Goal: Transaction & Acquisition: Purchase product/service

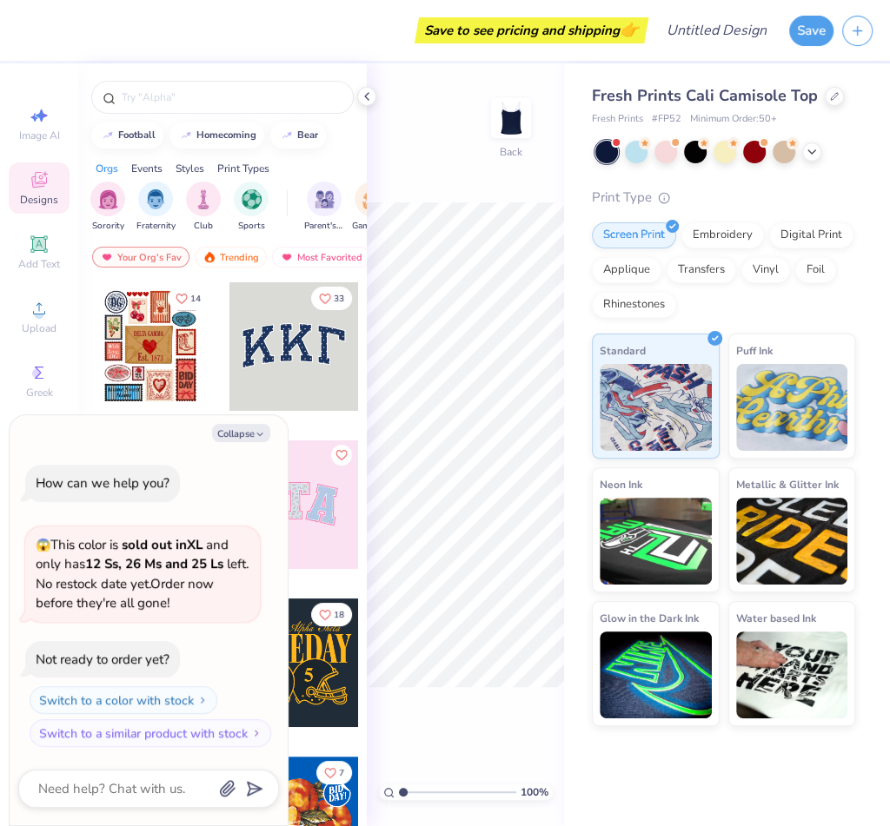
click at [301, 342] on div at bounding box center [293, 346] width 129 height 129
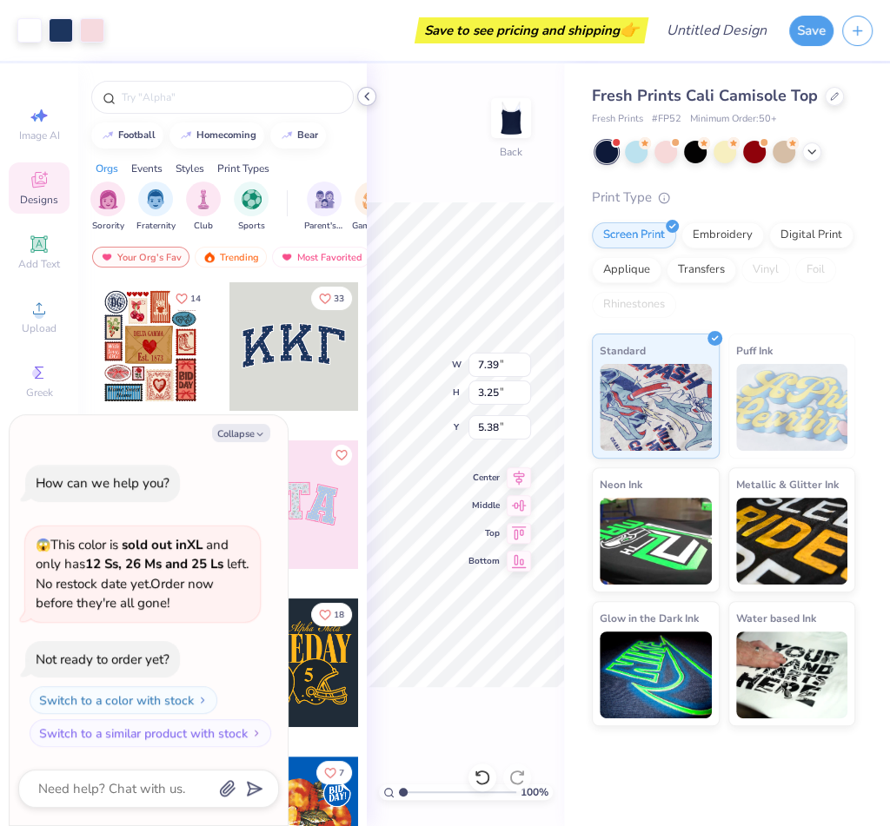
click at [368, 93] on polyline at bounding box center [366, 96] width 3 height 7
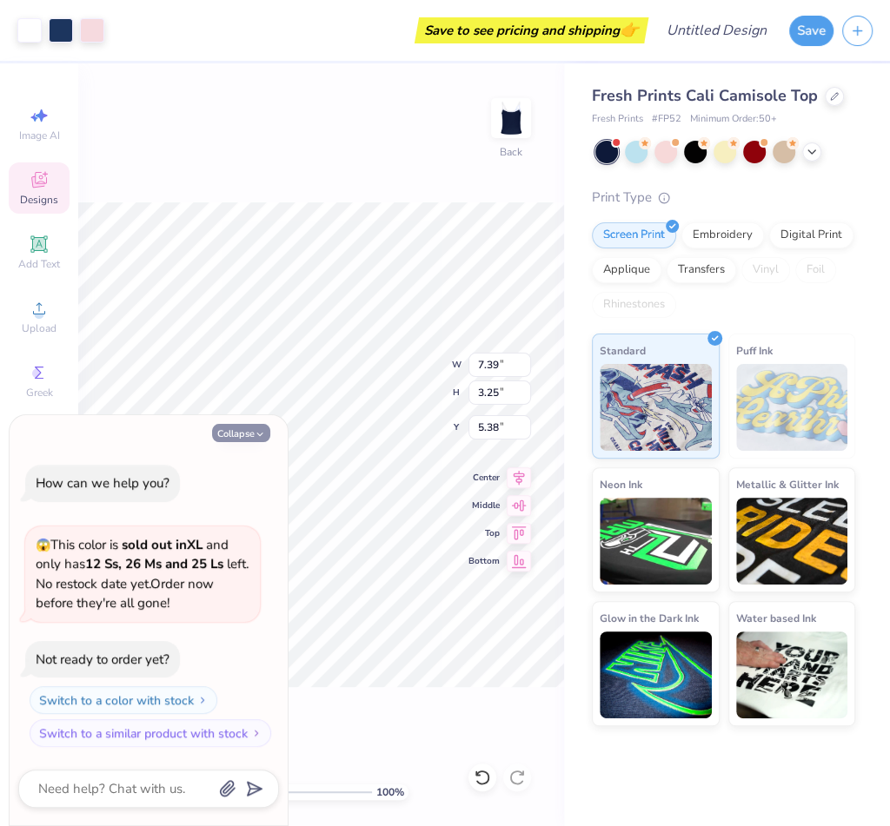
click at [228, 432] on button "Collapse" at bounding box center [241, 433] width 58 height 18
type textarea "x"
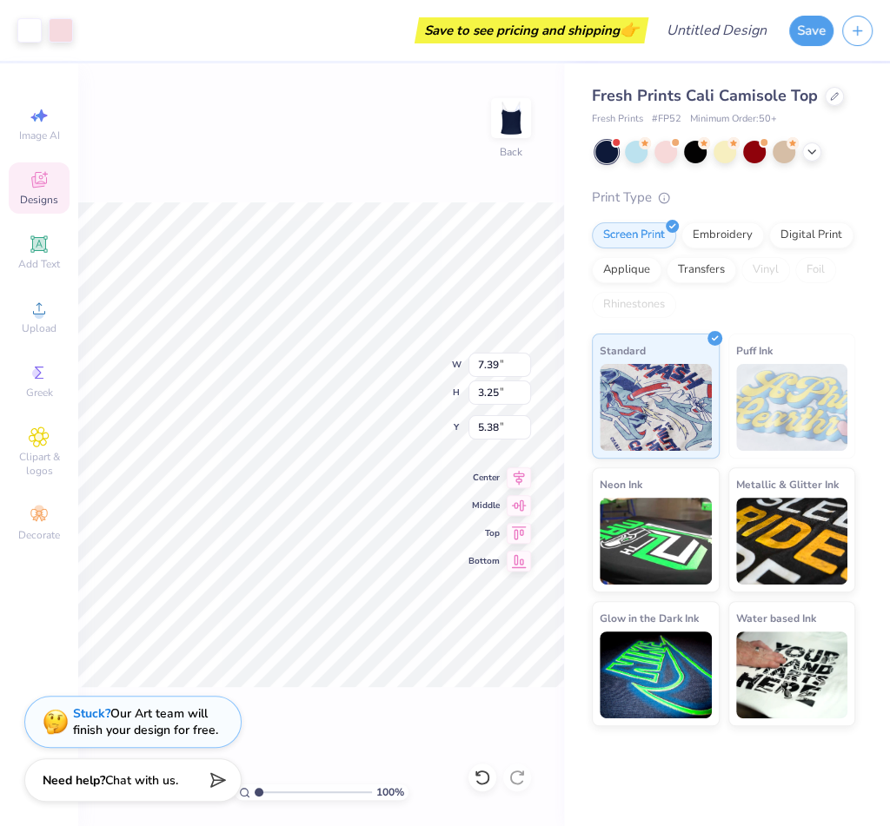
type input "3.35"
click at [819, 288] on div "Screen Print Embroidery Digital Print Applique Transfers Vinyl Foil Rhinestones" at bounding box center [723, 270] width 263 height 96
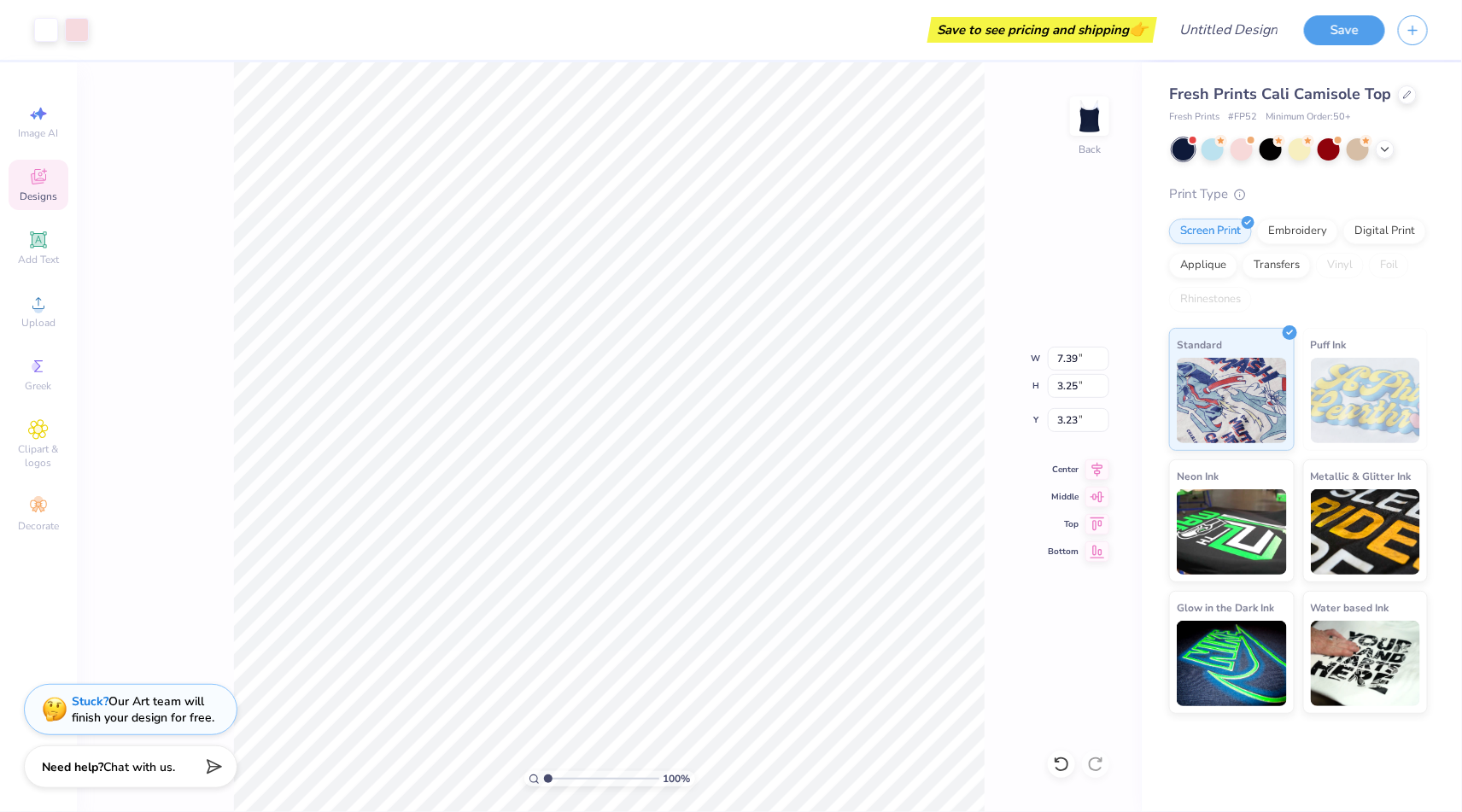
type input "3.21"
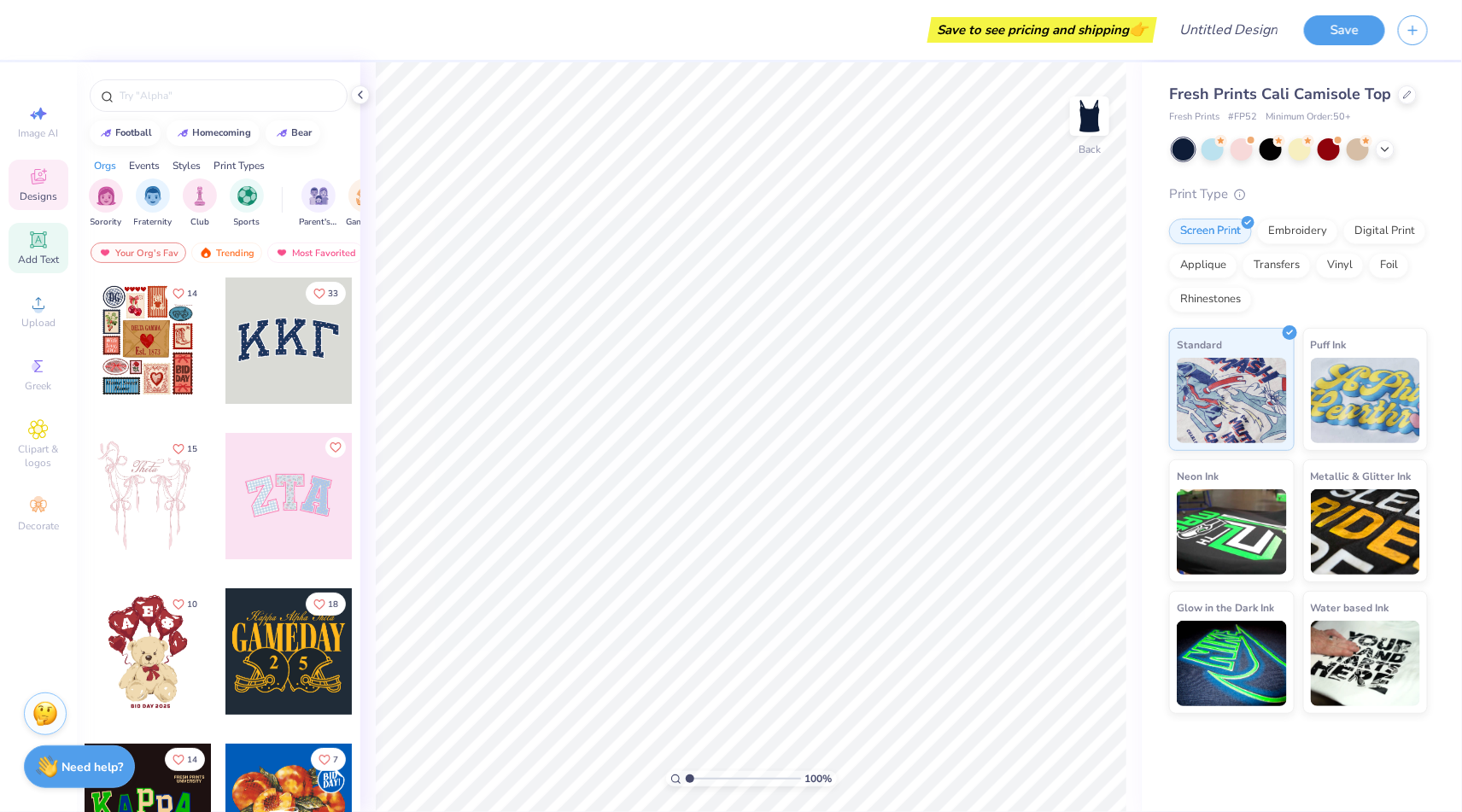
click at [51, 246] on div "Add Text" at bounding box center [38, 248] width 60 height 50
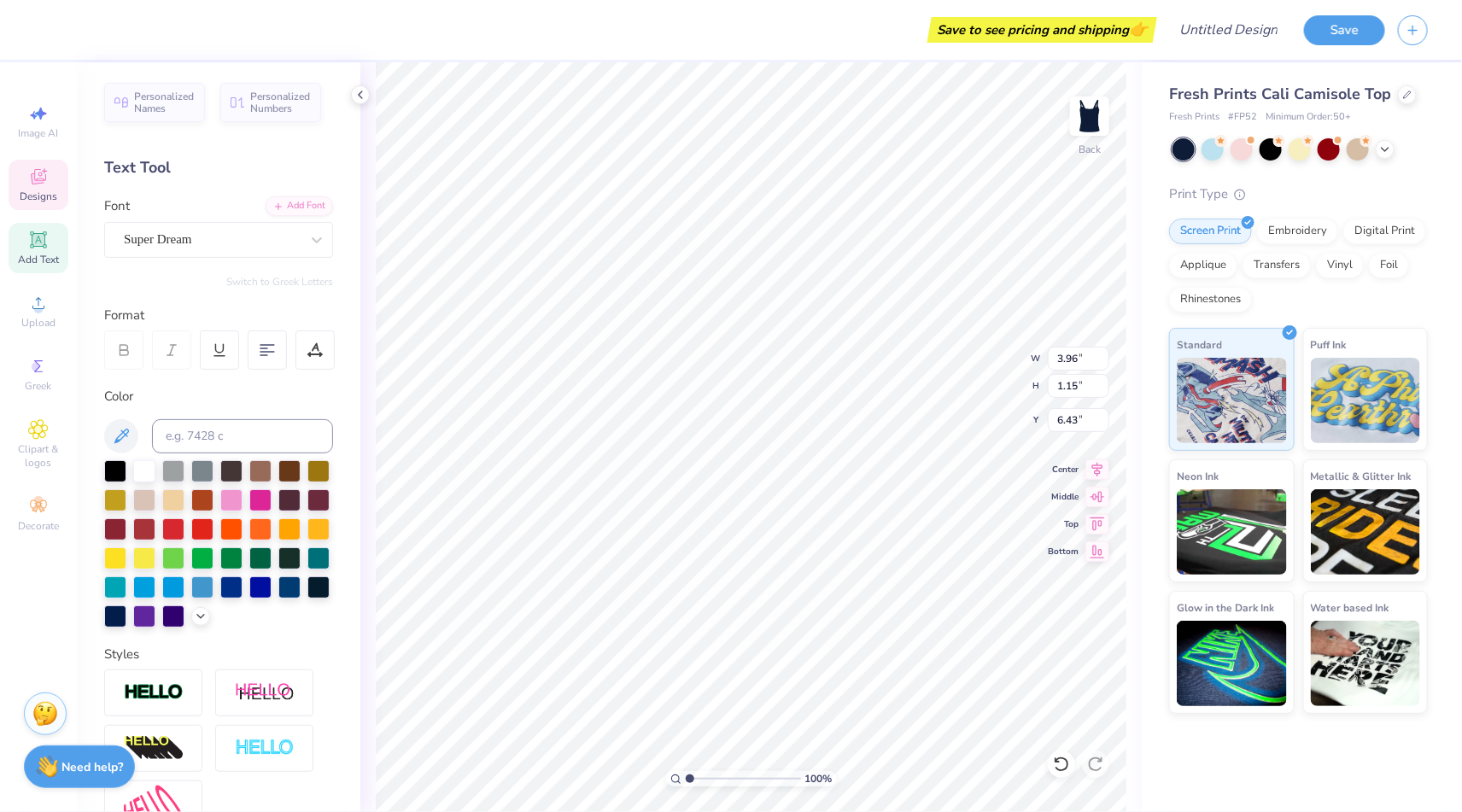
click at [50, 188] on div "Designs" at bounding box center [38, 184] width 60 height 50
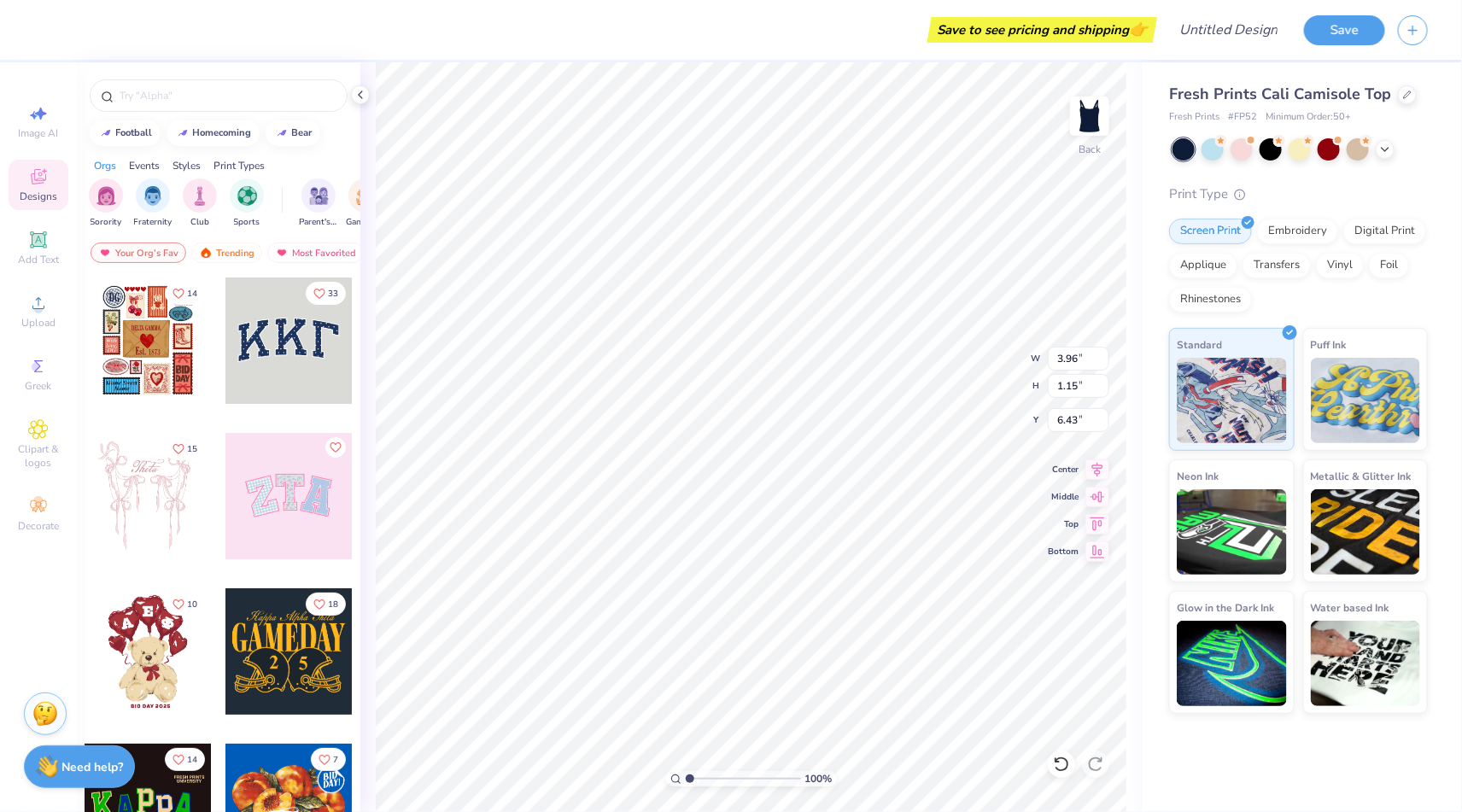
click at [288, 341] on div at bounding box center [288, 340] width 127 height 127
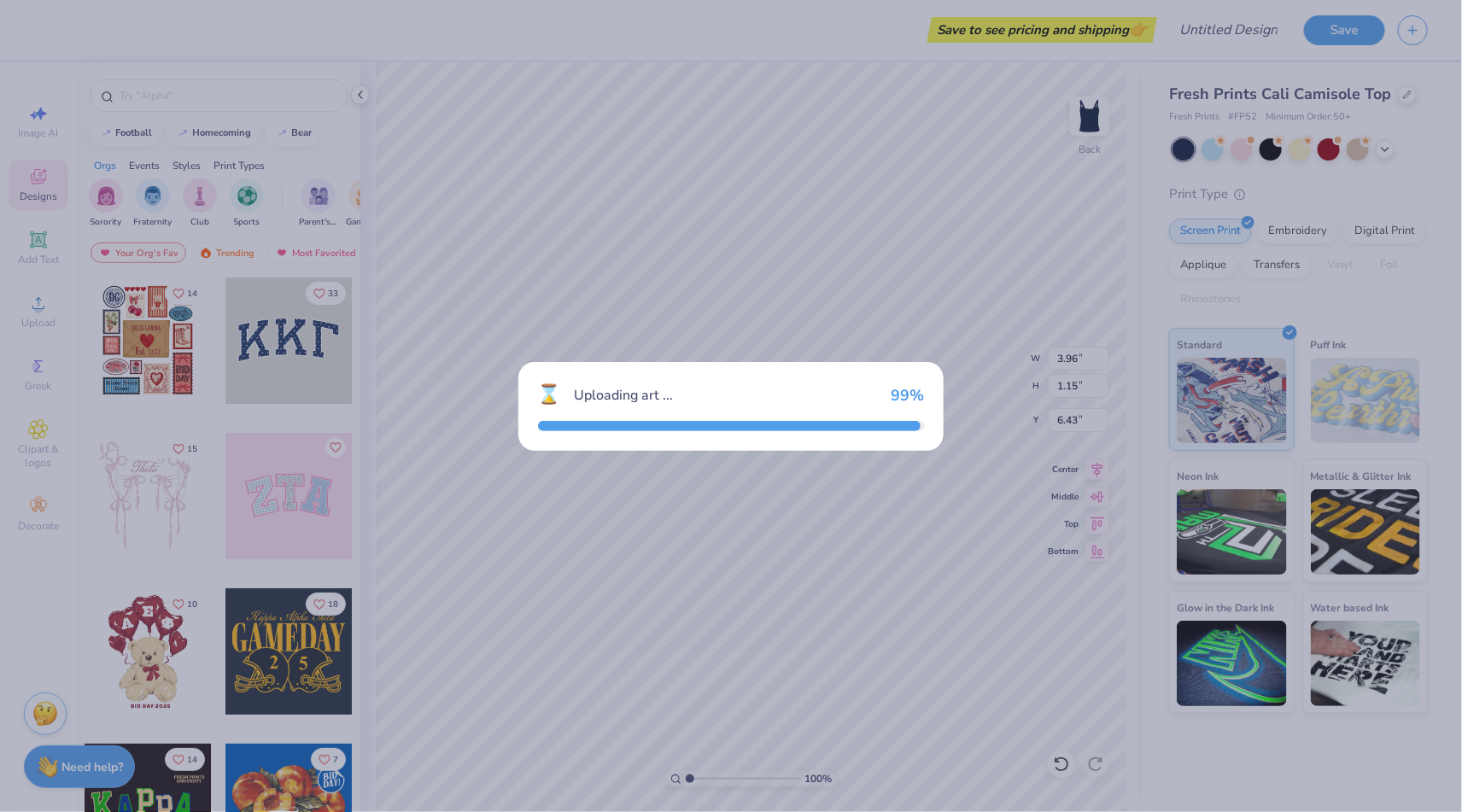
type input "7.39"
type input "3.25"
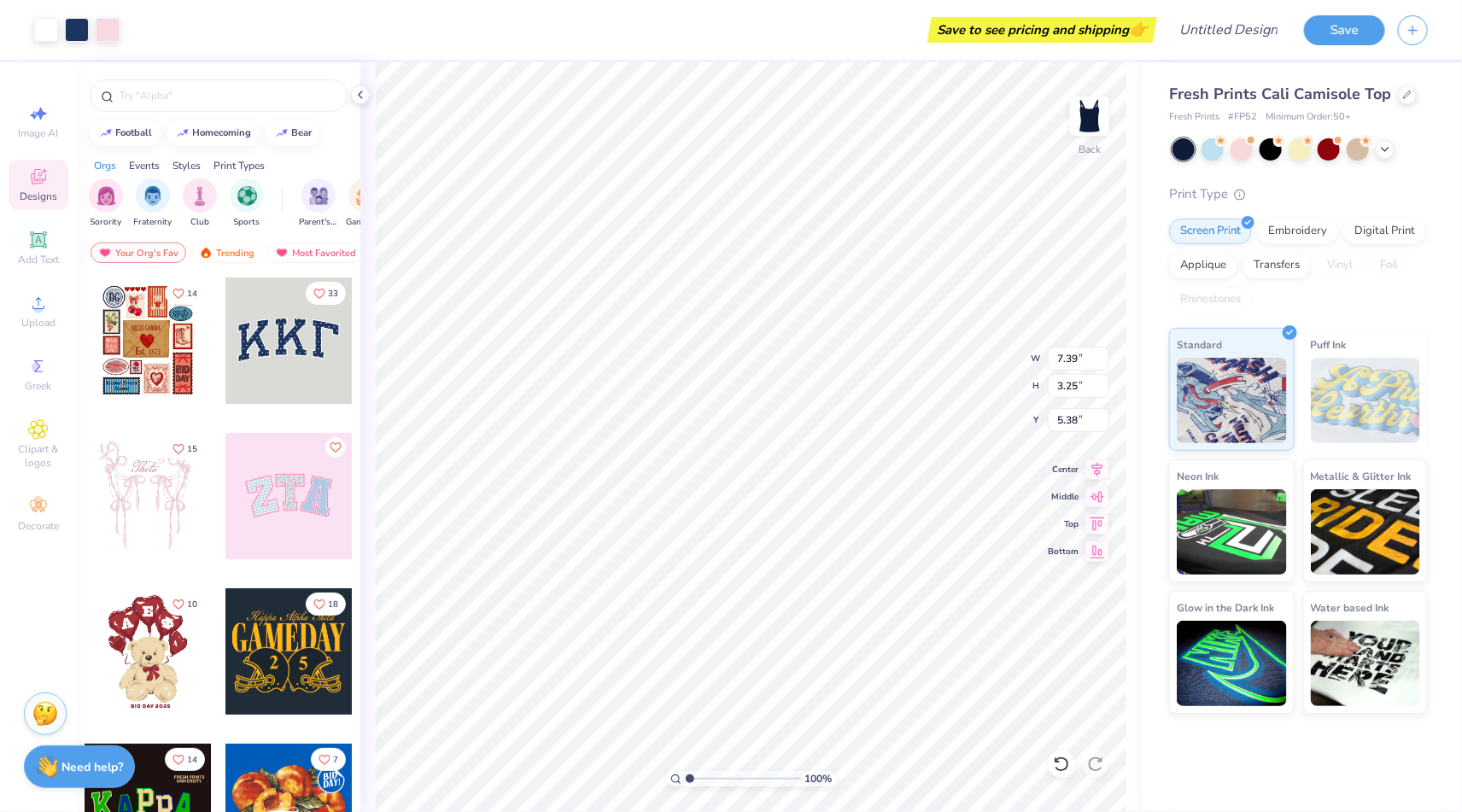
type input "1.71"
click at [804, 641] on li "Ungroup" at bounding box center [839, 651] width 134 height 33
type input "3.96"
type input "1.15"
type input "6.43"
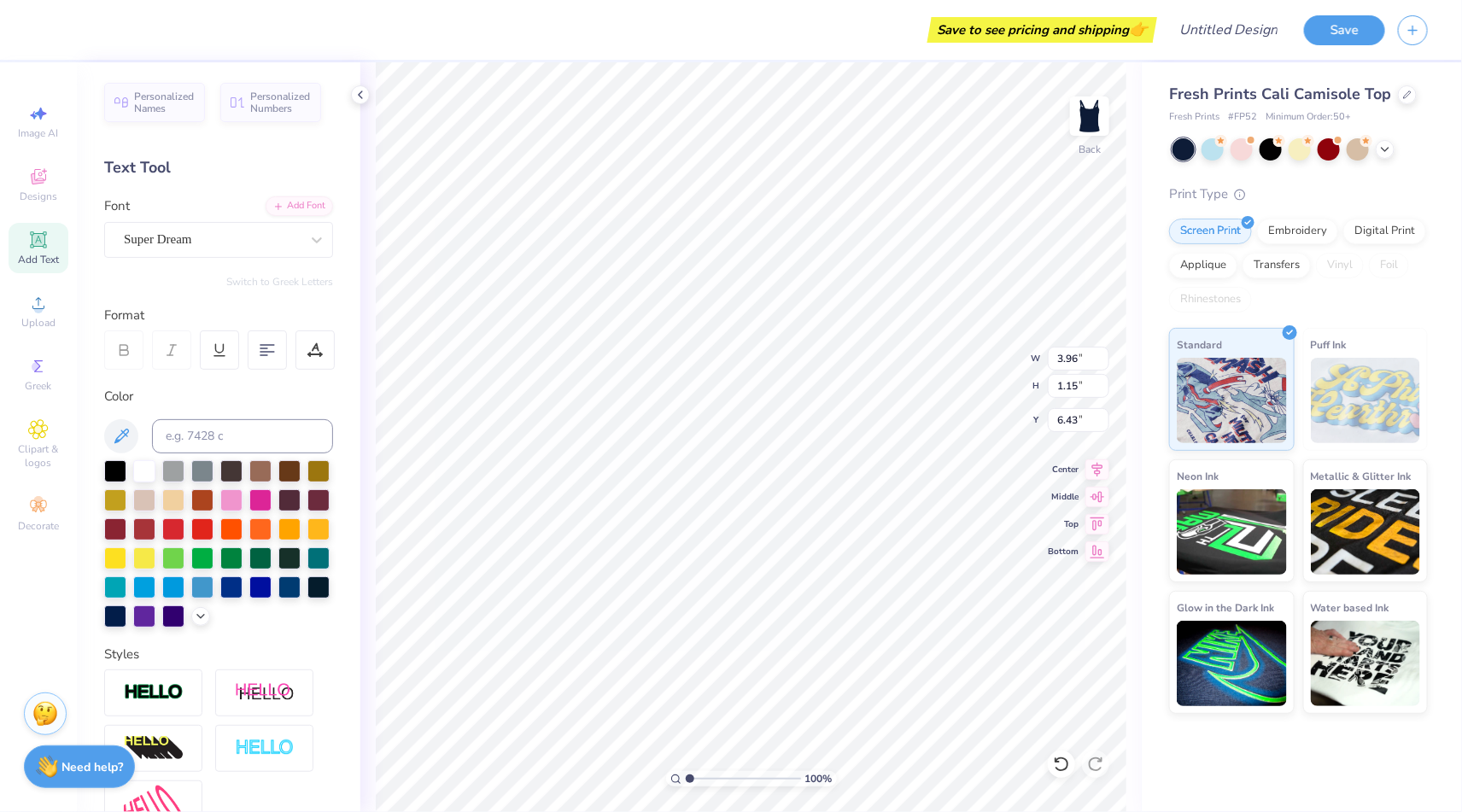
type textarea "T"
type textarea "A CHI O"
type input "7.27"
type input "3.10"
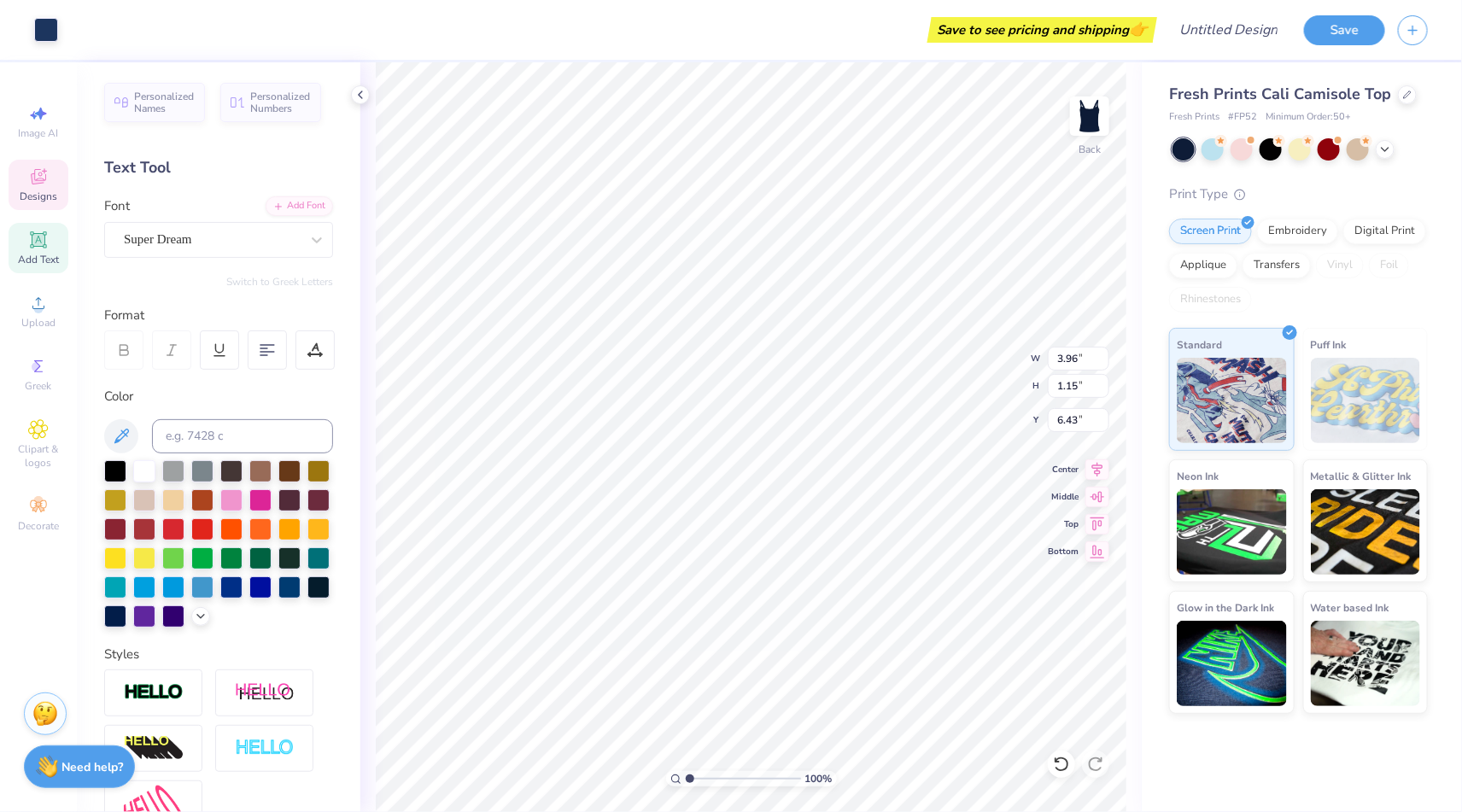
type input "1.77"
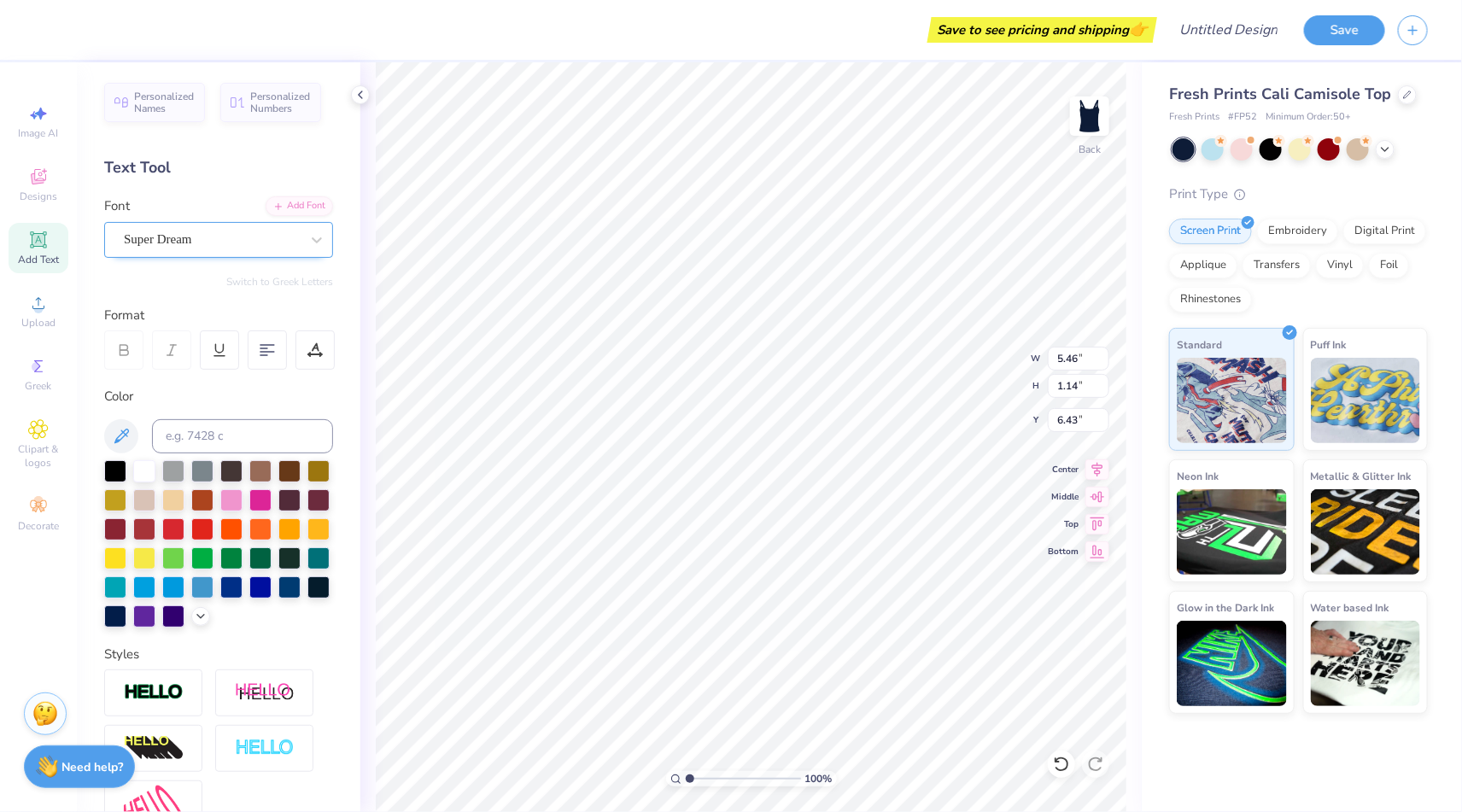
click at [200, 251] on div "Super Dream" at bounding box center [211, 239] width 179 height 27
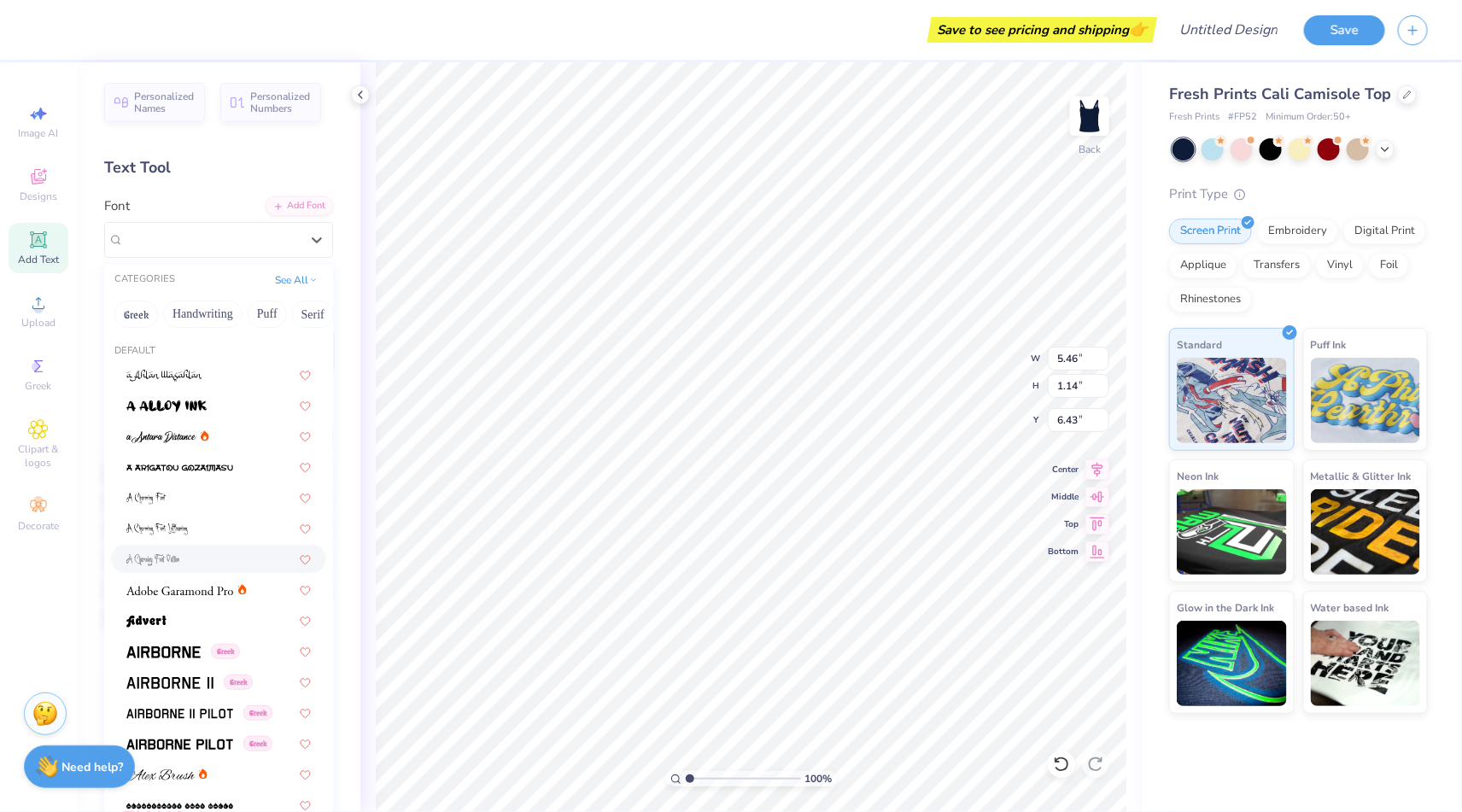
scroll to position [18, 0]
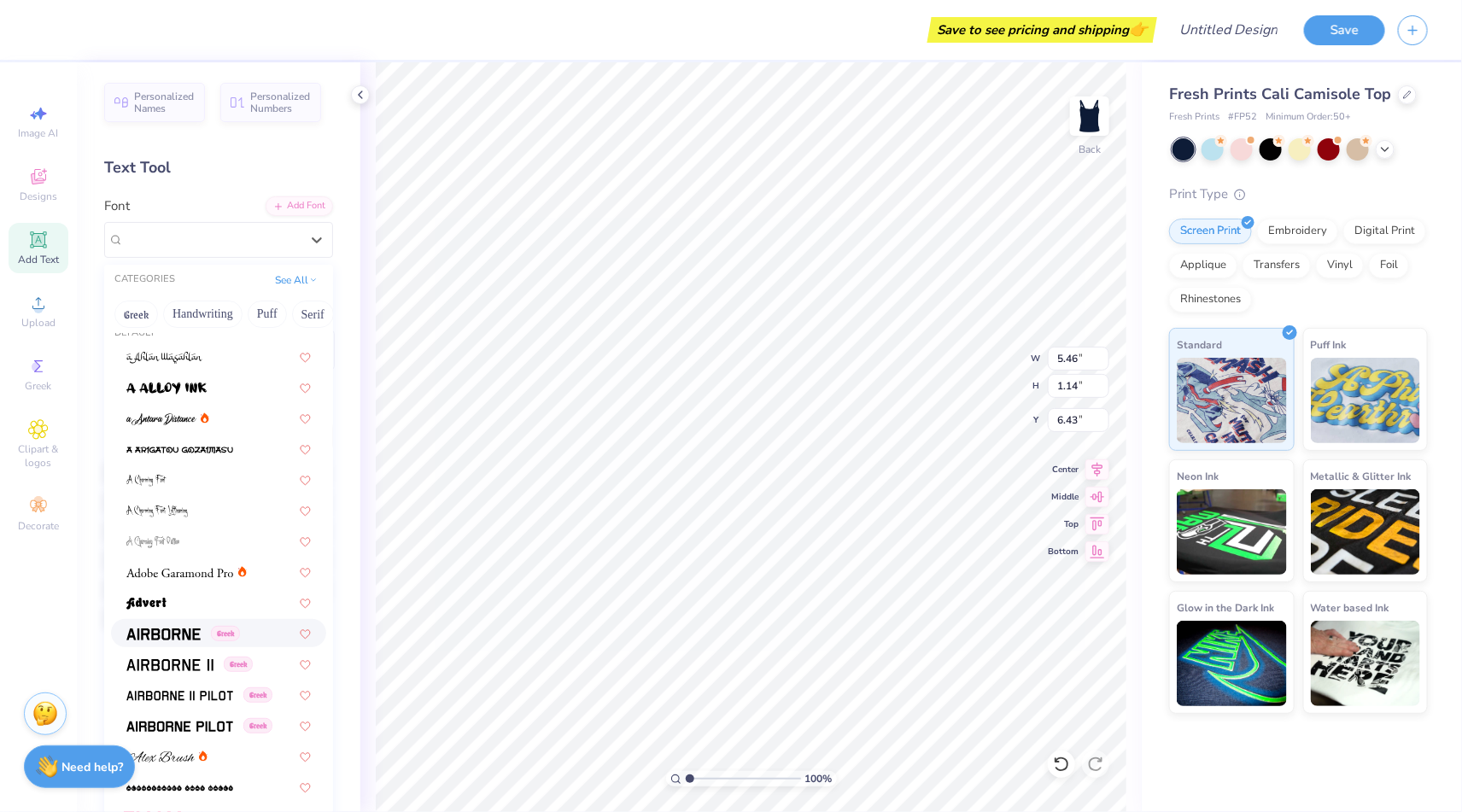
click at [164, 619] on div "Greek" at bounding box center [218, 633] width 215 height 29
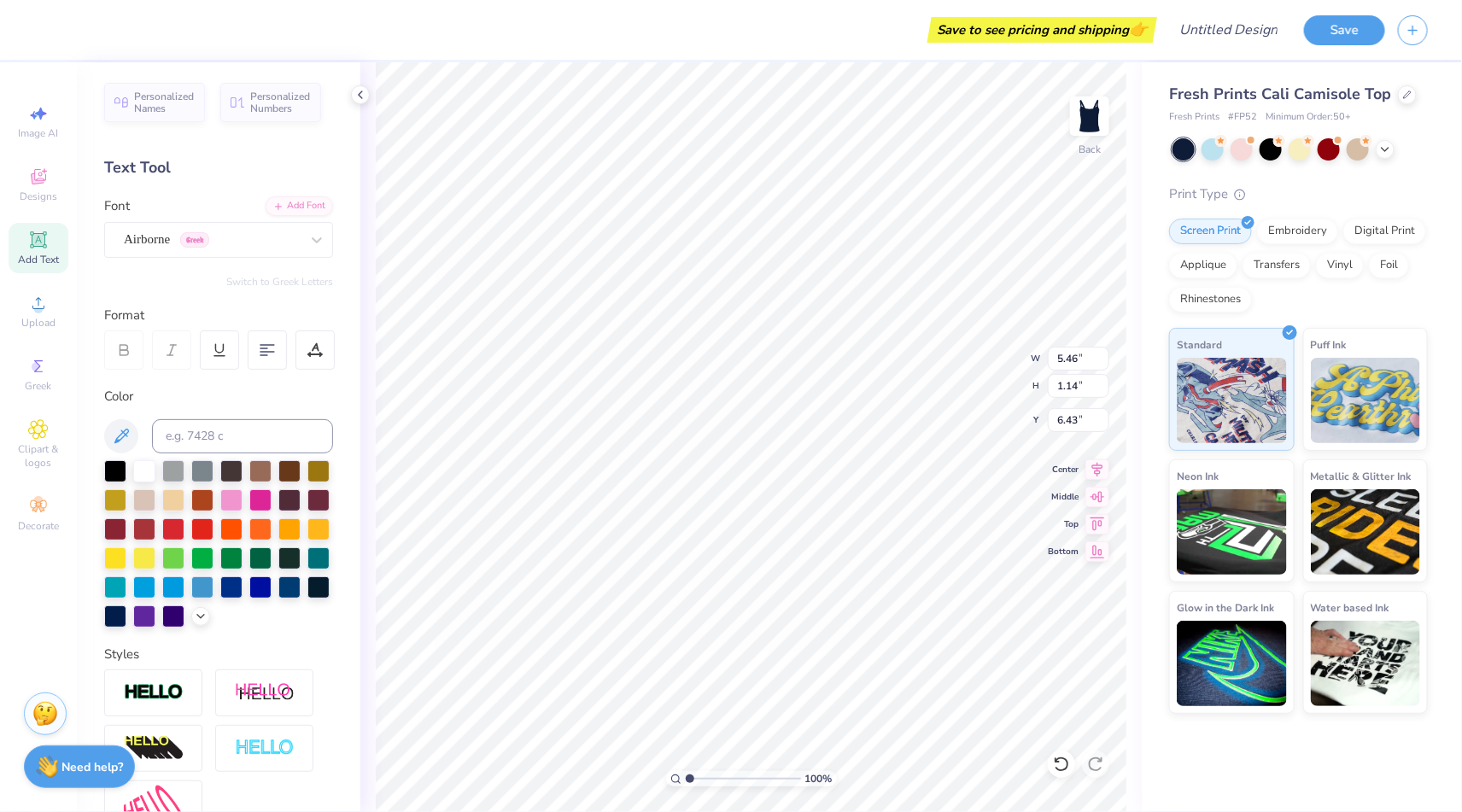
type input "1.20"
type input "6.40"
click at [218, 247] on div "Airborne Greek" at bounding box center [211, 239] width 179 height 27
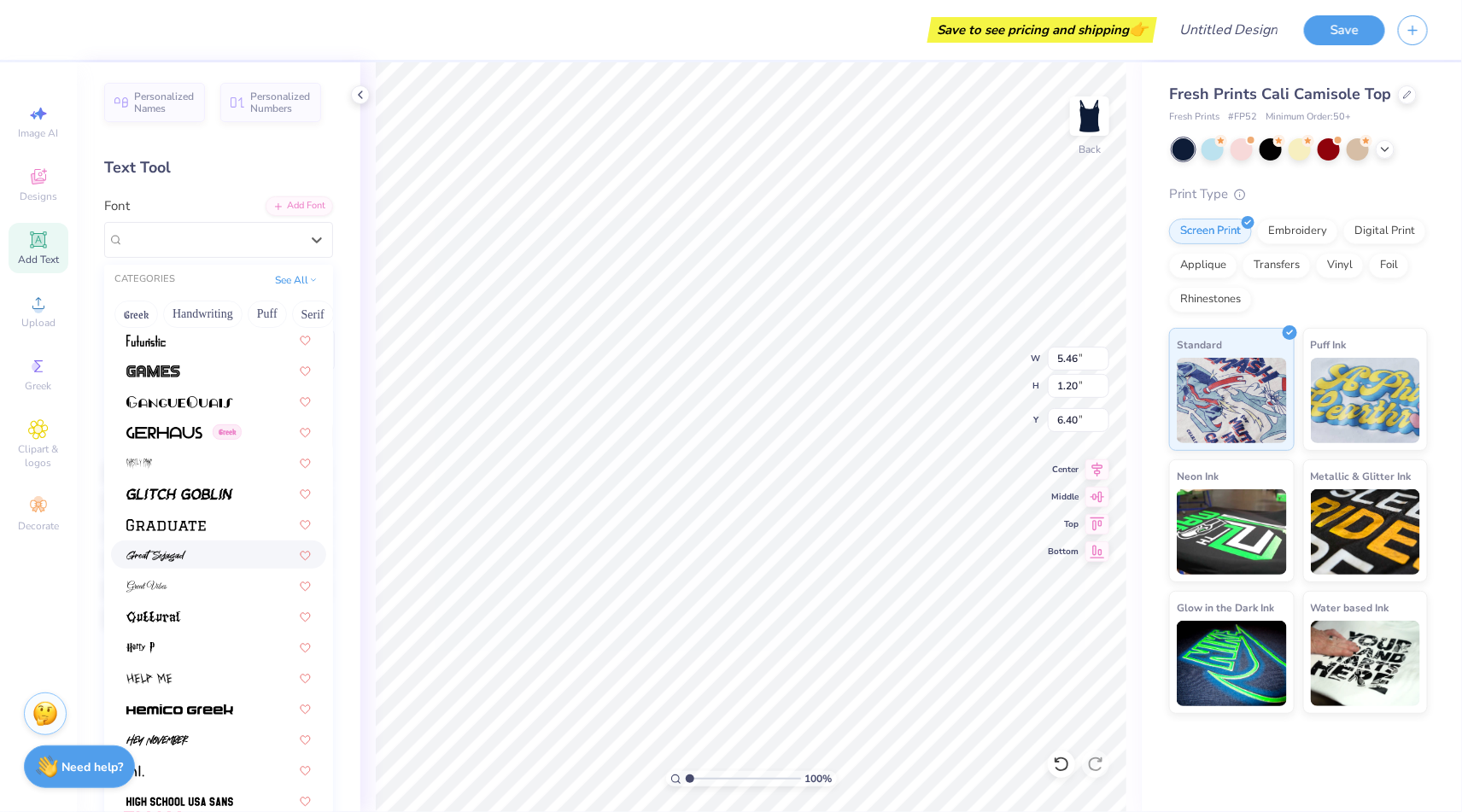
scroll to position [3880, 0]
click at [178, 519] on img at bounding box center [166, 524] width 80 height 12
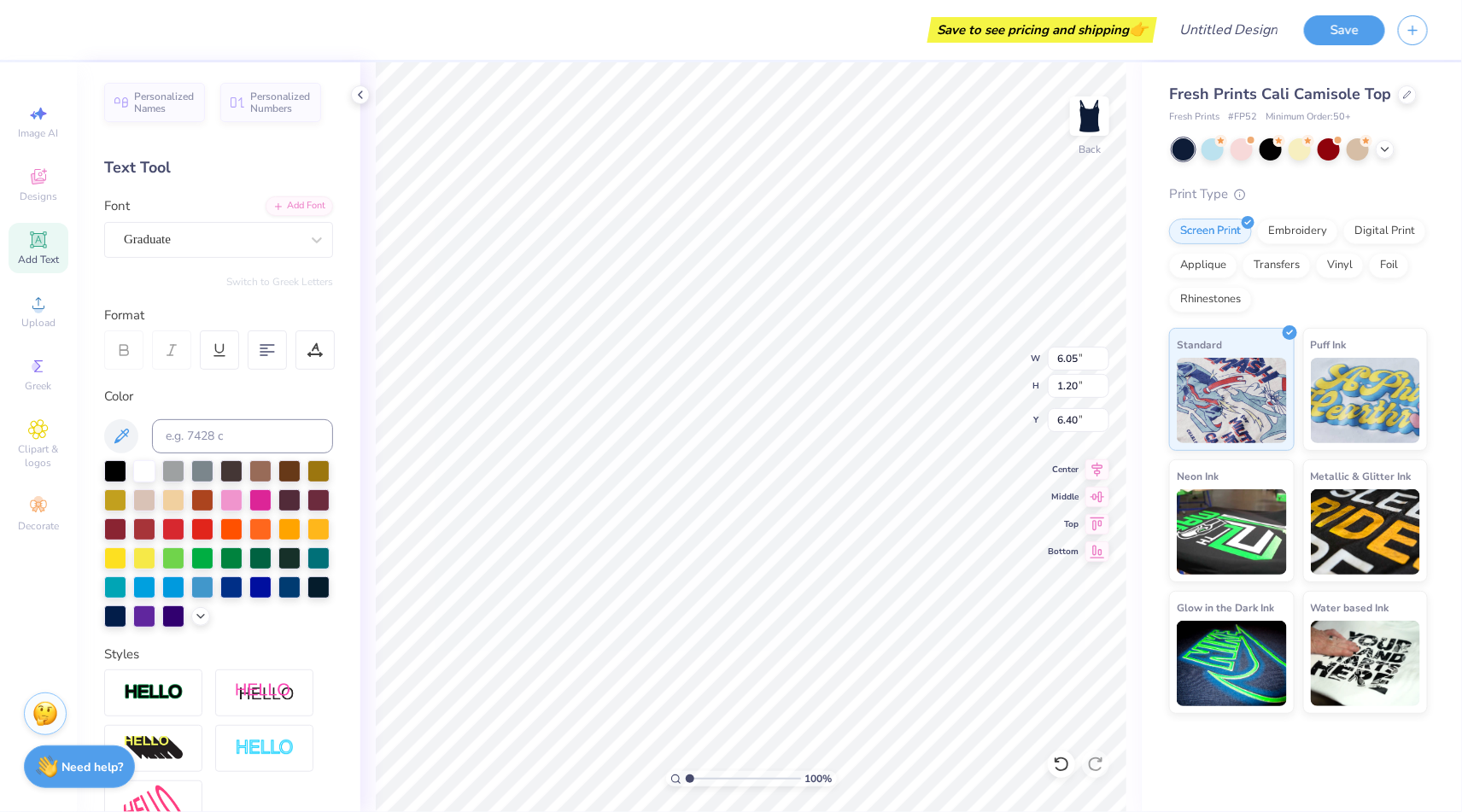
type input "6.05"
type input "1.23"
type input "3.88"
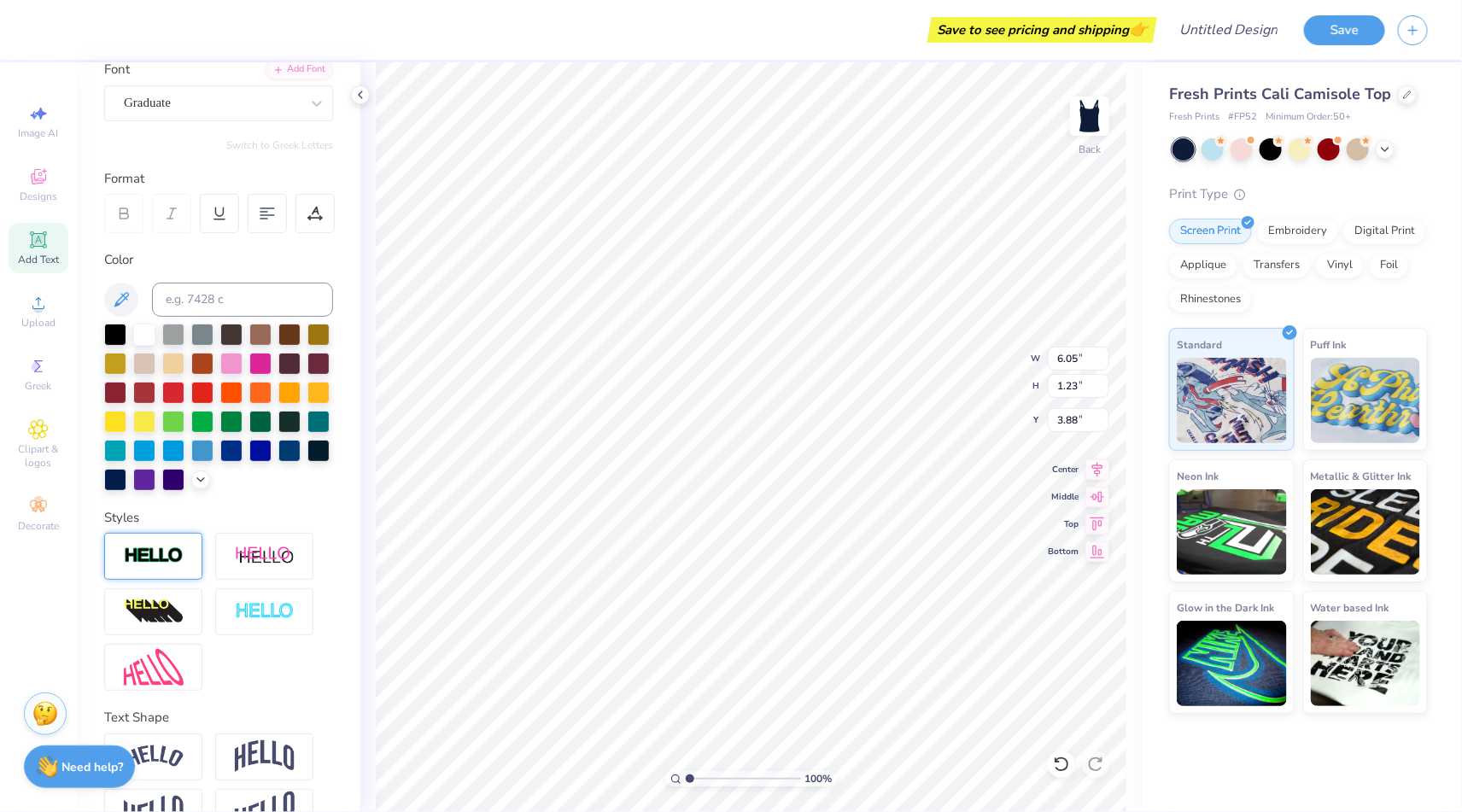
scroll to position [179, 0]
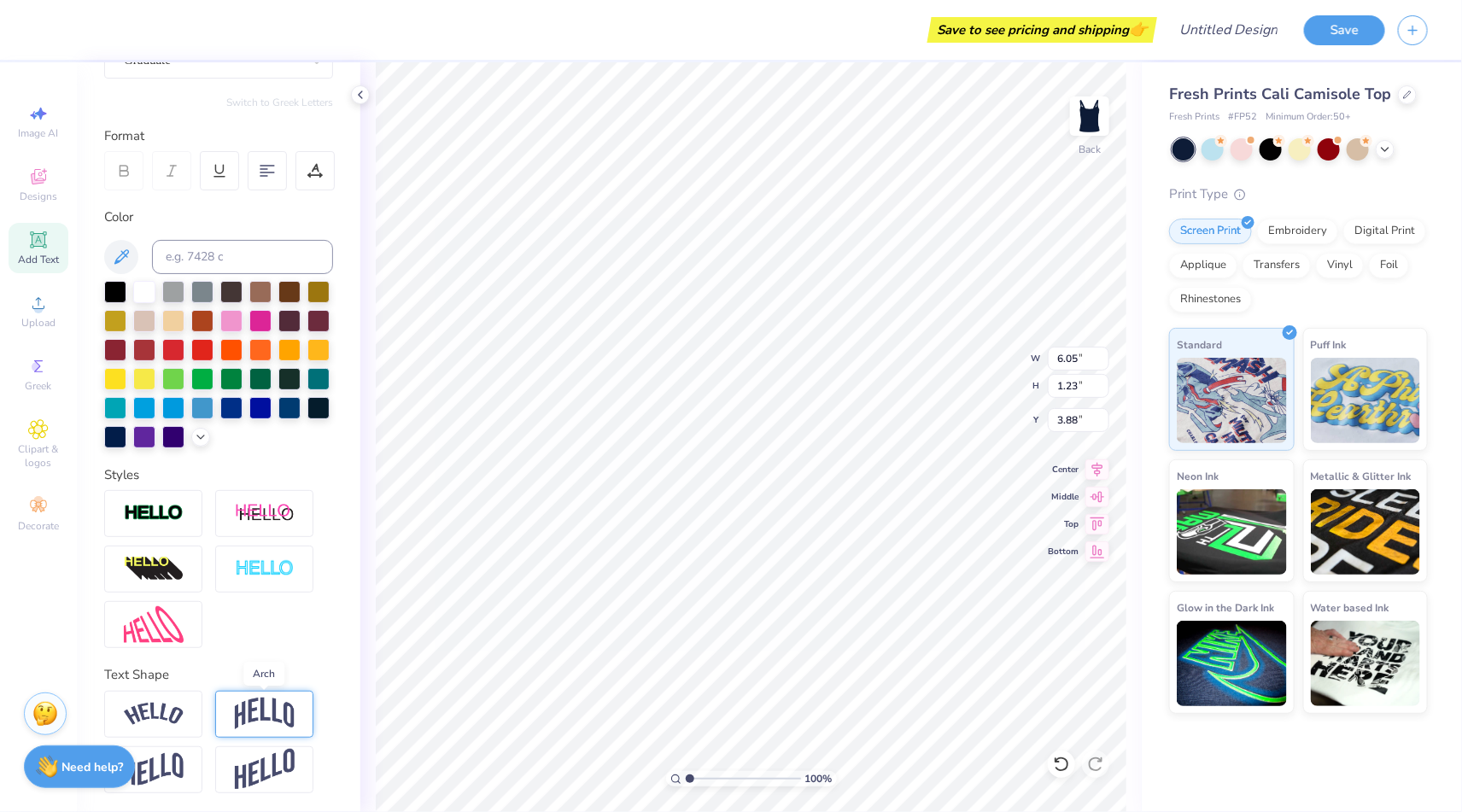
click at [260, 714] on img at bounding box center [264, 714] width 60 height 32
type input "2.48"
type input "3.26"
type input "7.62"
type input "3.12"
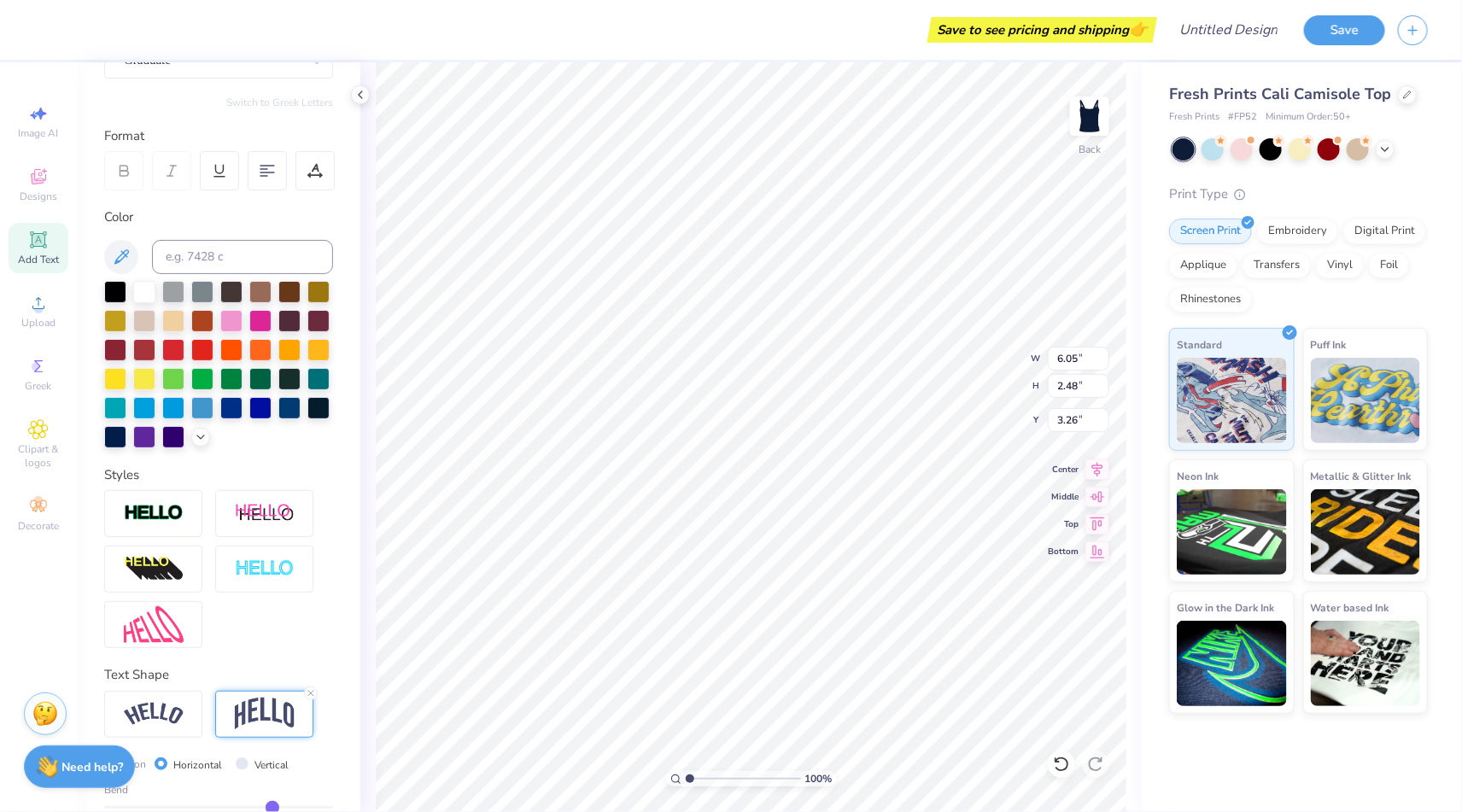
type input "2.61"
type input "9.18"
type input "3.76"
click at [321, 163] on icon at bounding box center [316, 171] width 16 height 16
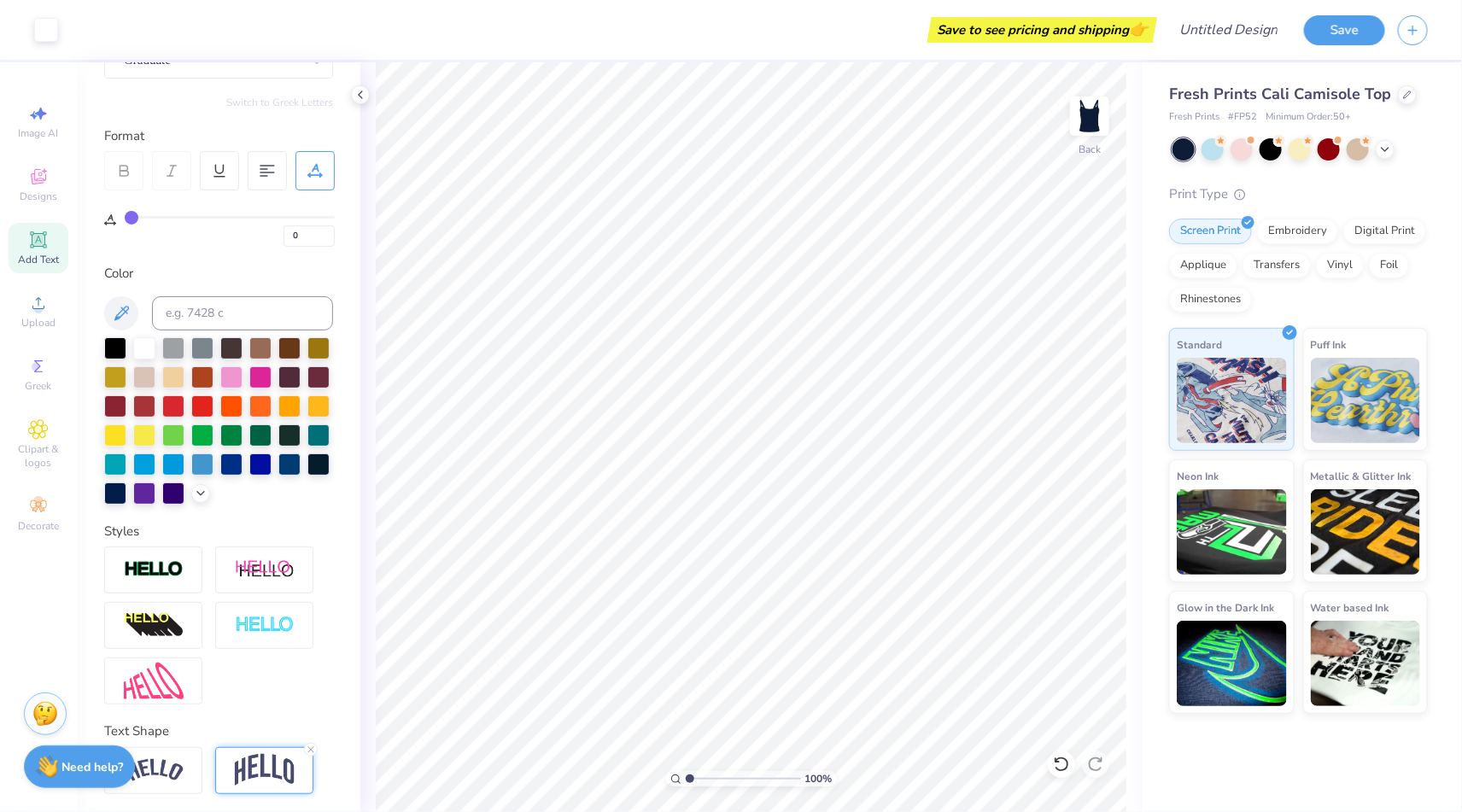
type input "3"
type input "2"
type input "0"
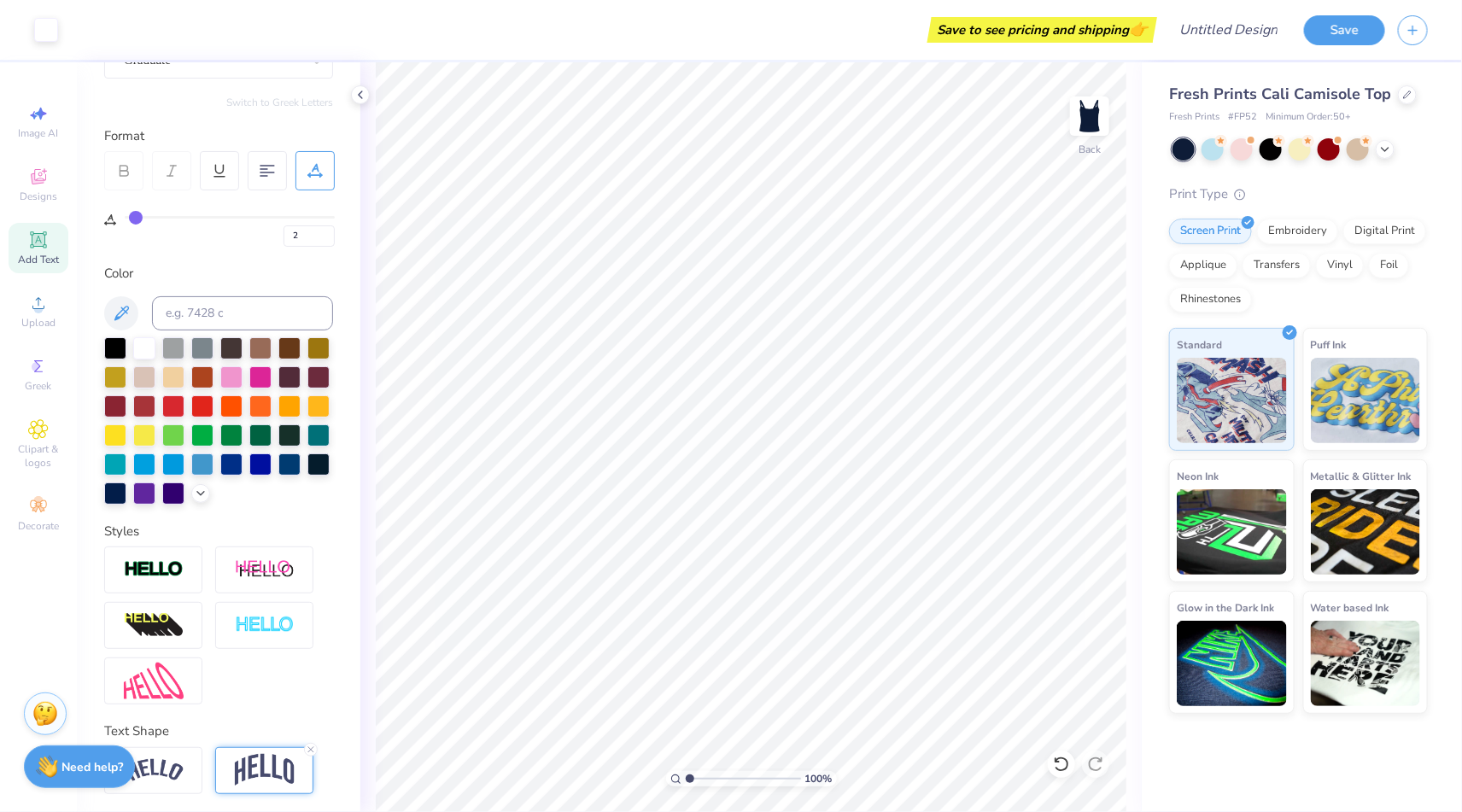
type input "0"
drag, startPoint x: 138, startPoint y: 218, endPoint x: 112, endPoint y: 218, distance: 26.0
click at [125, 218] on input "range" at bounding box center [230, 217] width 210 height 3
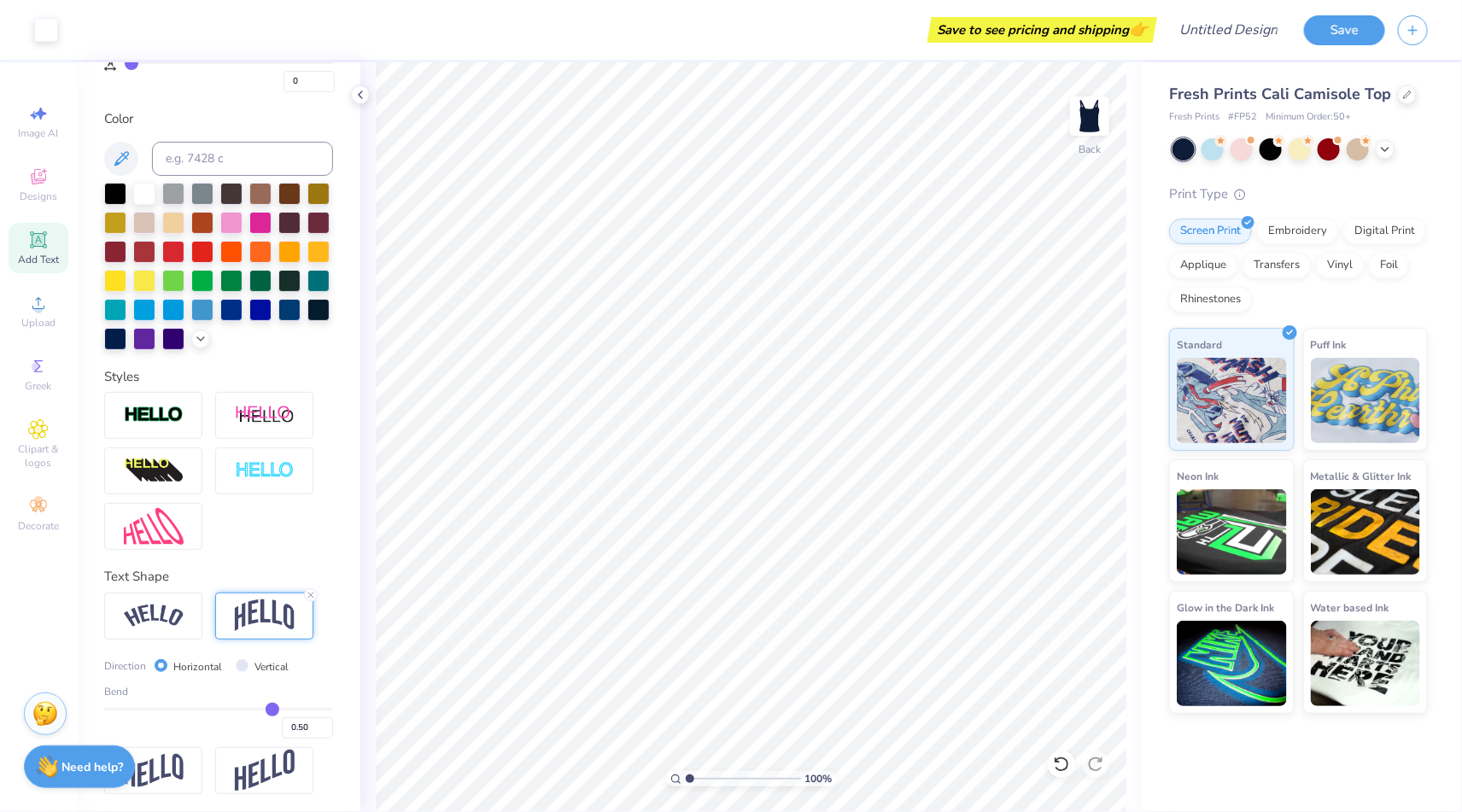
type input "0.49"
type input "0.48"
type input "0.45"
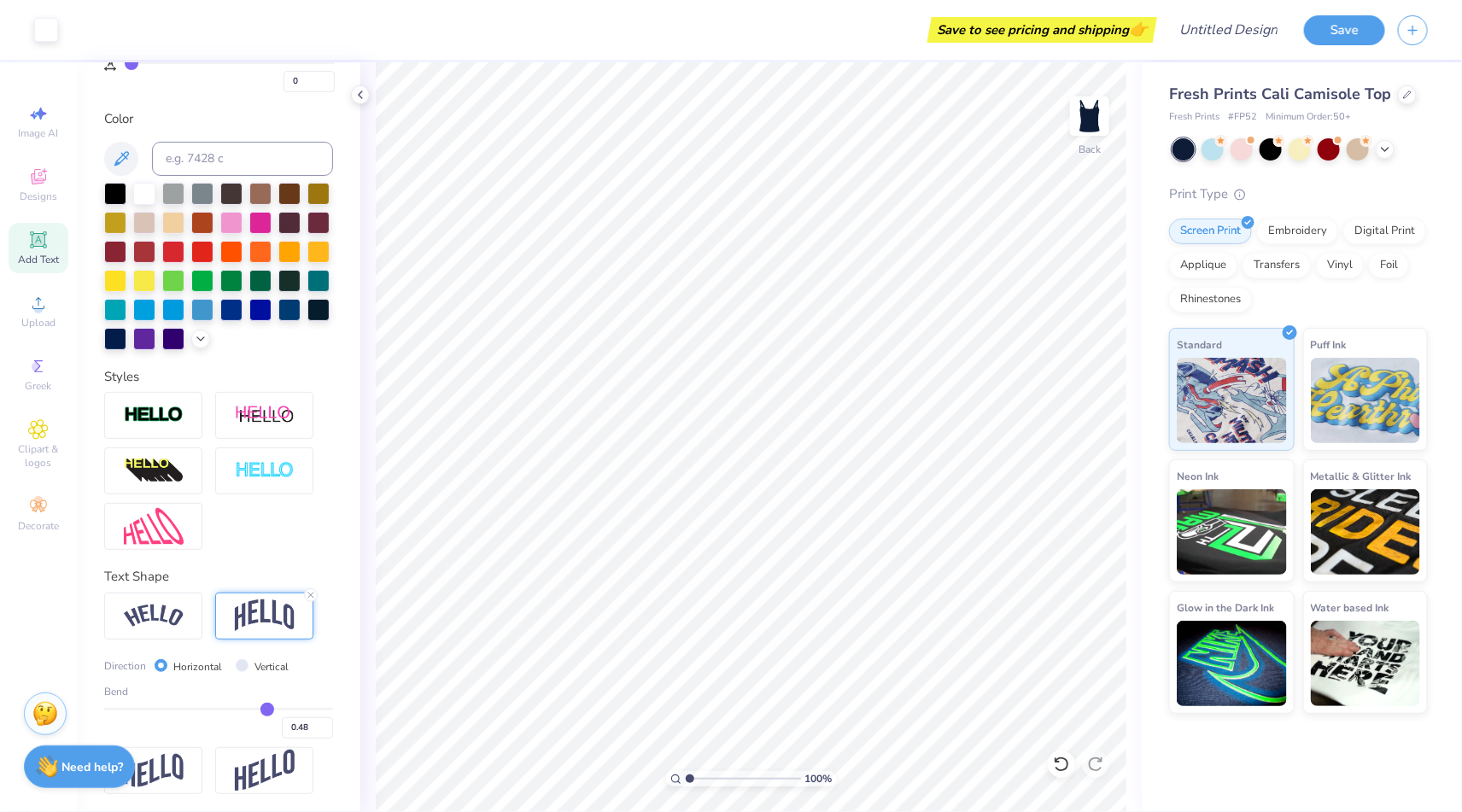
type input "0.45"
type input "0.43"
type input "0.41"
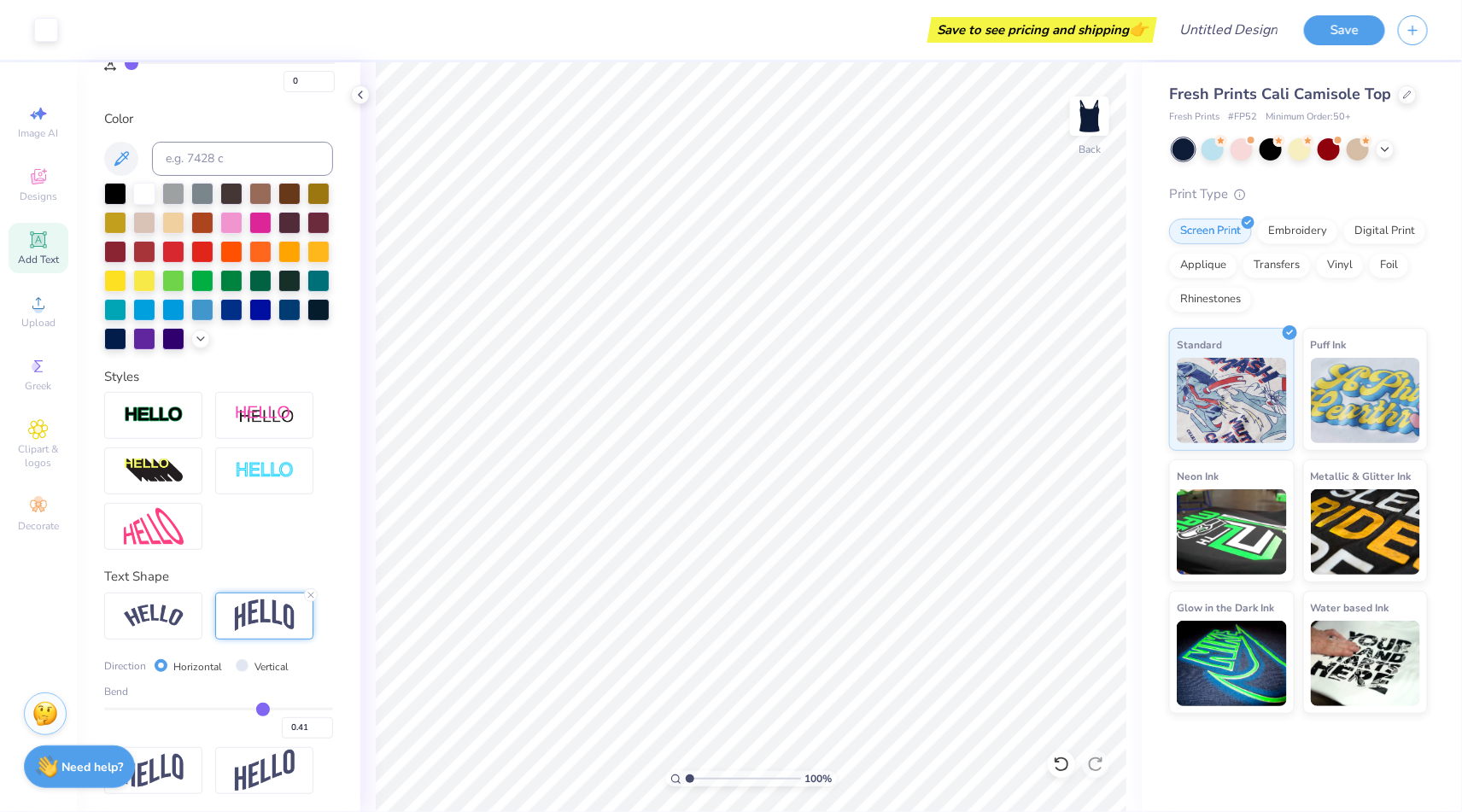
type input "0.37"
type input "0.36"
type input "0.34"
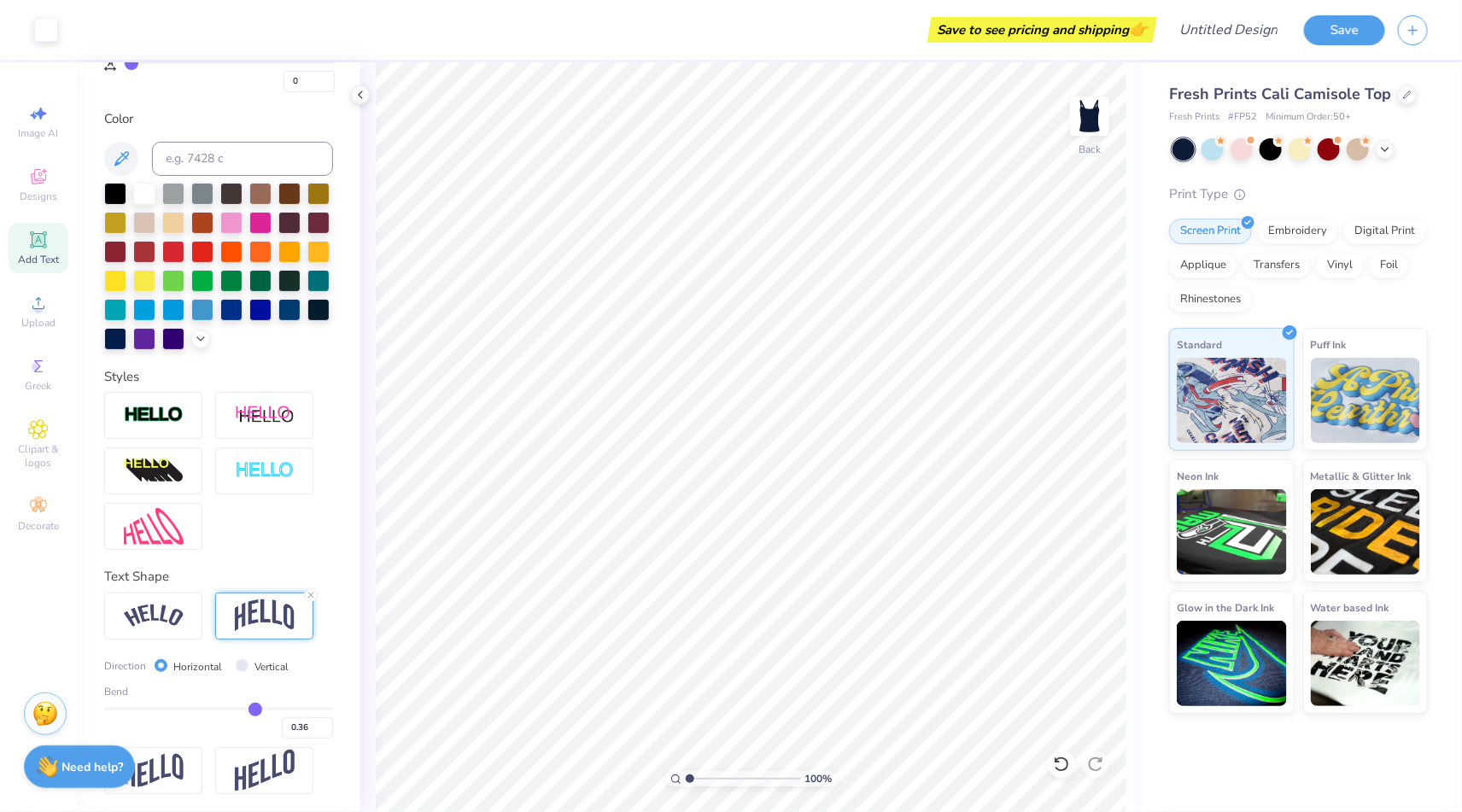
type input "0.34"
type input "0.33"
type input "0.32"
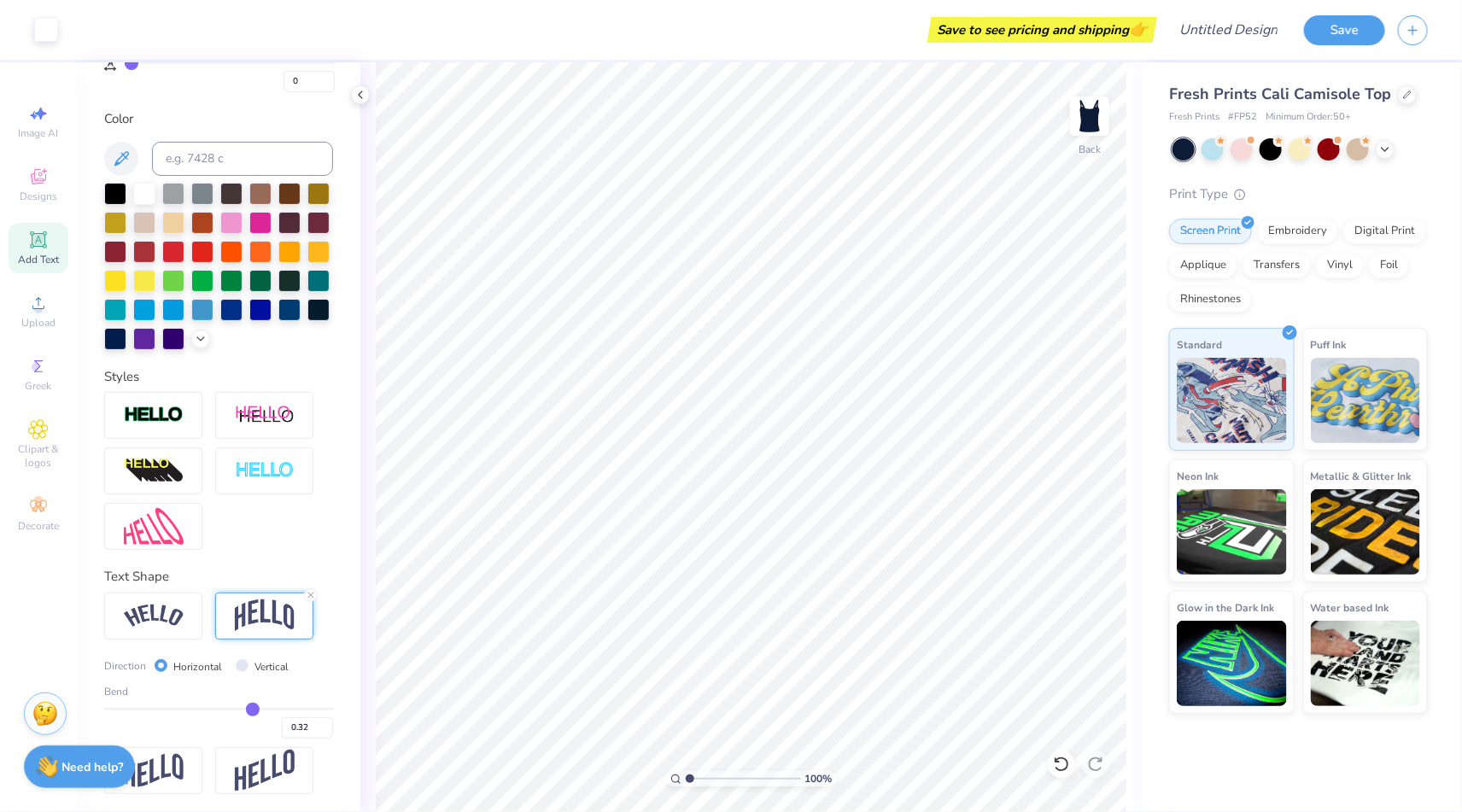
type input "0.31"
type input "0.3"
type input "0.30"
type input "0.29"
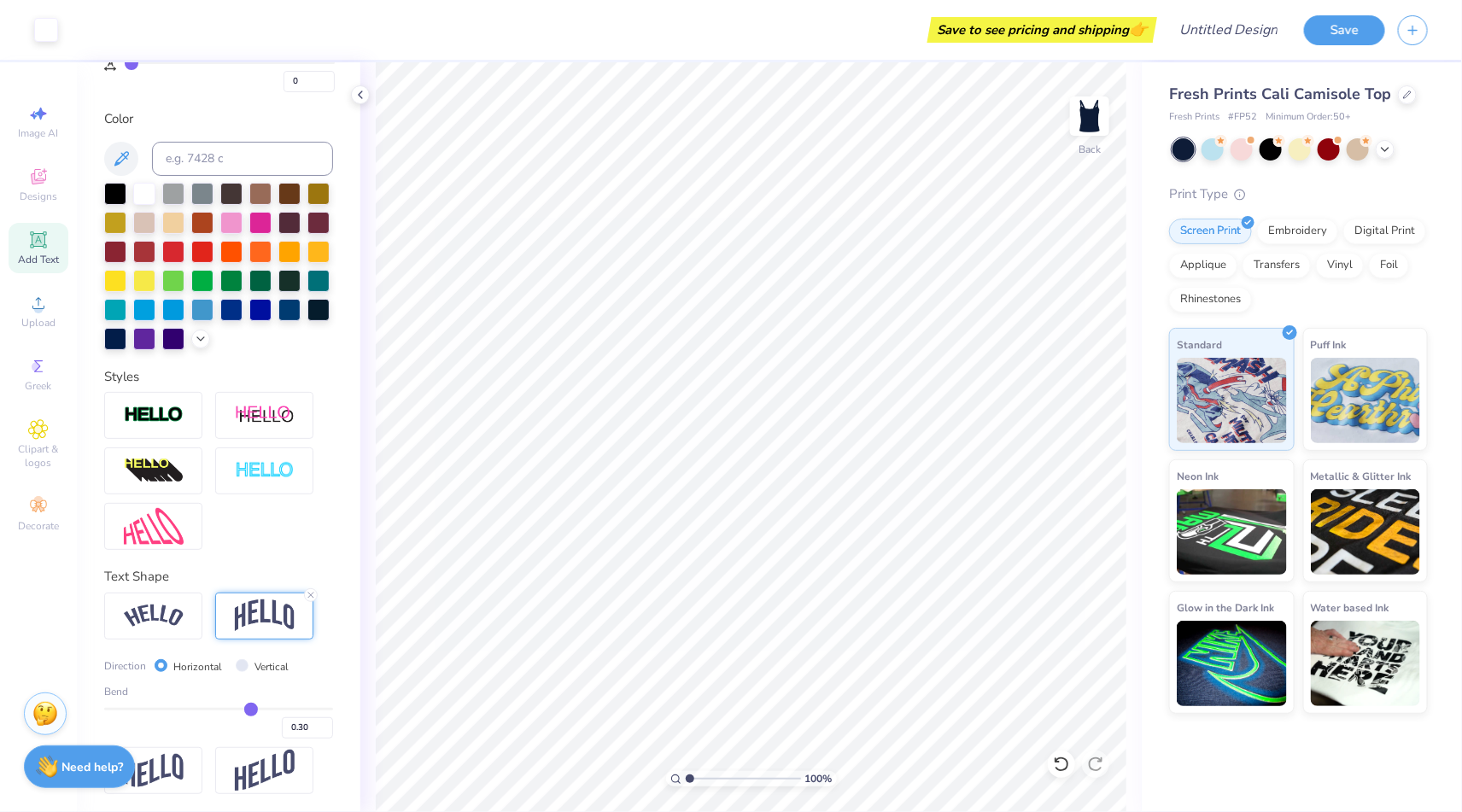
type input "0.29"
type input "0.28"
type input "0.26"
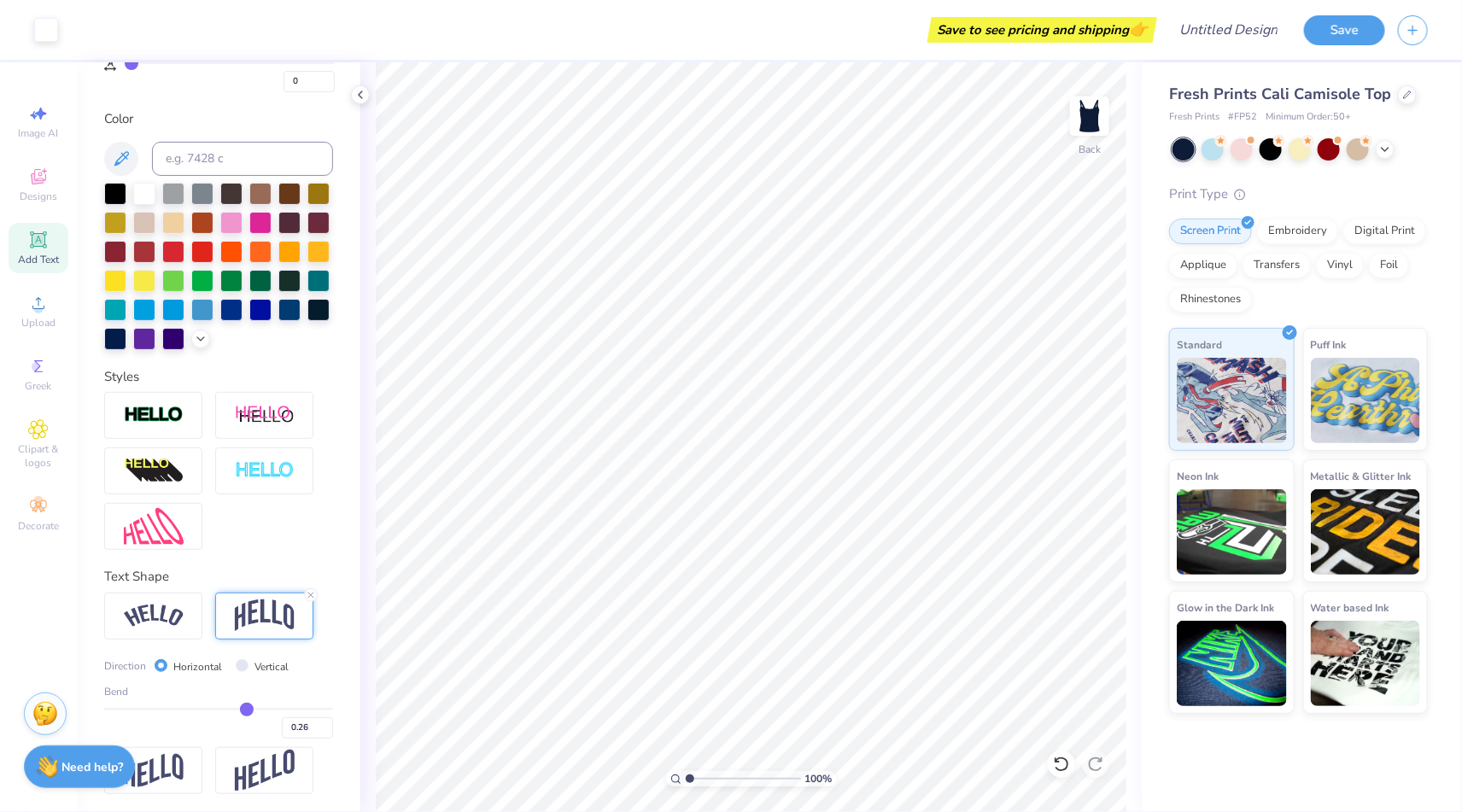
type input "0.25"
type input "0.23"
type input "0.22"
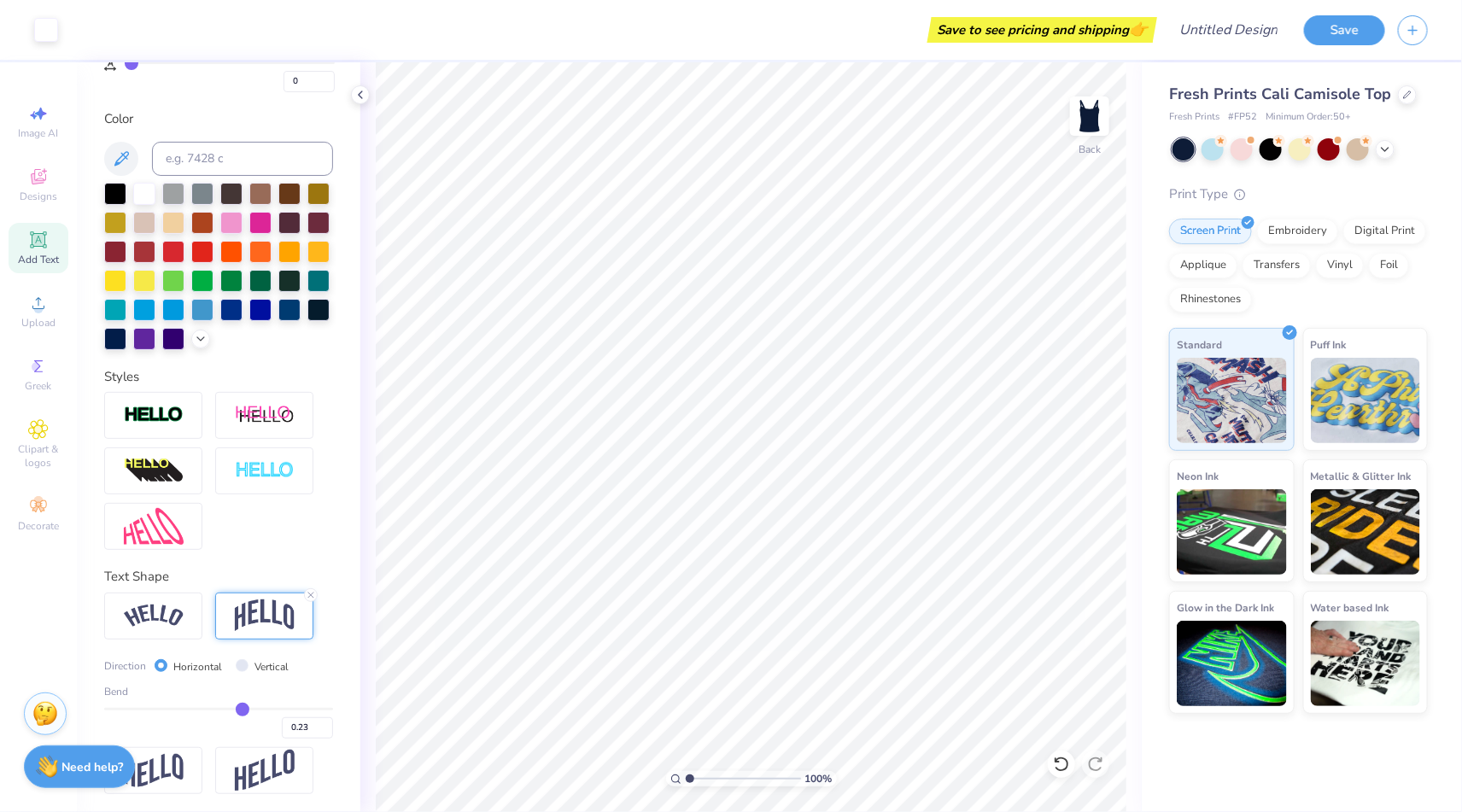
type input "0.22"
type input "0.21"
type input "0.2"
type input "0.20"
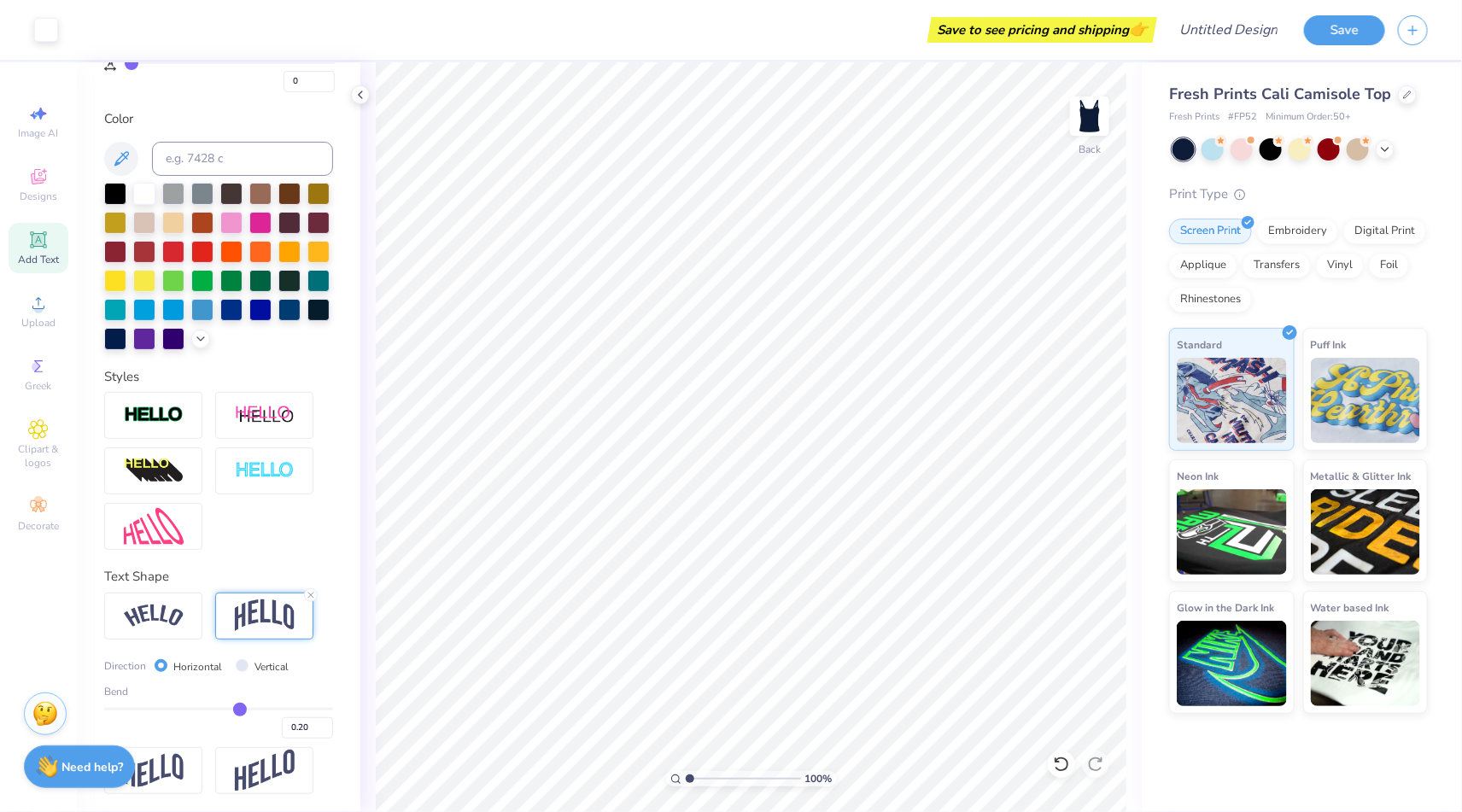
drag, startPoint x: 271, startPoint y: 707, endPoint x: 240, endPoint y: 706, distance: 31.0
type input "0.2"
click at [240, 708] on input "range" at bounding box center [218, 709] width 229 height 3
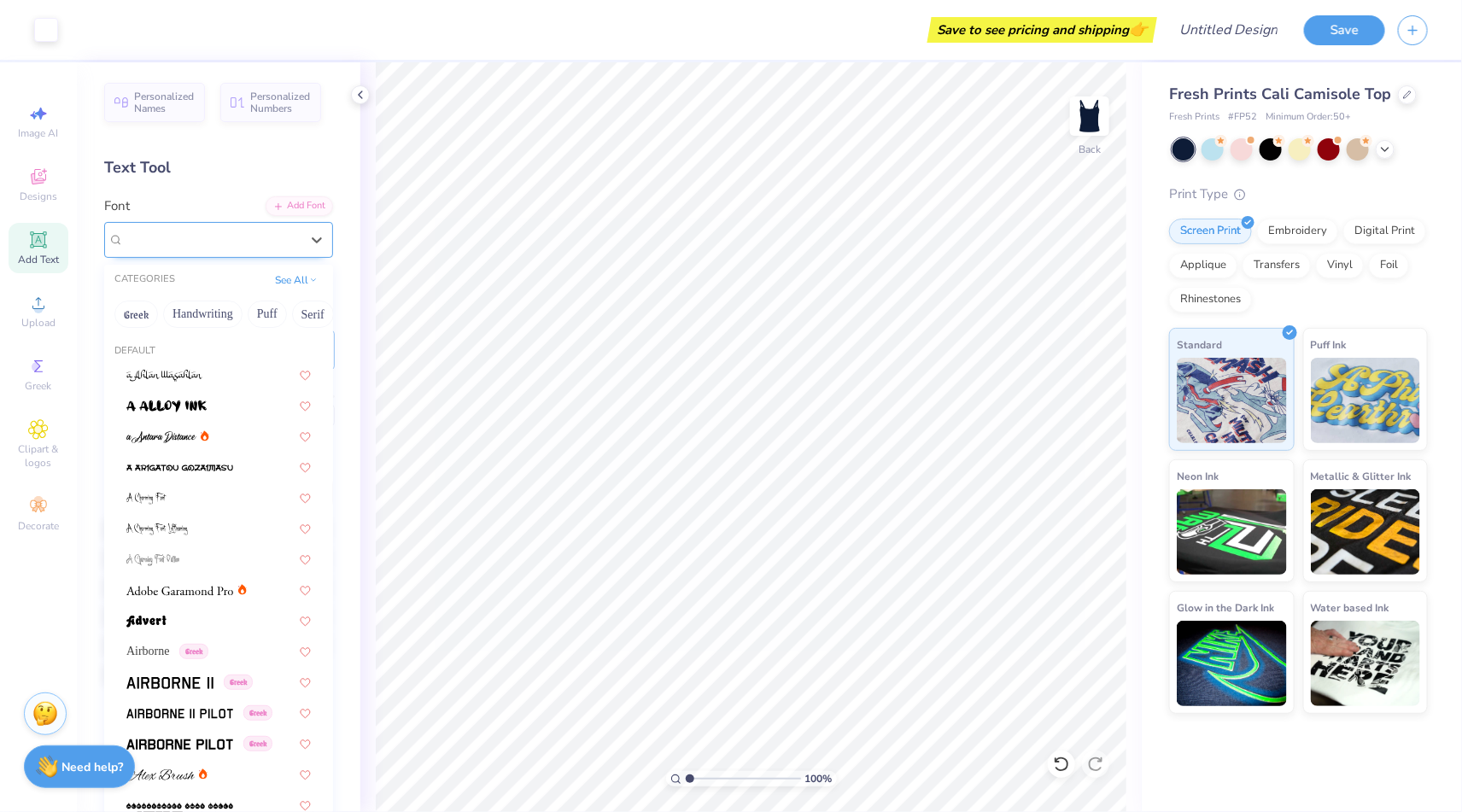
click at [260, 236] on div "Graduate" at bounding box center [211, 239] width 179 height 27
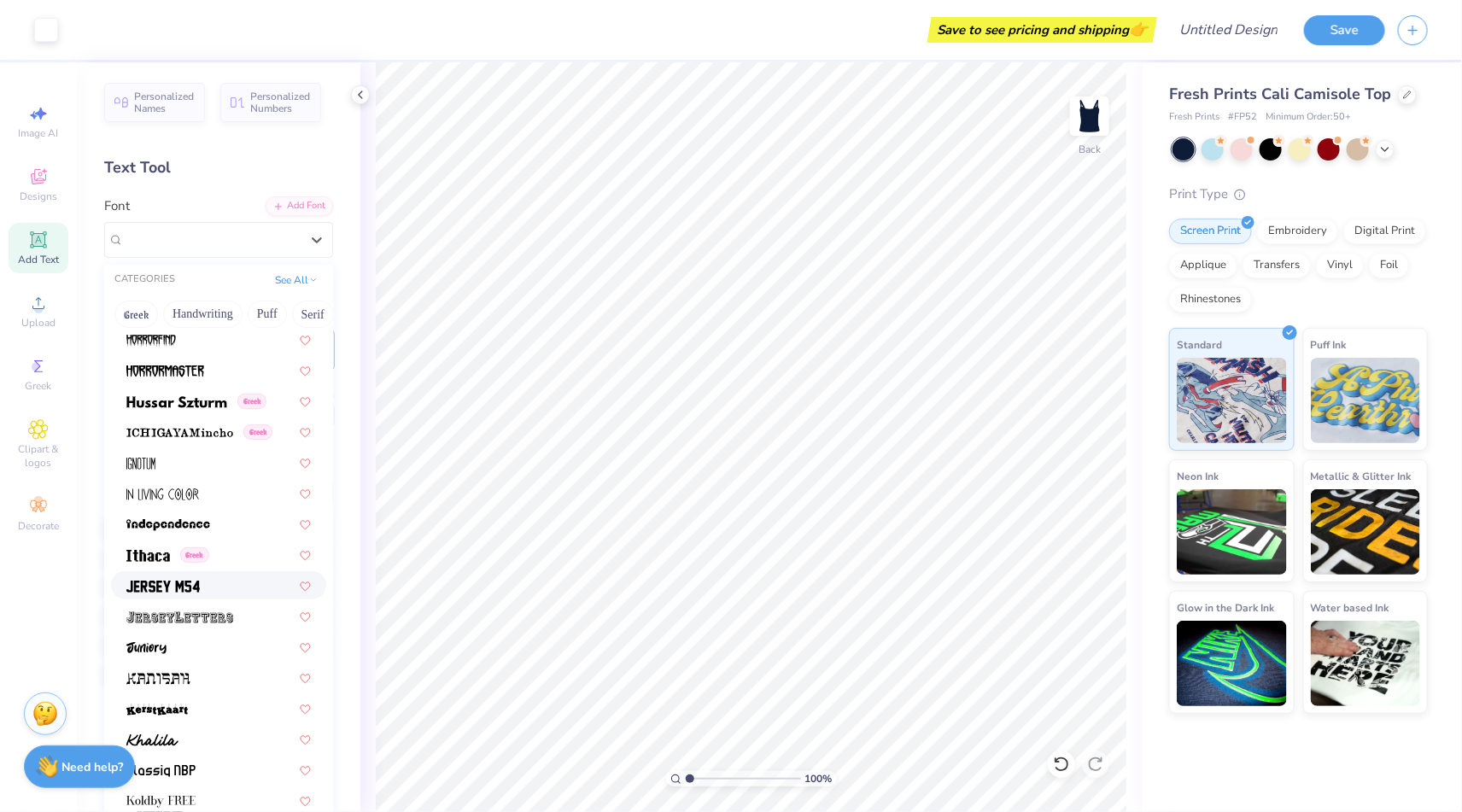
scroll to position [4464, 0]
click at [199, 627] on div "Airborne Greek [DEMOGRAPHIC_DATA] Greek Greek Greek [DEMOGRAPHIC_DATA] [DEMOGRA…" at bounding box center [218, 675] width 229 height 9560
click at [205, 609] on img at bounding box center [180, 615] width 107 height 12
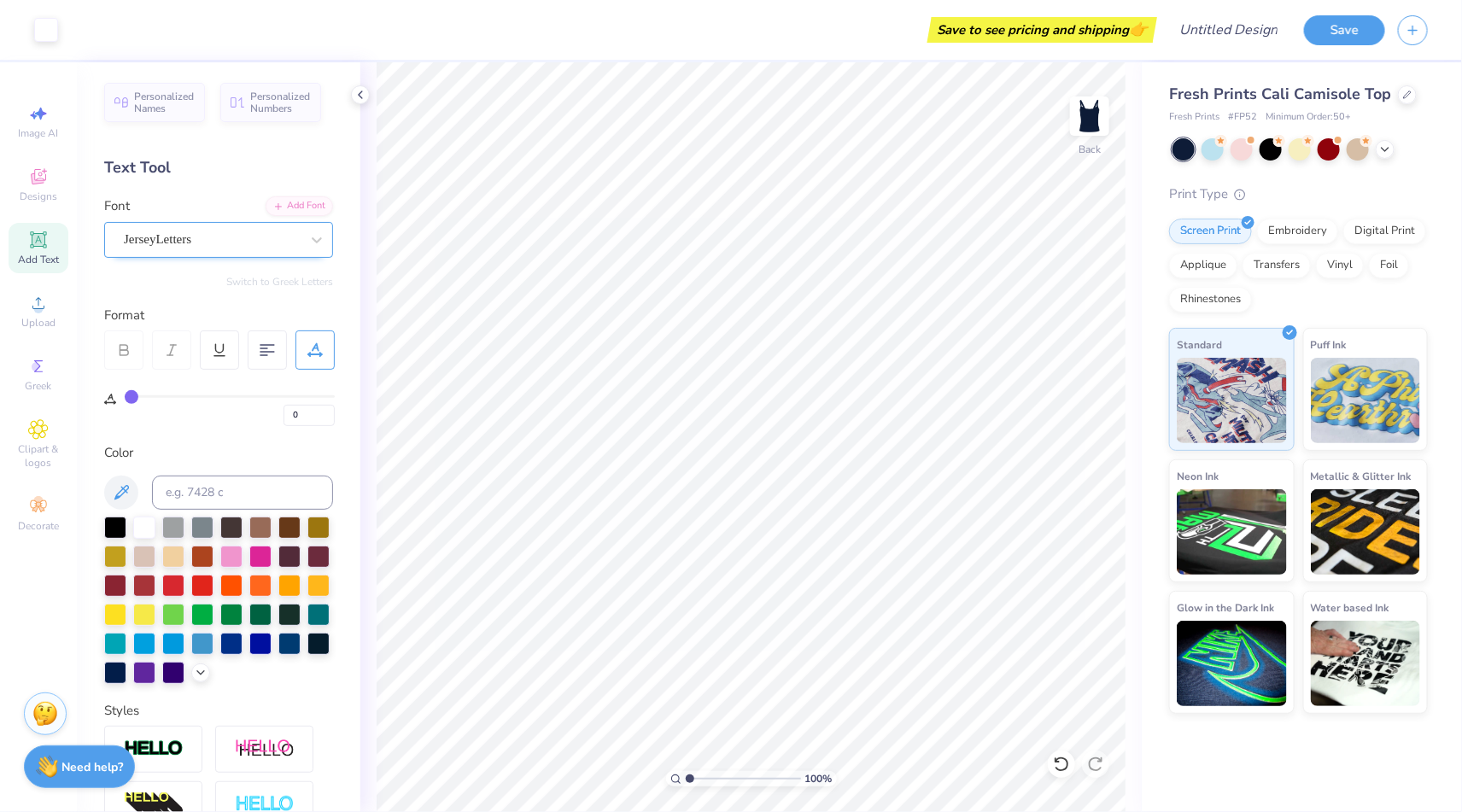
click at [265, 230] on div "JerseyLetters" at bounding box center [211, 239] width 179 height 27
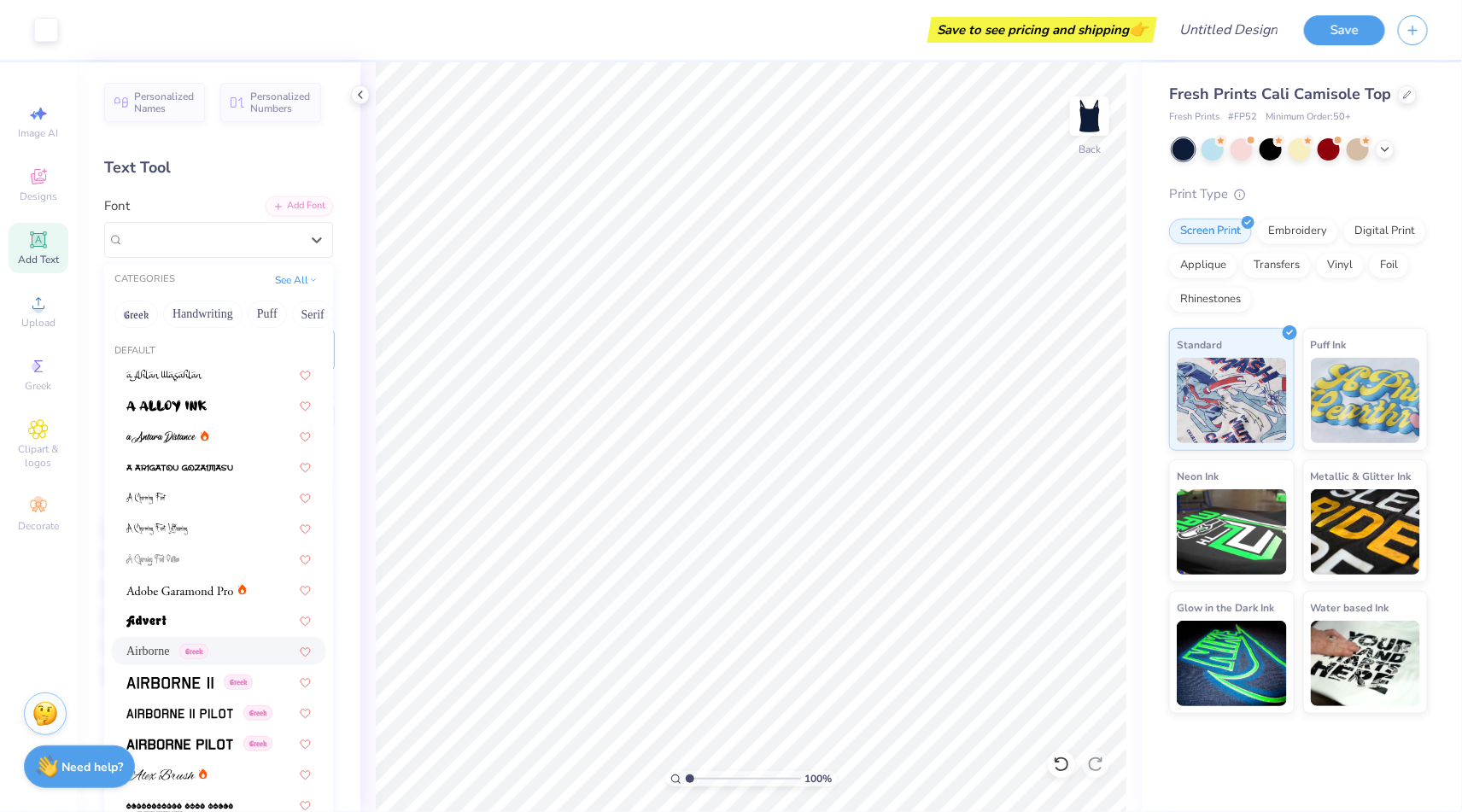
scroll to position [70, 0]
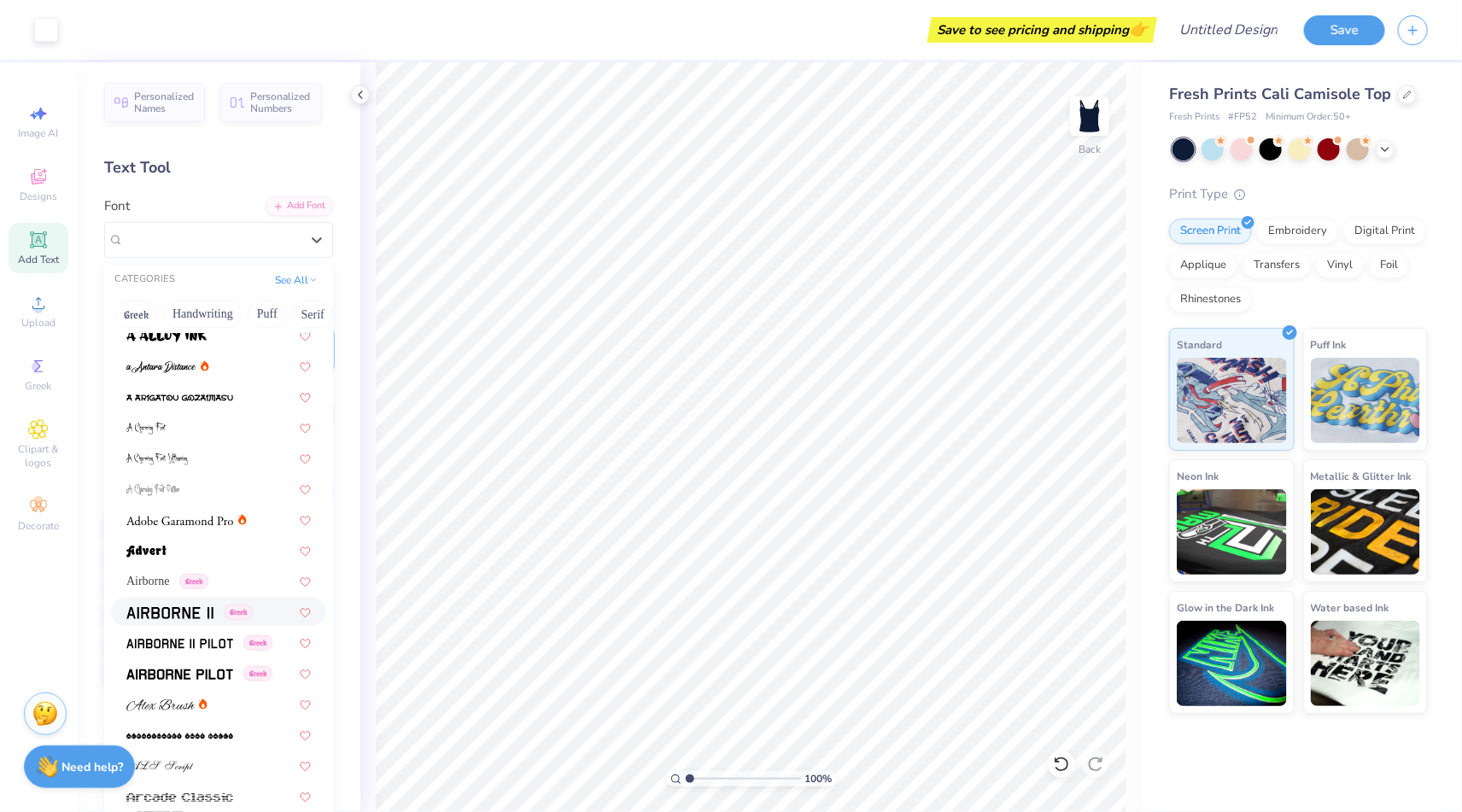
click at [174, 610] on img at bounding box center [170, 613] width 88 height 12
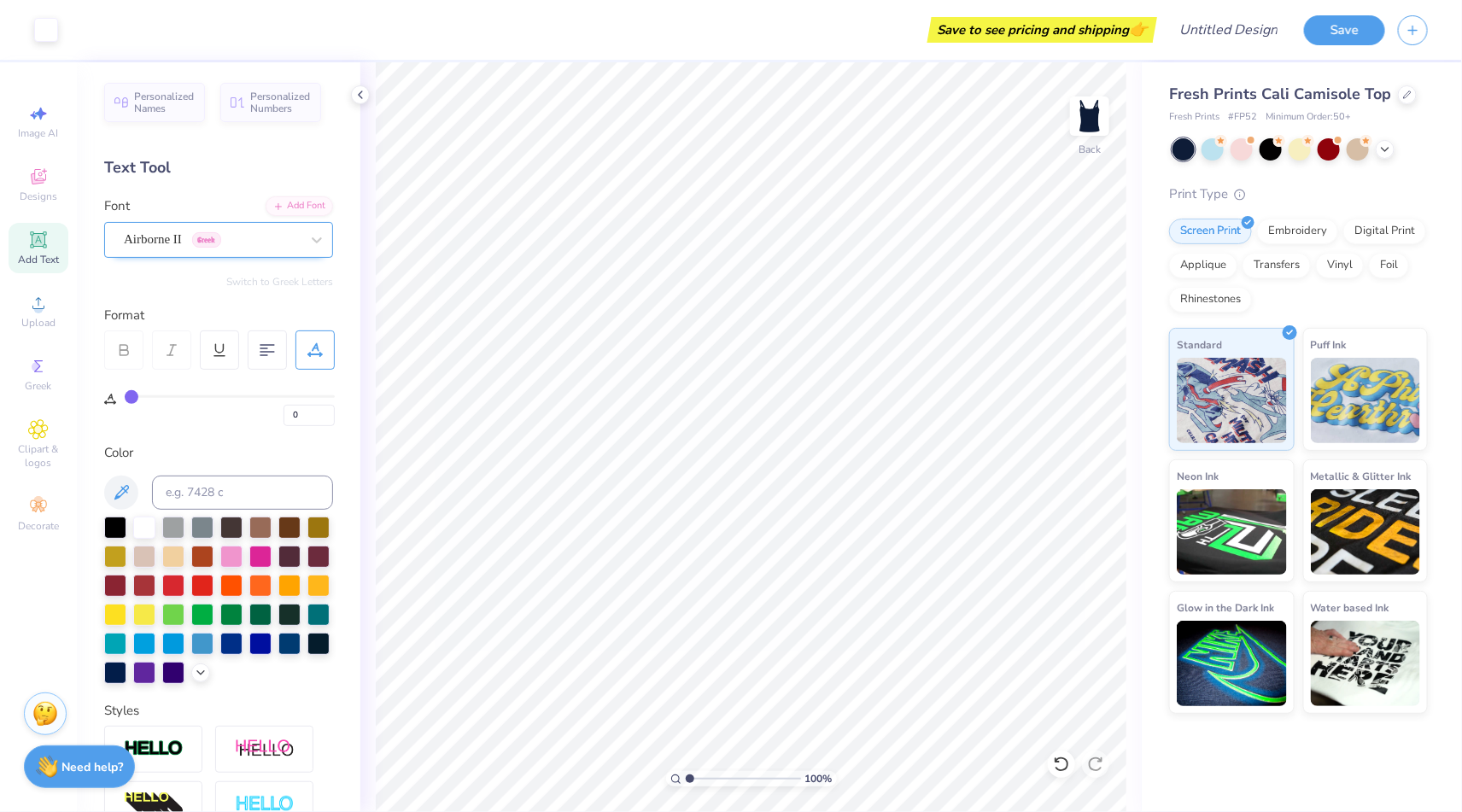
click at [297, 238] on div "Airborne II Greek" at bounding box center [211, 239] width 179 height 27
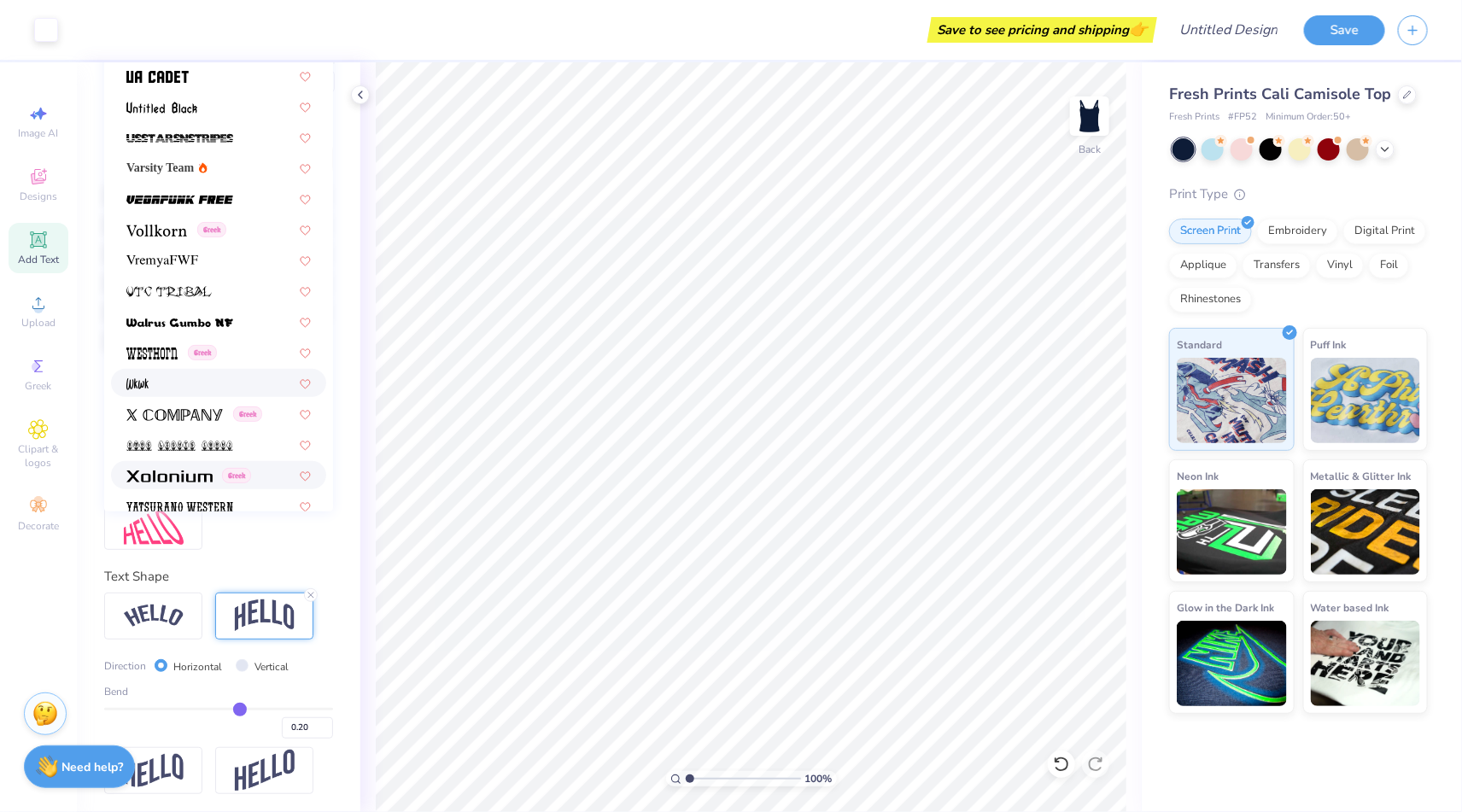
scroll to position [9027, 0]
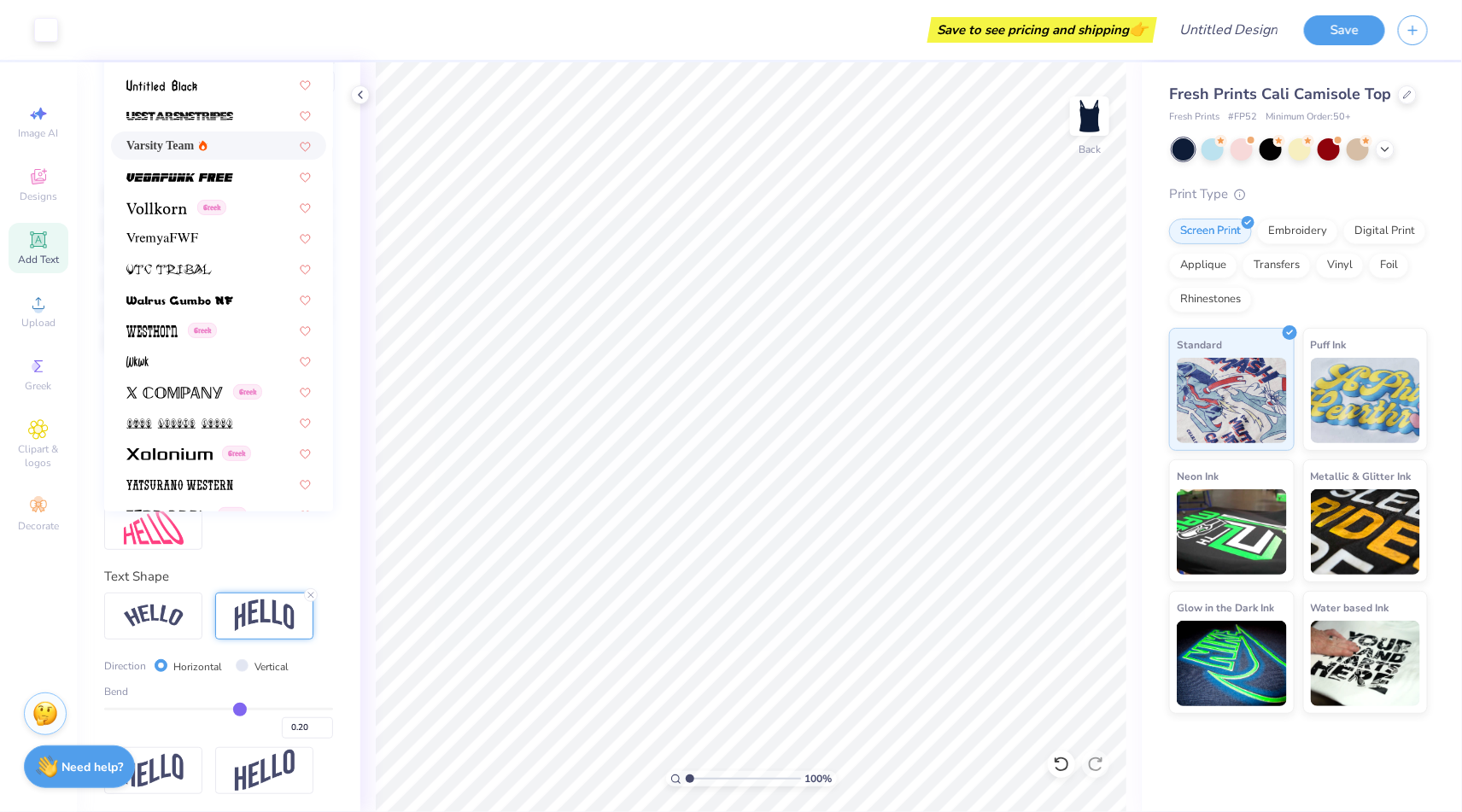
click at [180, 140] on span "Varsity Team" at bounding box center [160, 145] width 68 height 18
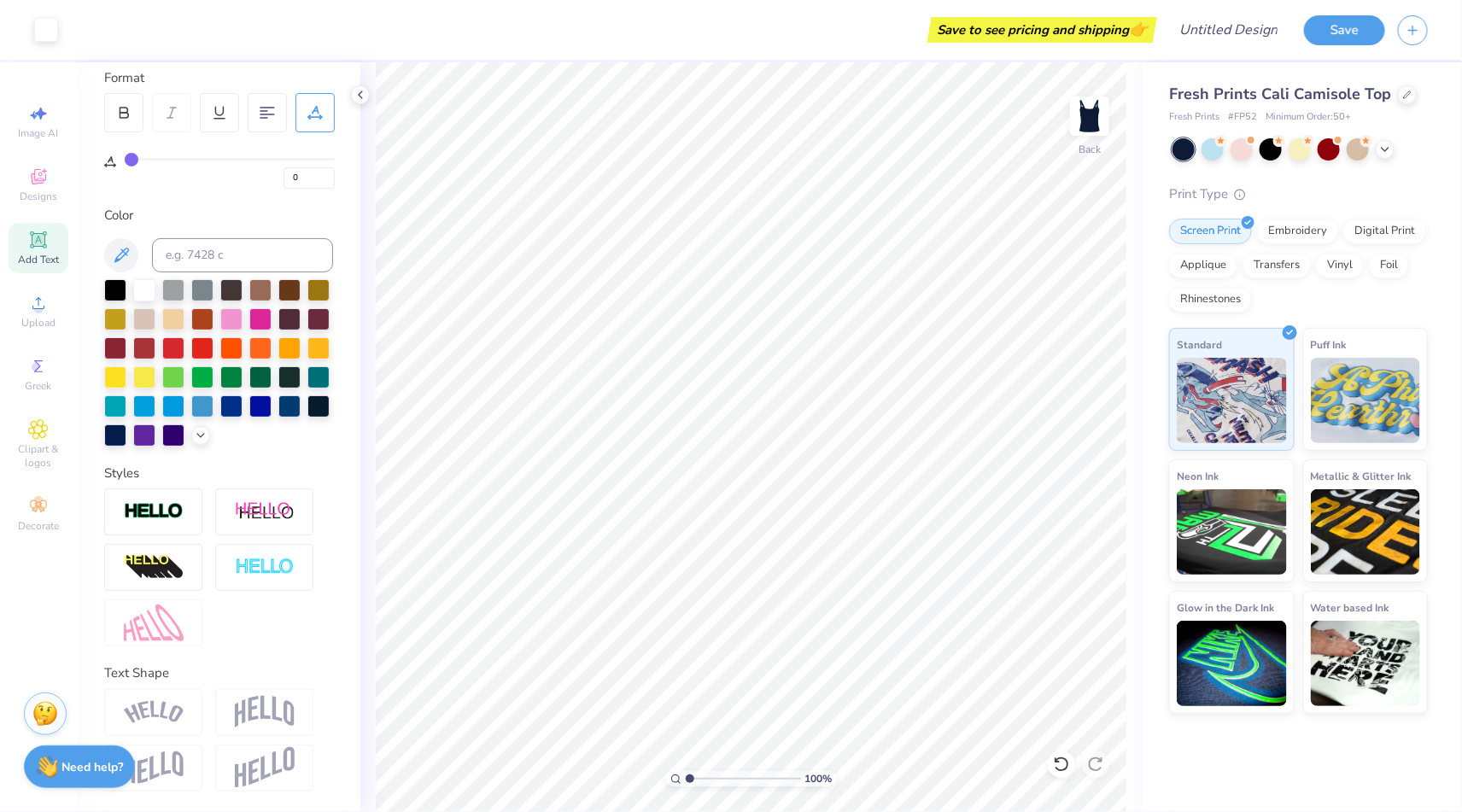
scroll to position [236, 0]
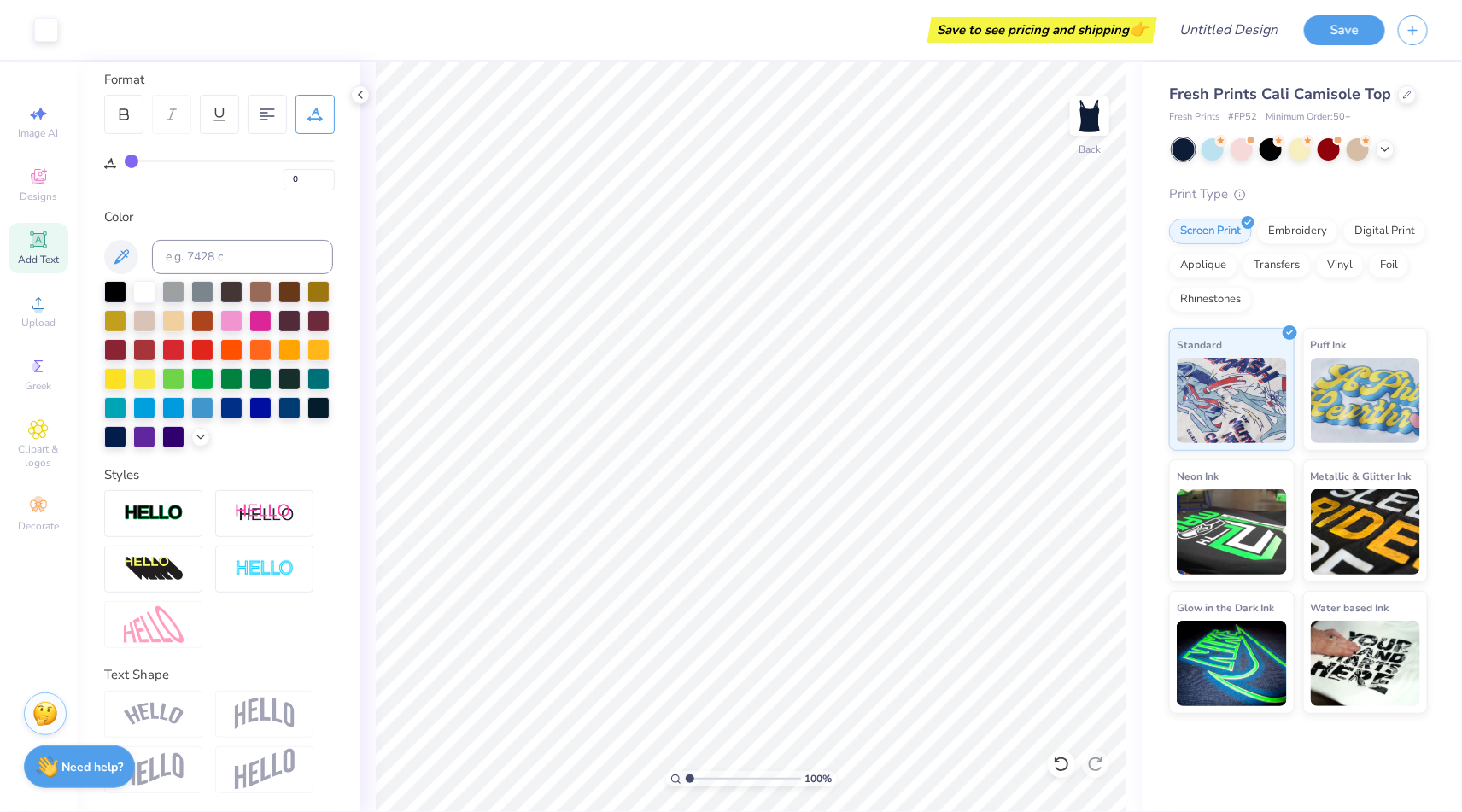
type input "1"
type input "2"
type input "3"
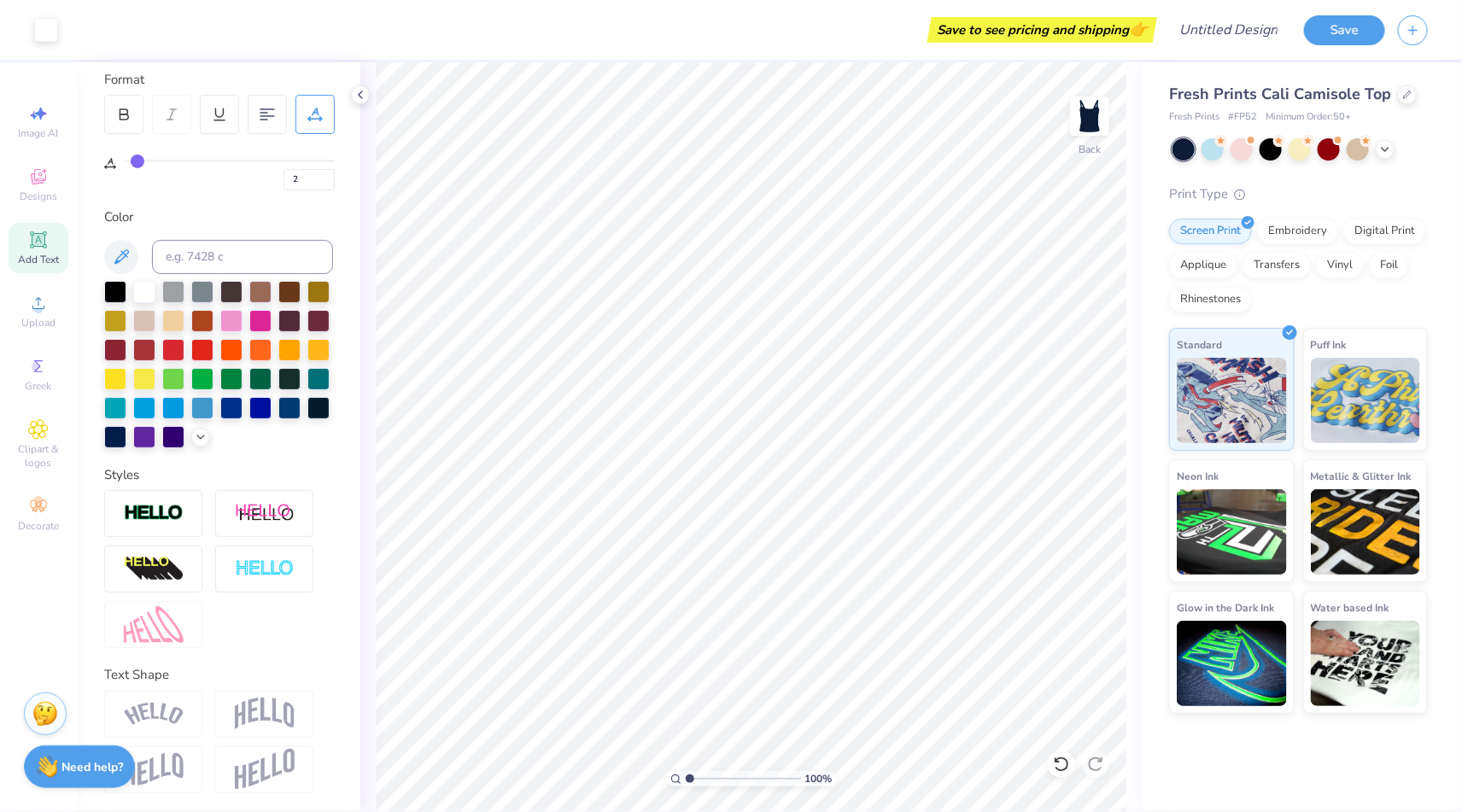
type input "3"
type input "4"
type input "5"
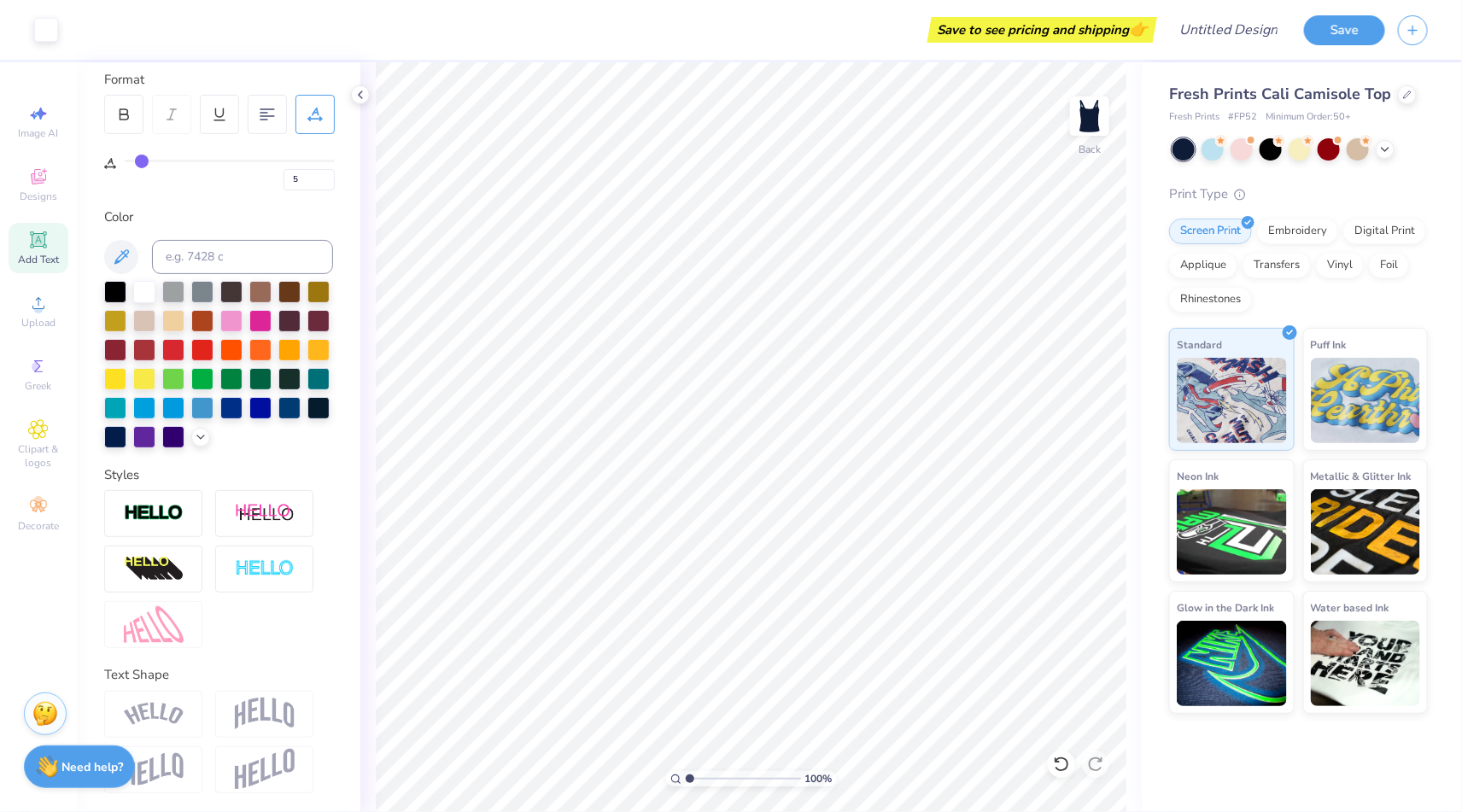
type input "6"
drag, startPoint x: 129, startPoint y: 159, endPoint x: 143, endPoint y: 159, distance: 14.0
type input "6"
click at [143, 159] on input "range" at bounding box center [230, 160] width 210 height 3
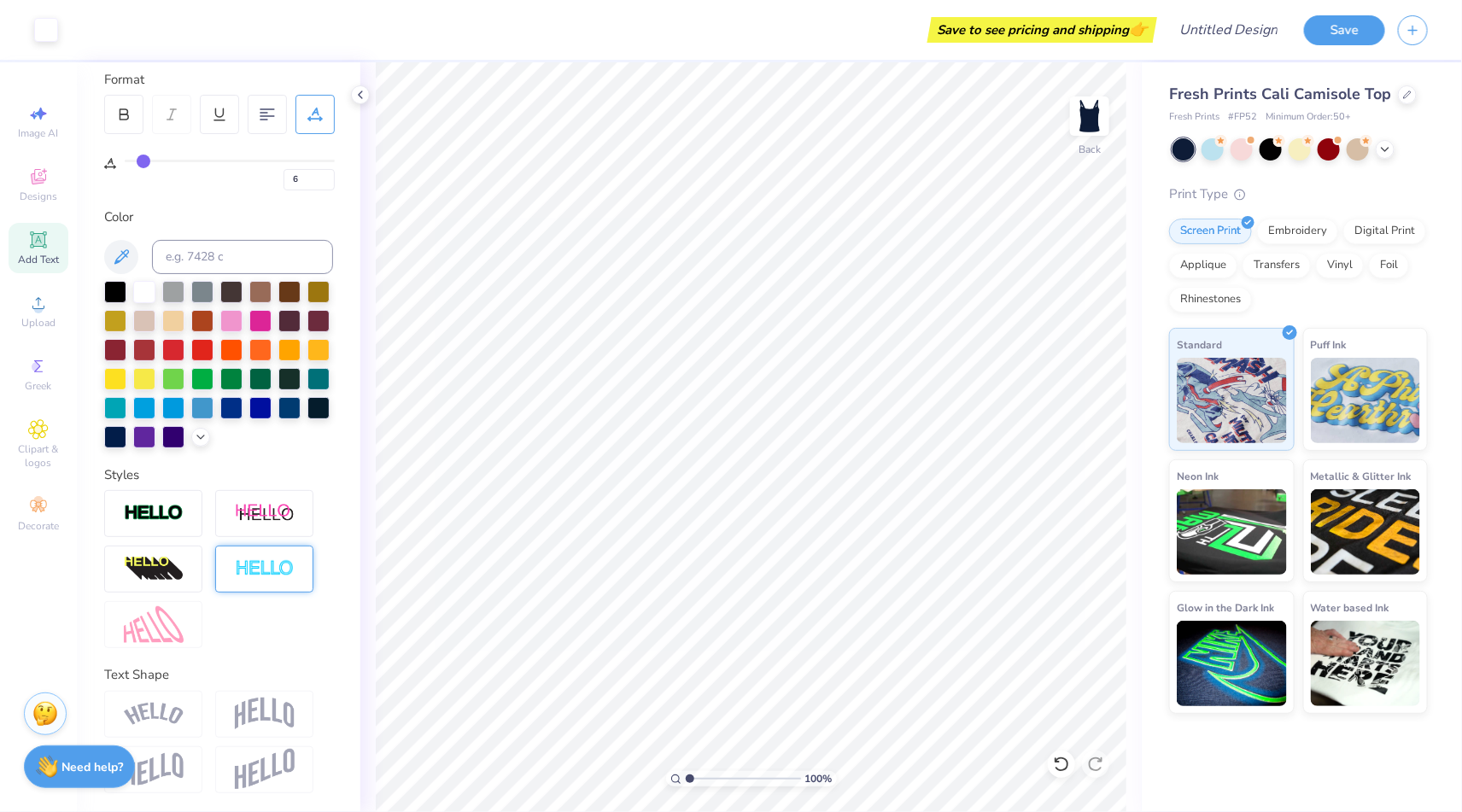
scroll to position [235, 0]
click at [254, 714] on img at bounding box center [264, 715] width 60 height 32
click at [263, 715] on img at bounding box center [264, 715] width 60 height 32
click at [277, 593] on div at bounding box center [218, 570] width 229 height 158
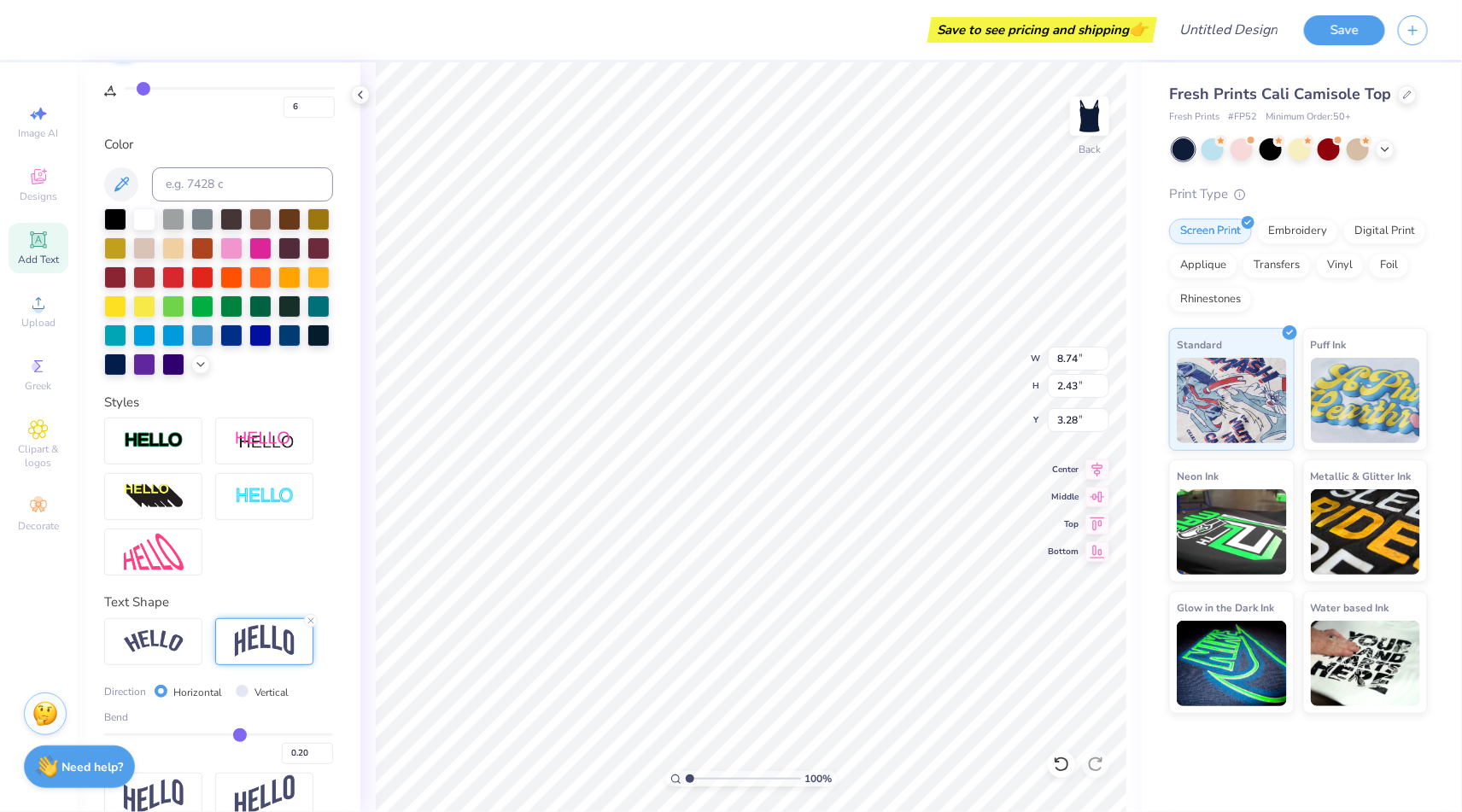
scroll to position [334, 0]
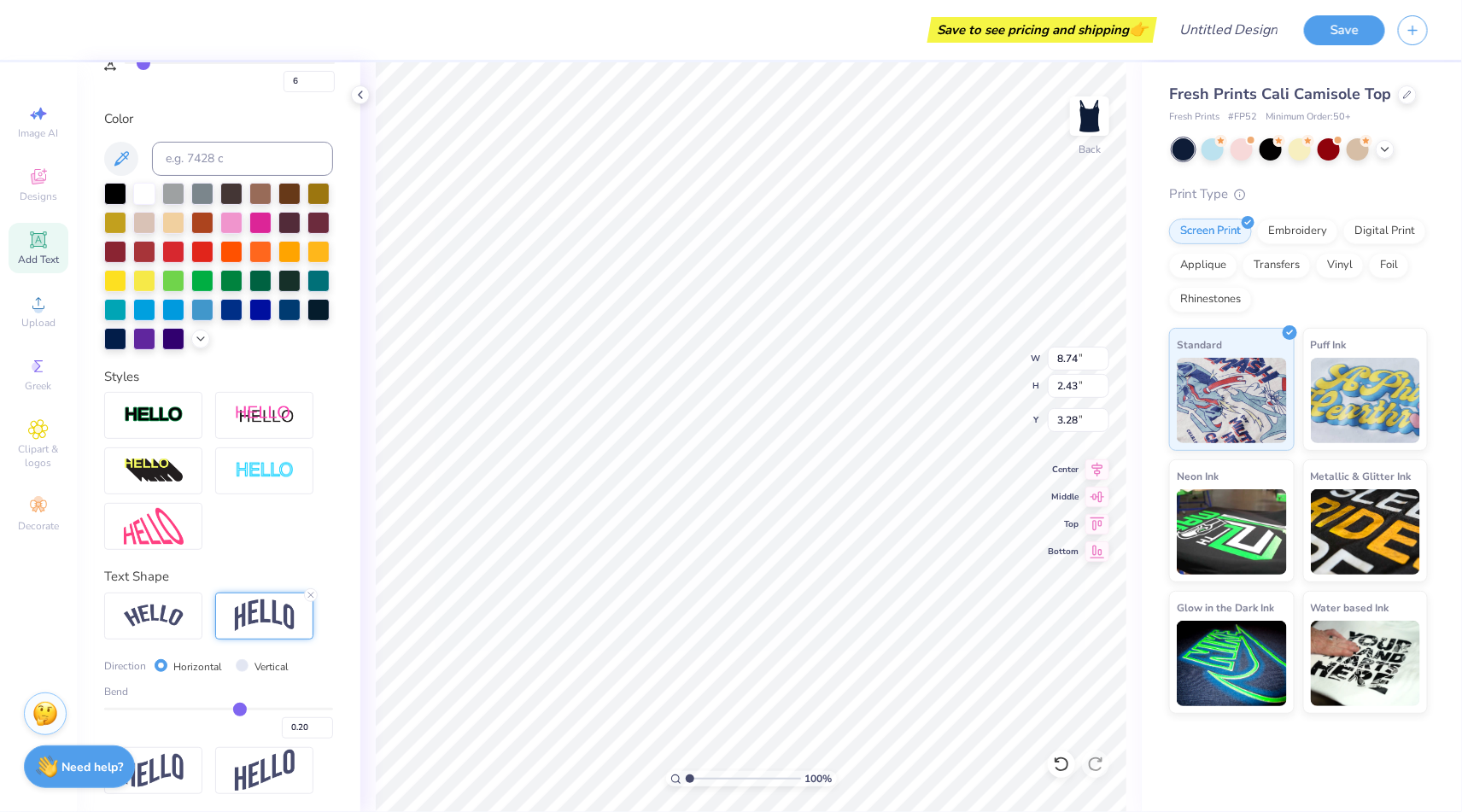
type input "0.18"
type input "0.19"
type input "0.2"
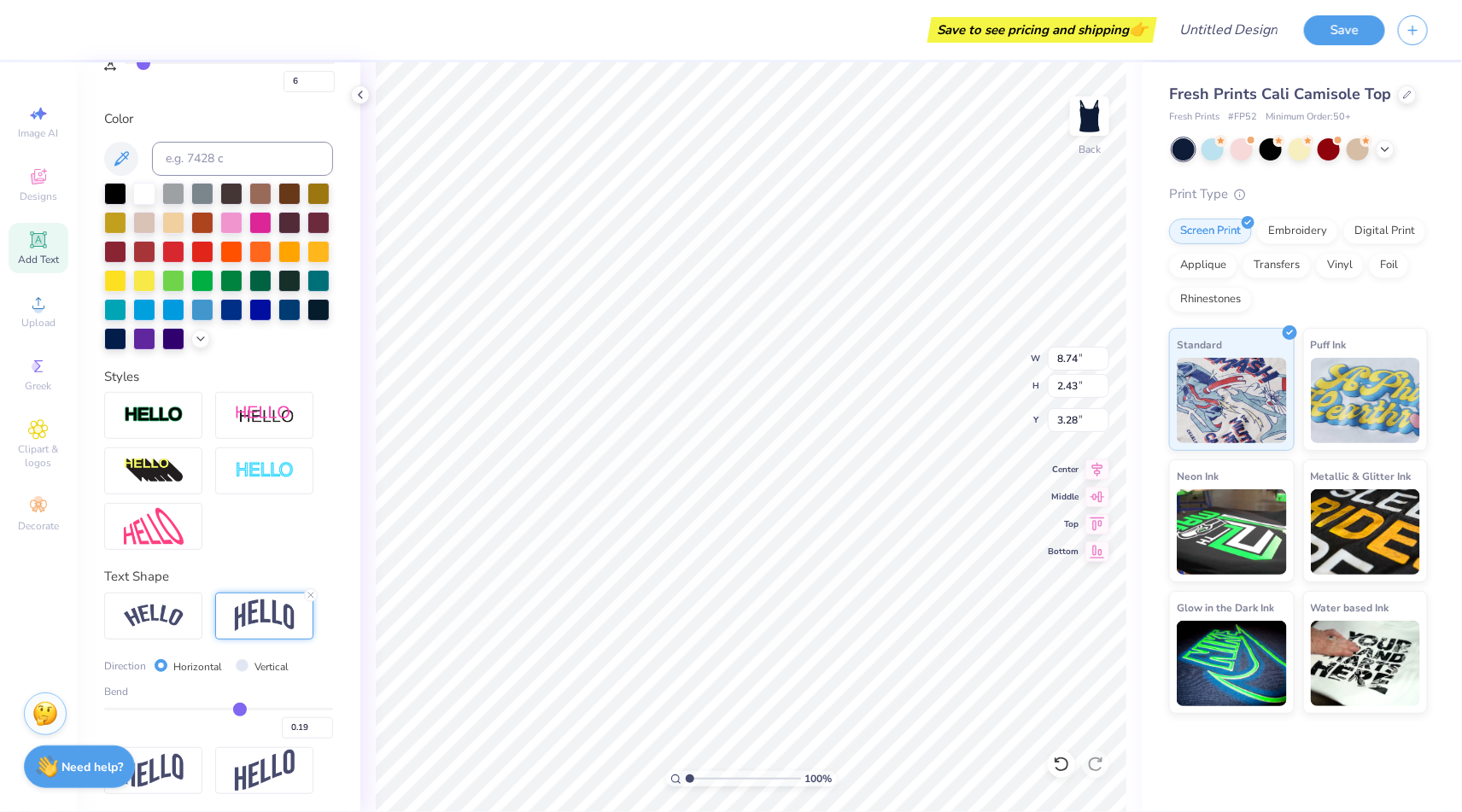
type input "0.20"
type input "0.21"
type input "0.22"
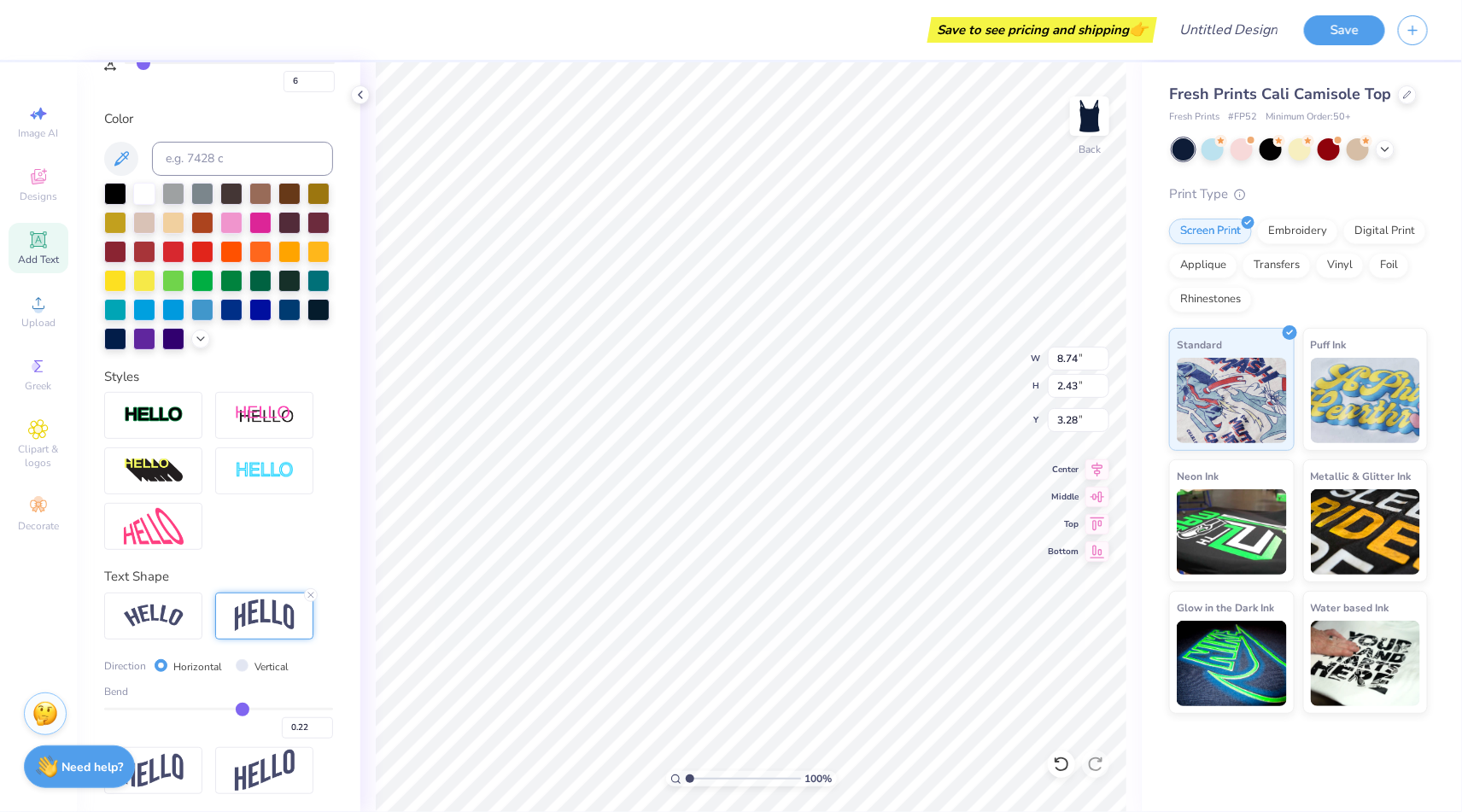
type input "0.23"
type input "0.24"
type input "0.25"
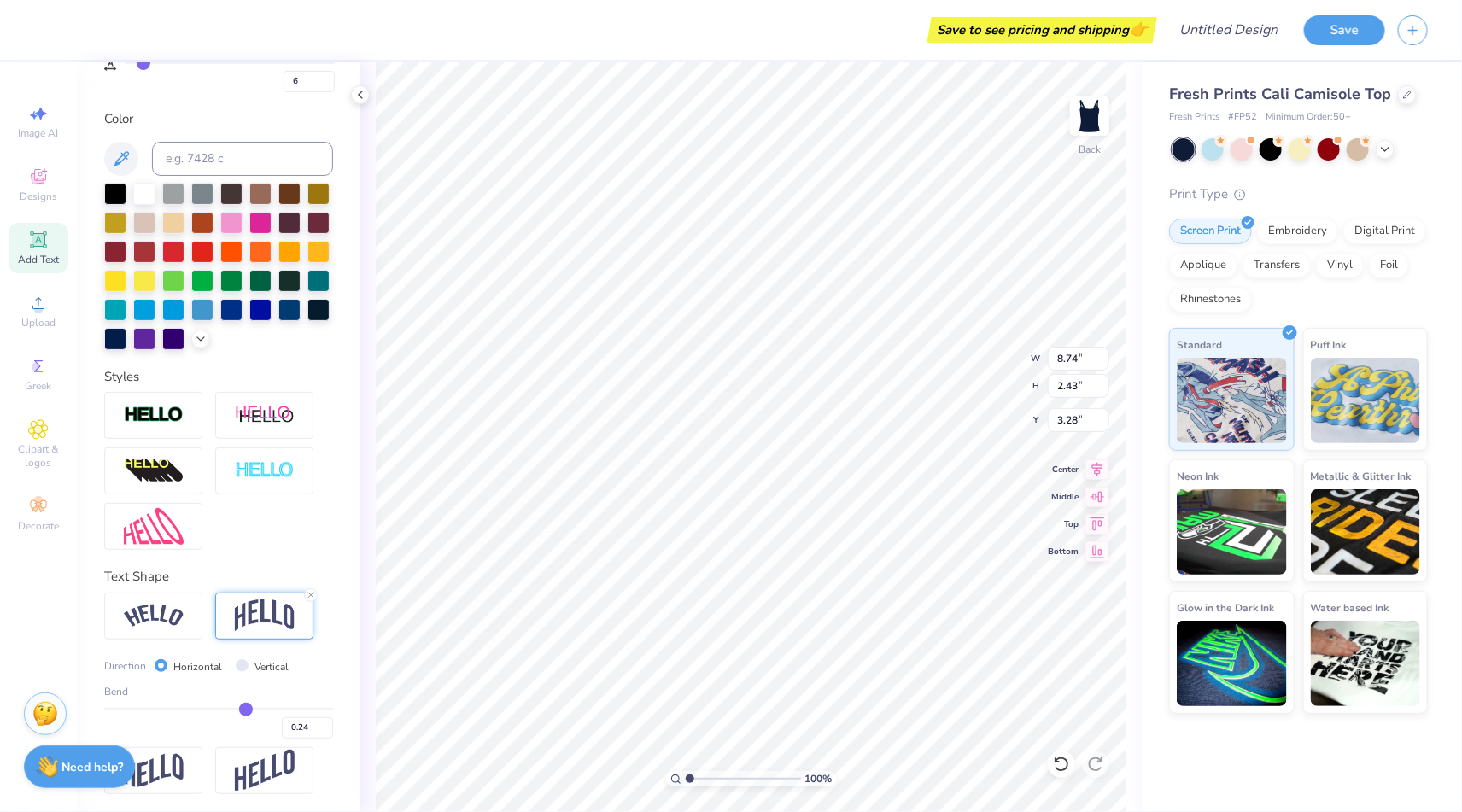
type input "0.25"
type input "0.26"
type input "0.27"
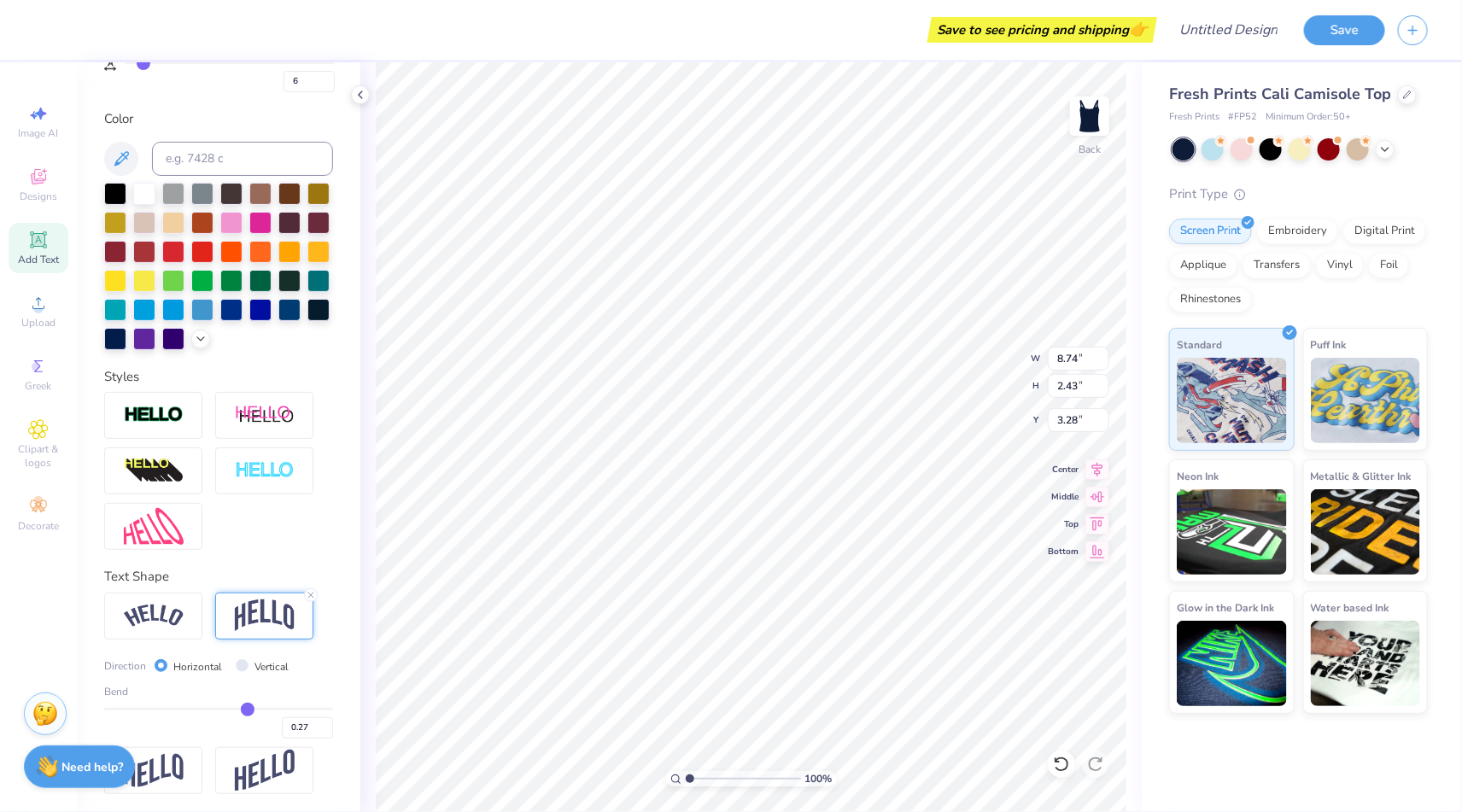
type input "0.28"
type input "0.29"
type input "0.3"
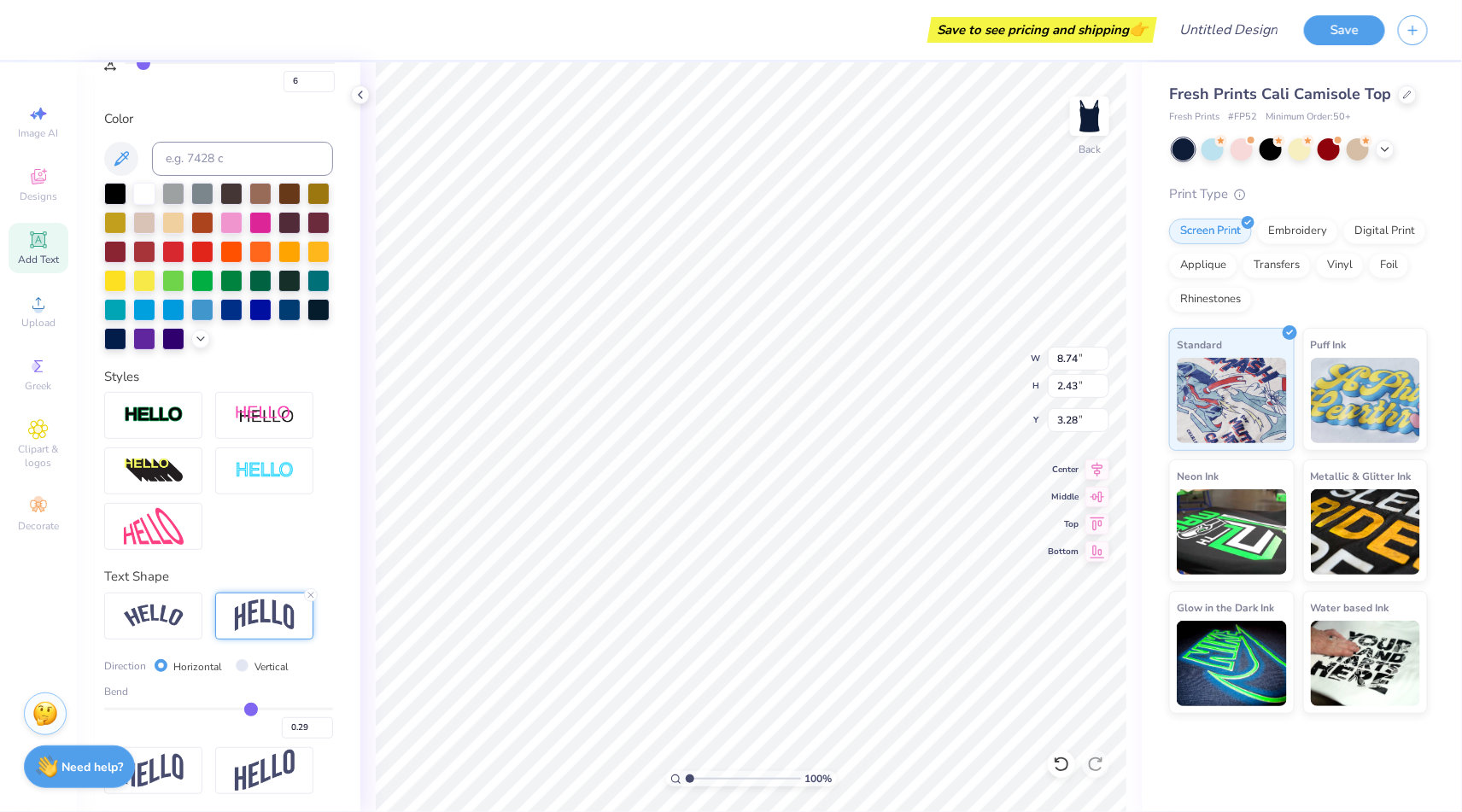
type input "0.30"
drag, startPoint x: 238, startPoint y: 706, endPoint x: 251, endPoint y: 706, distance: 13.0
type input "0.3"
click at [251, 708] on input "range" at bounding box center [218, 709] width 229 height 3
type input "2.78"
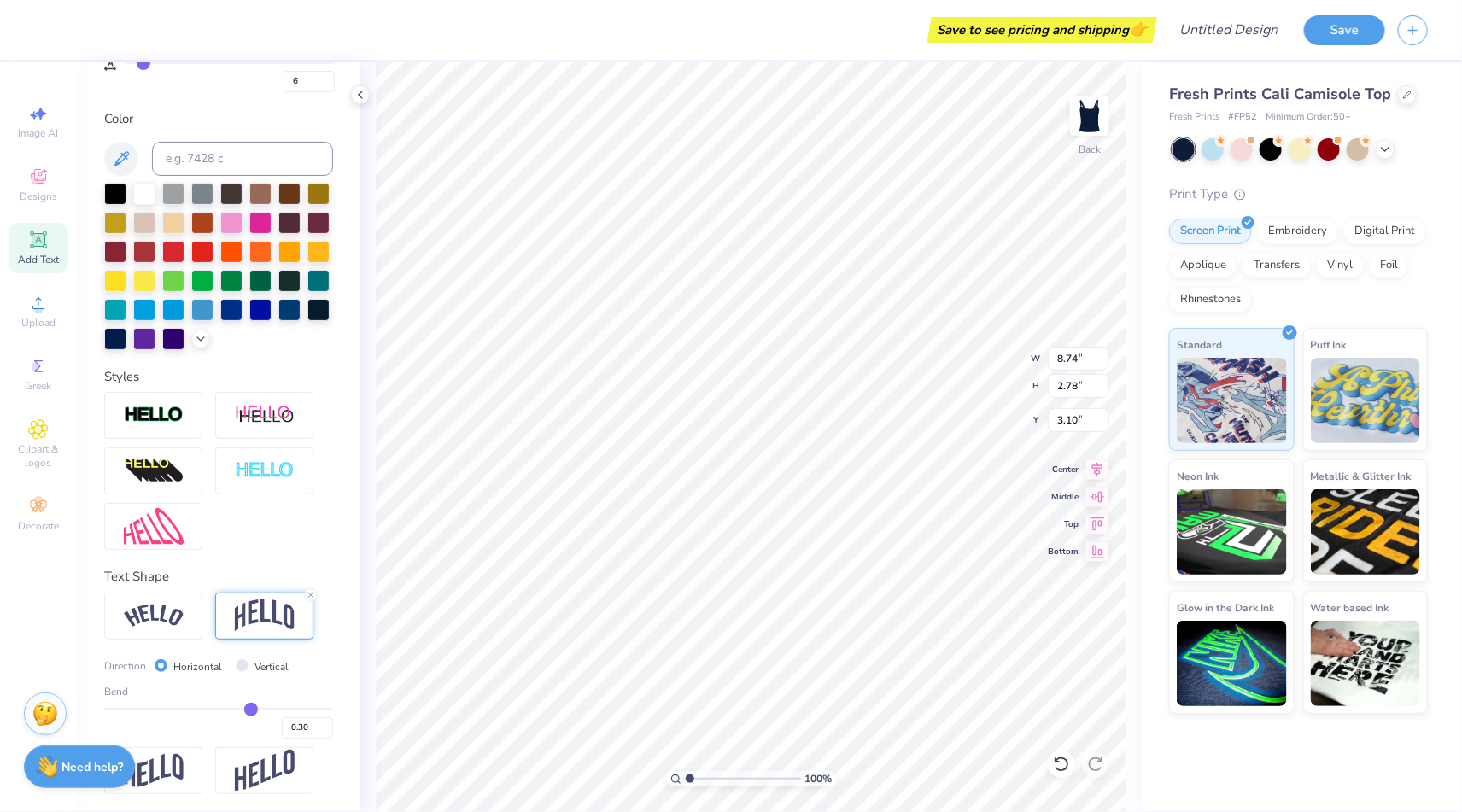
type input "3.10"
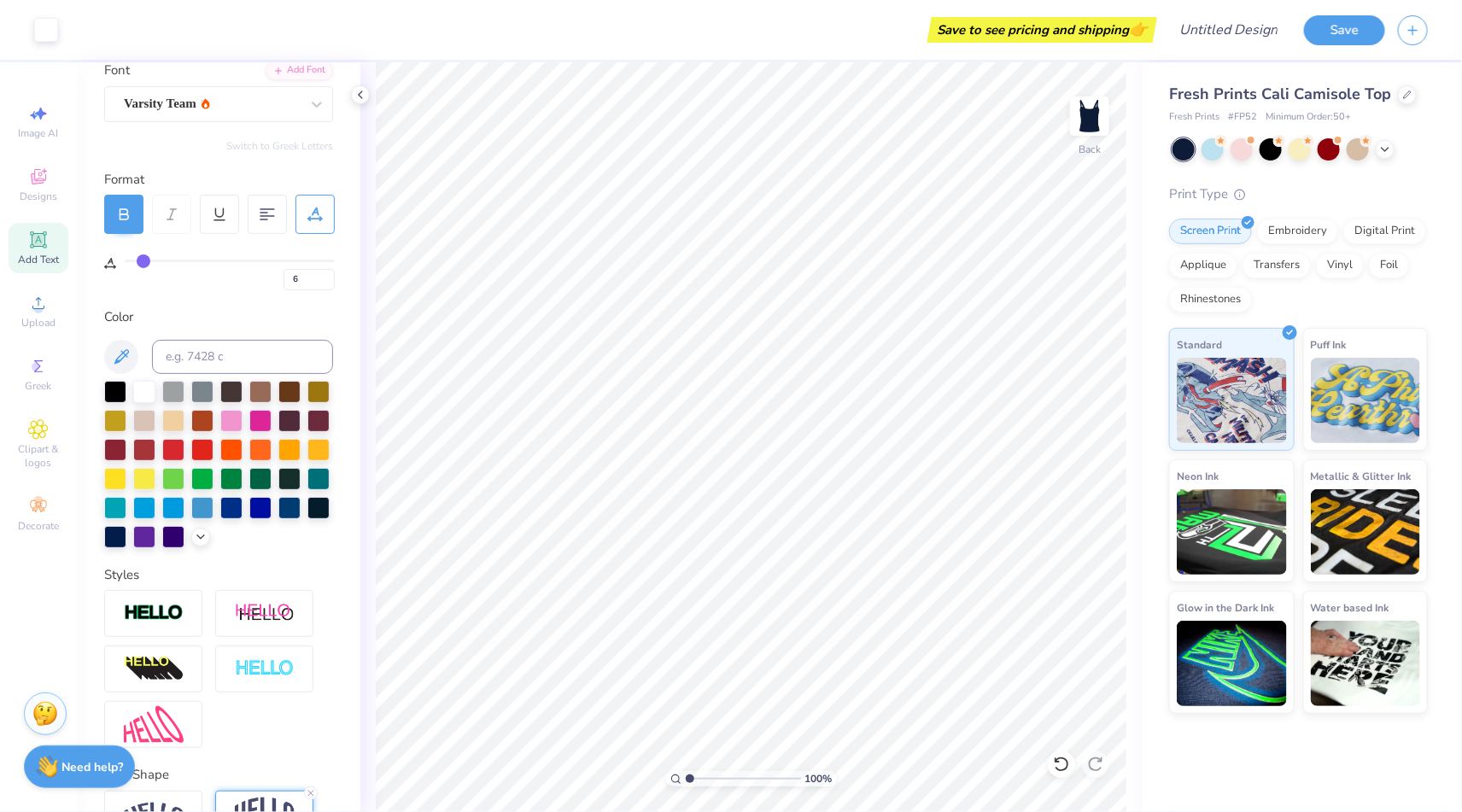
scroll to position [0, 0]
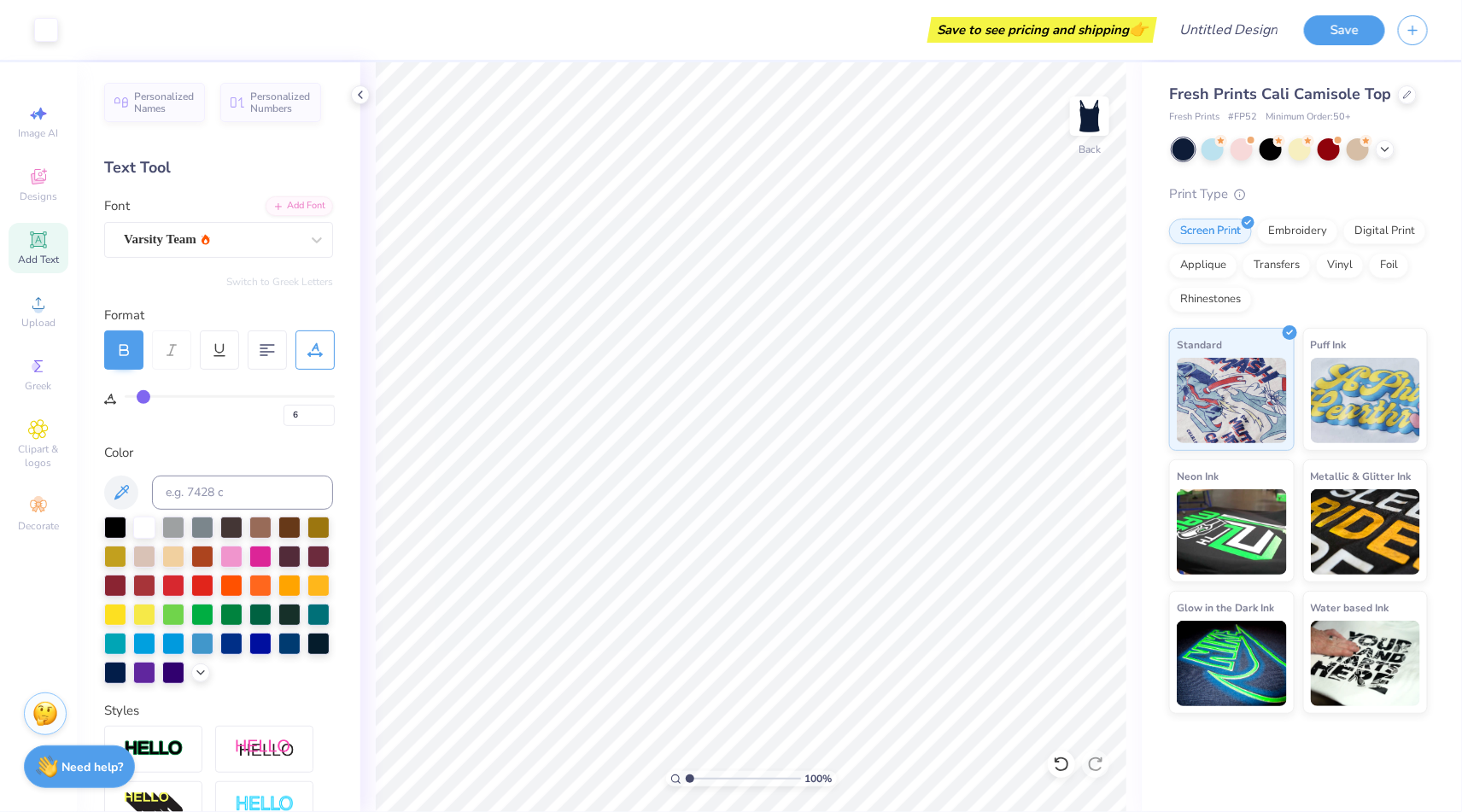
click at [121, 365] on div at bounding box center [124, 350] width 39 height 39
click at [129, 345] on icon at bounding box center [124, 350] width 16 height 16
click at [118, 348] on icon at bounding box center [124, 350] width 16 height 16
click at [212, 238] on div "Varsity Team" at bounding box center [211, 239] width 179 height 27
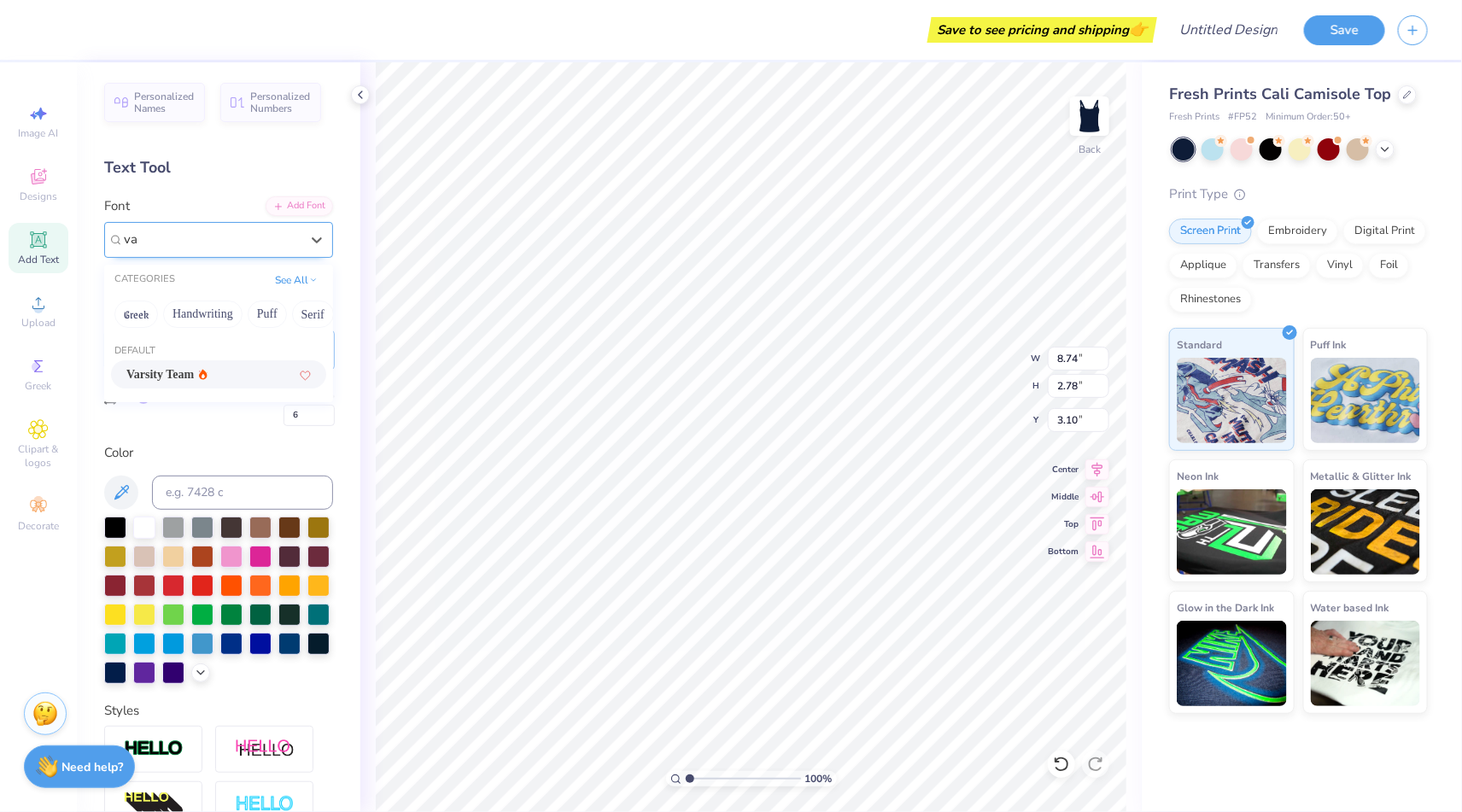
type input "var"
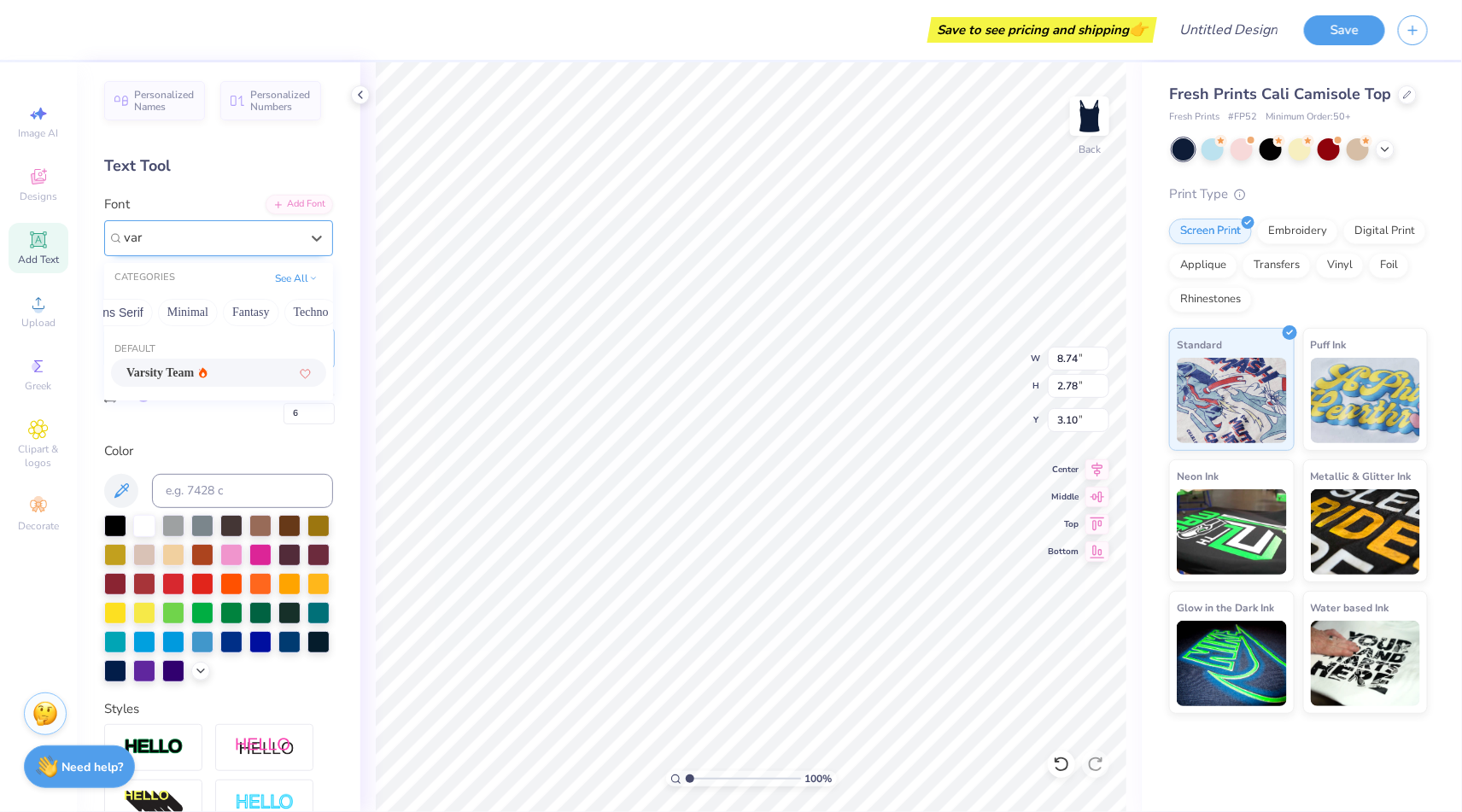
scroll to position [0, 470]
click at [299, 279] on button "See All" at bounding box center [297, 276] width 53 height 17
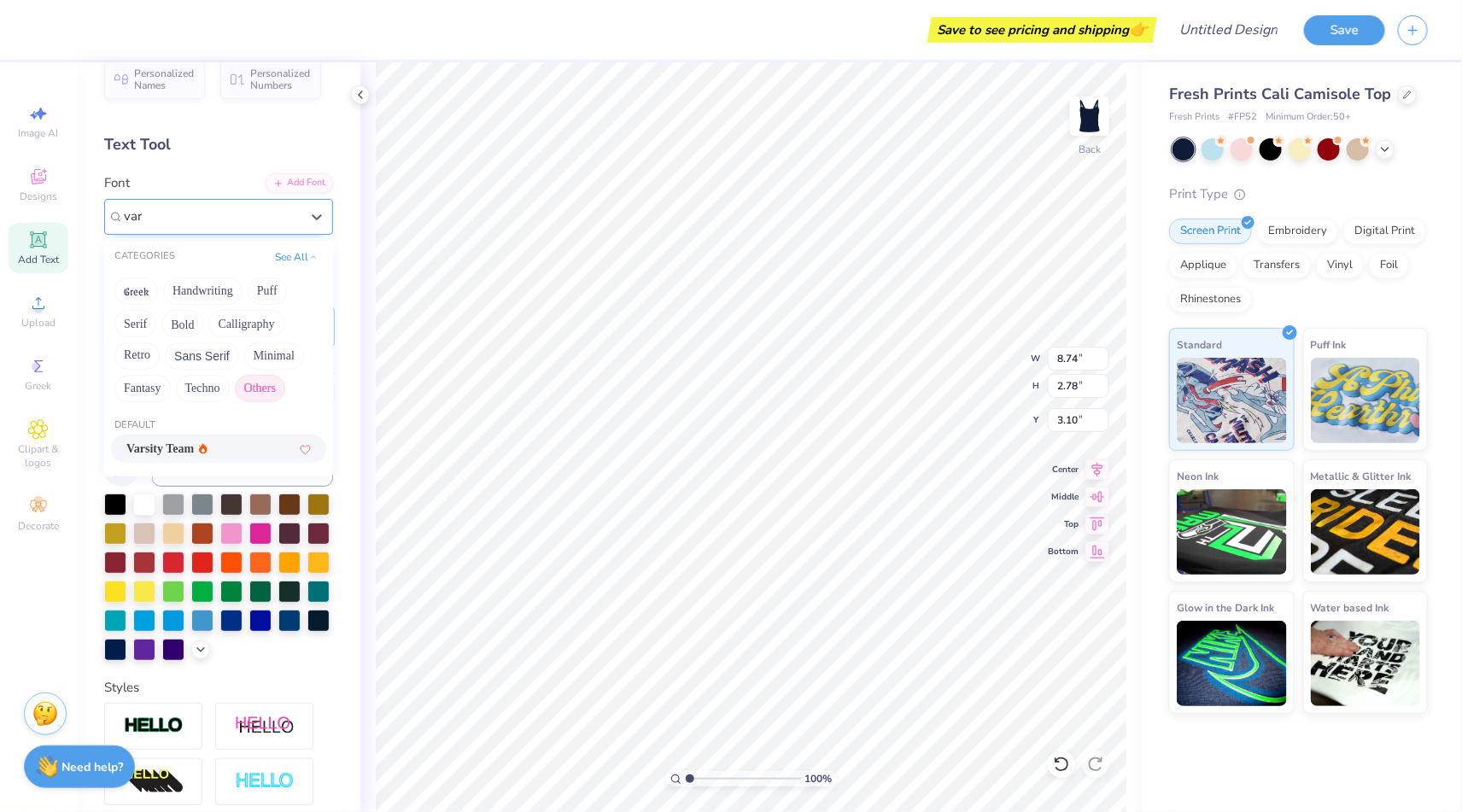
scroll to position [0, 0]
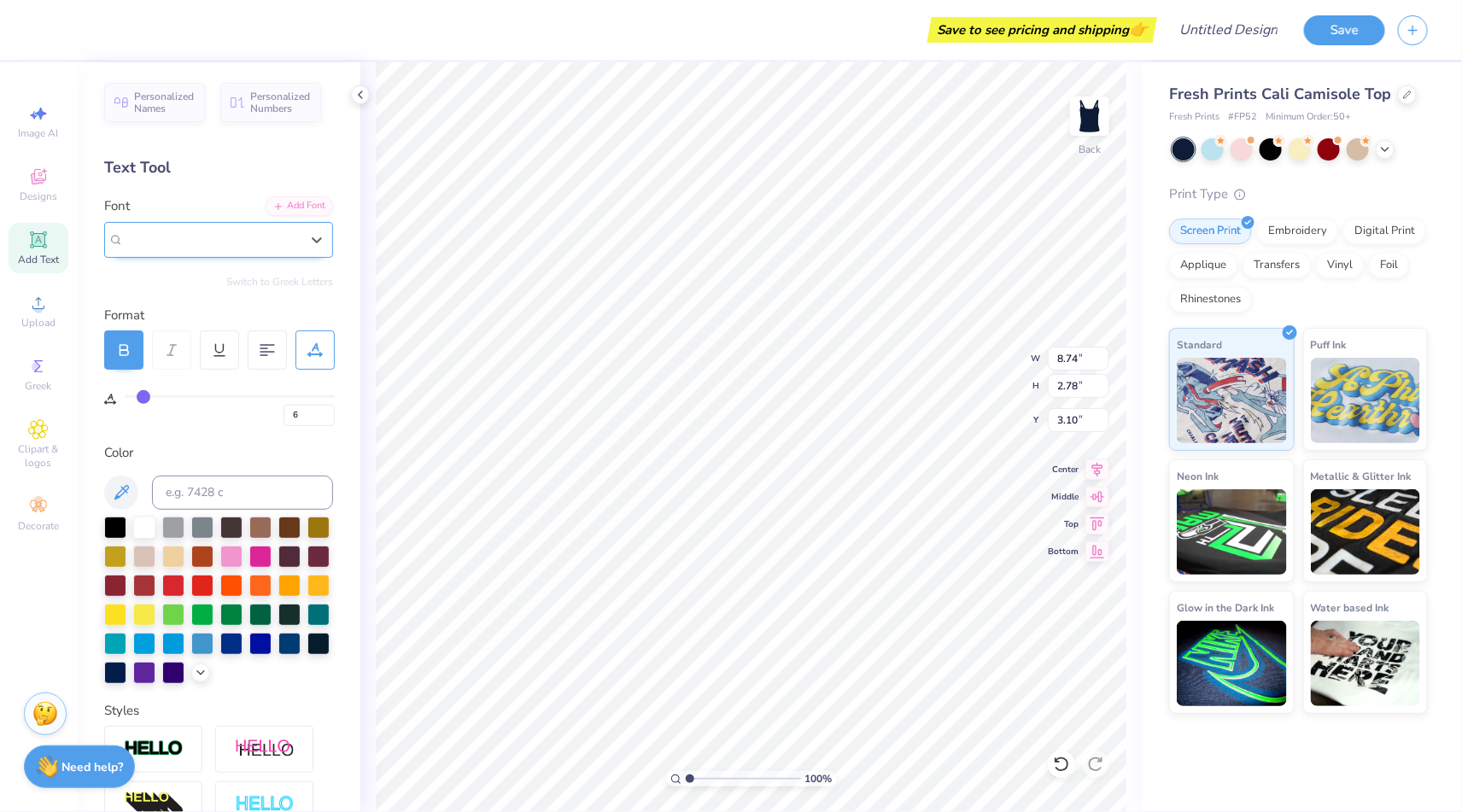
click at [285, 233] on div "Varsity Team" at bounding box center [211, 239] width 179 height 27
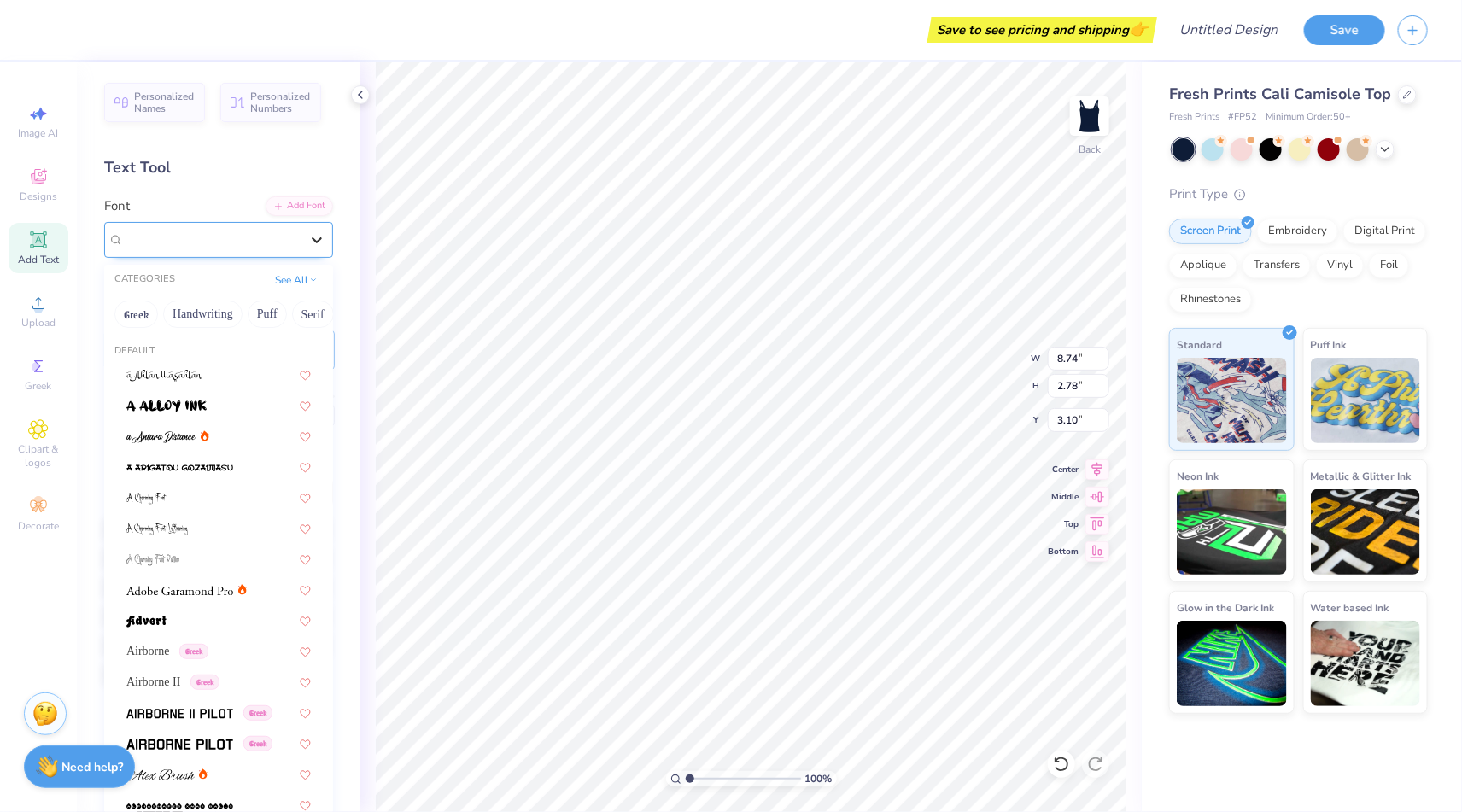
click at [319, 244] on icon at bounding box center [317, 239] width 17 height 17
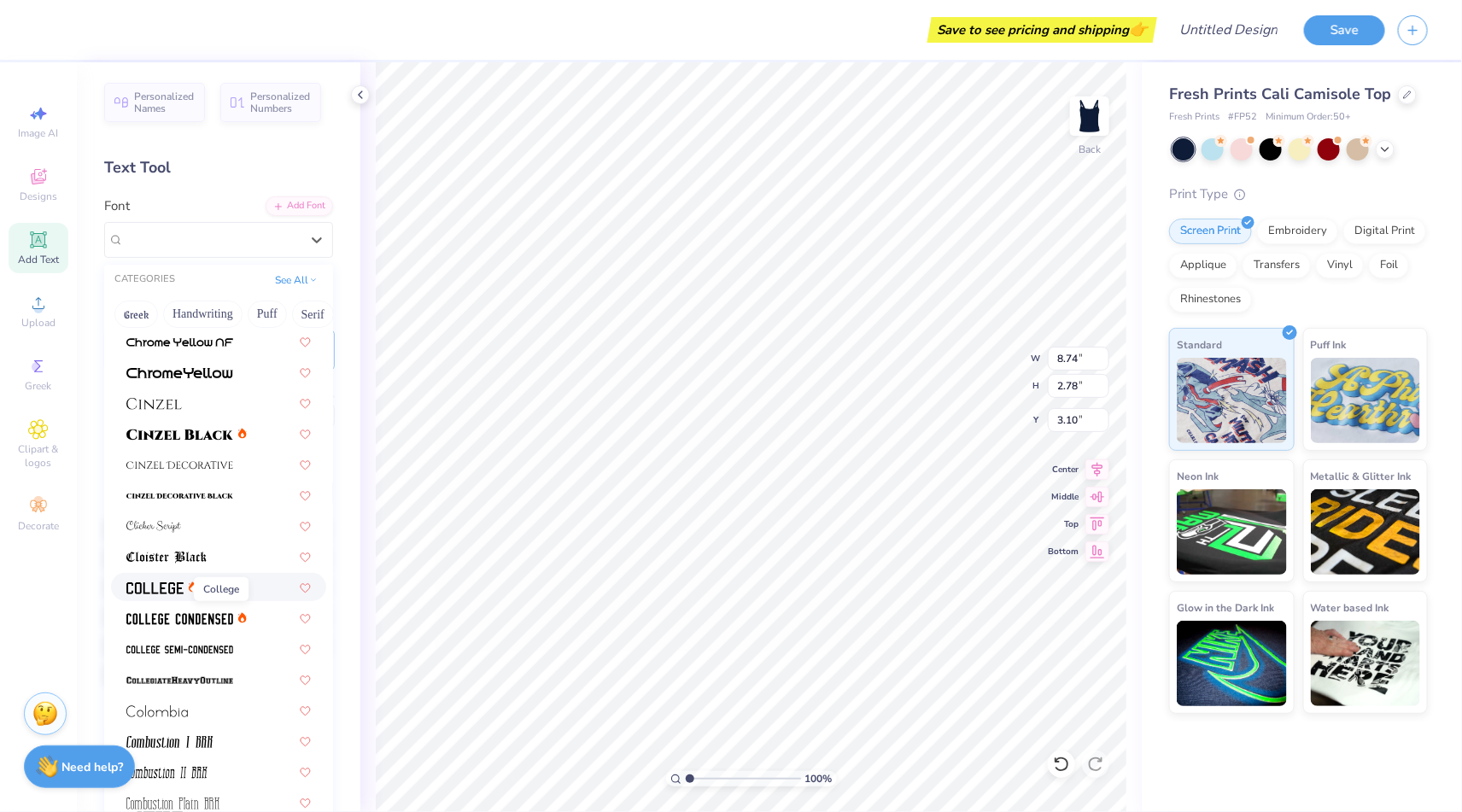
scroll to position [2005, 0]
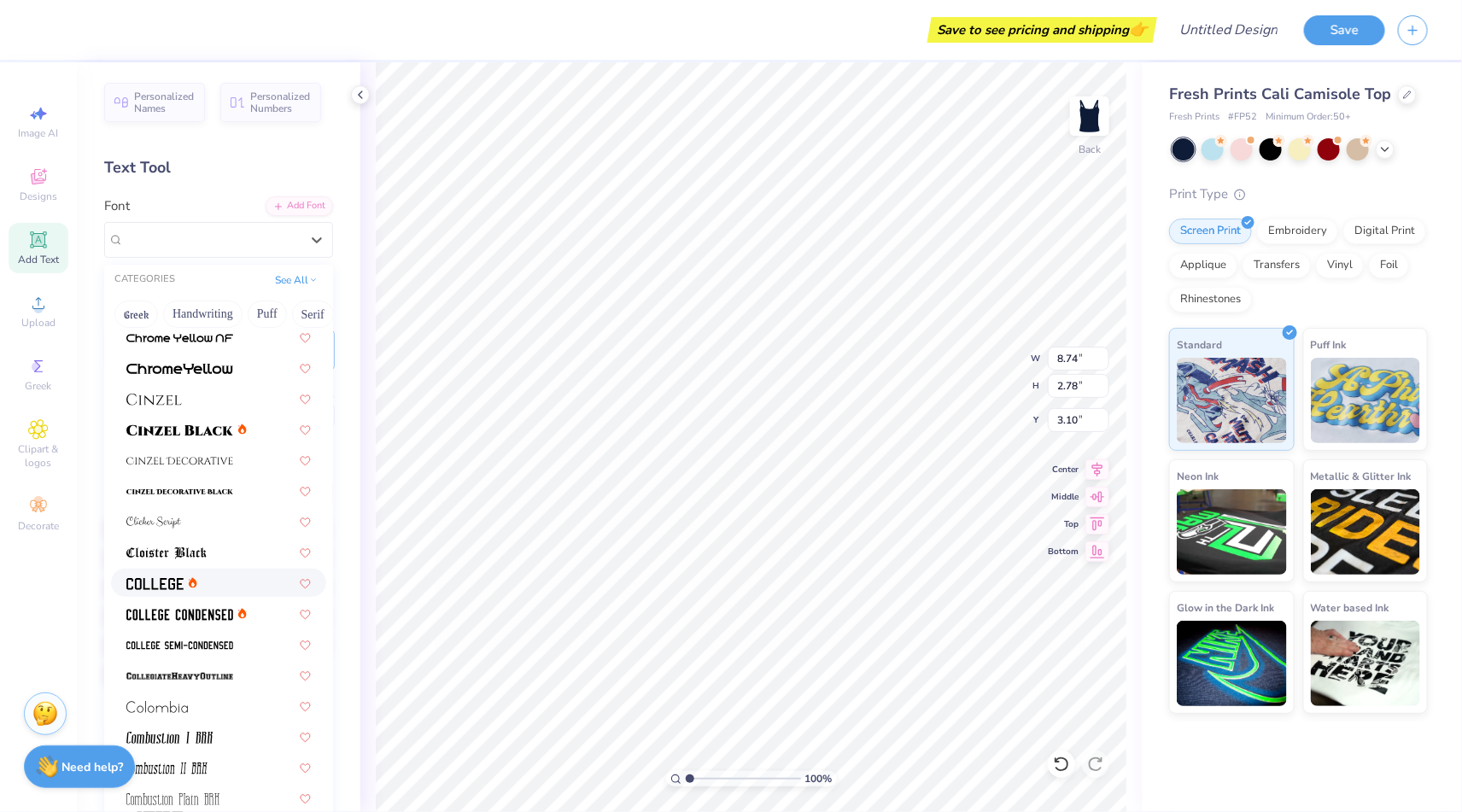
click at [181, 590] on span at bounding box center [155, 583] width 57 height 18
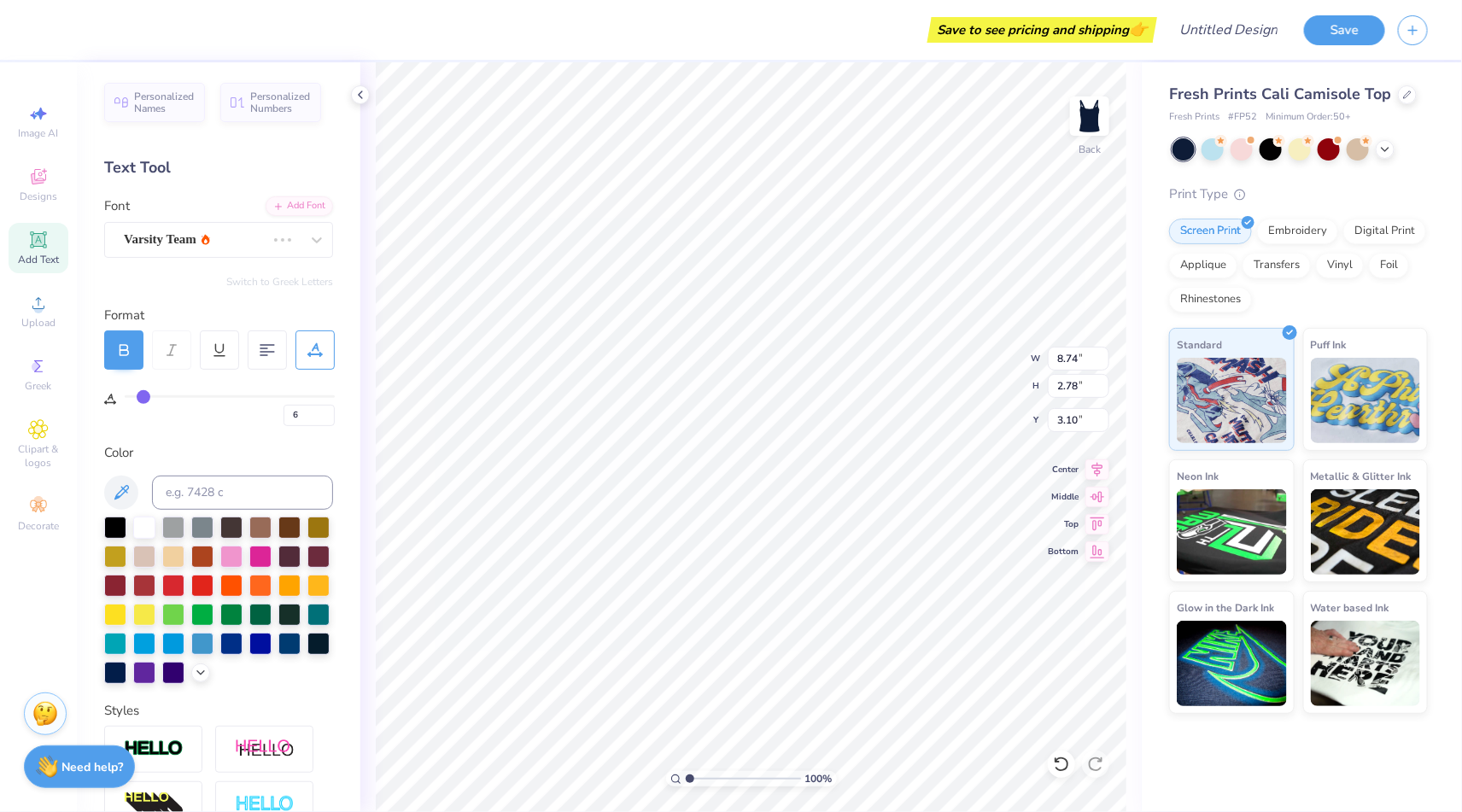
type input "9.19"
type input "3.09"
click at [262, 362] on div at bounding box center [267, 350] width 39 height 39
type input "4"
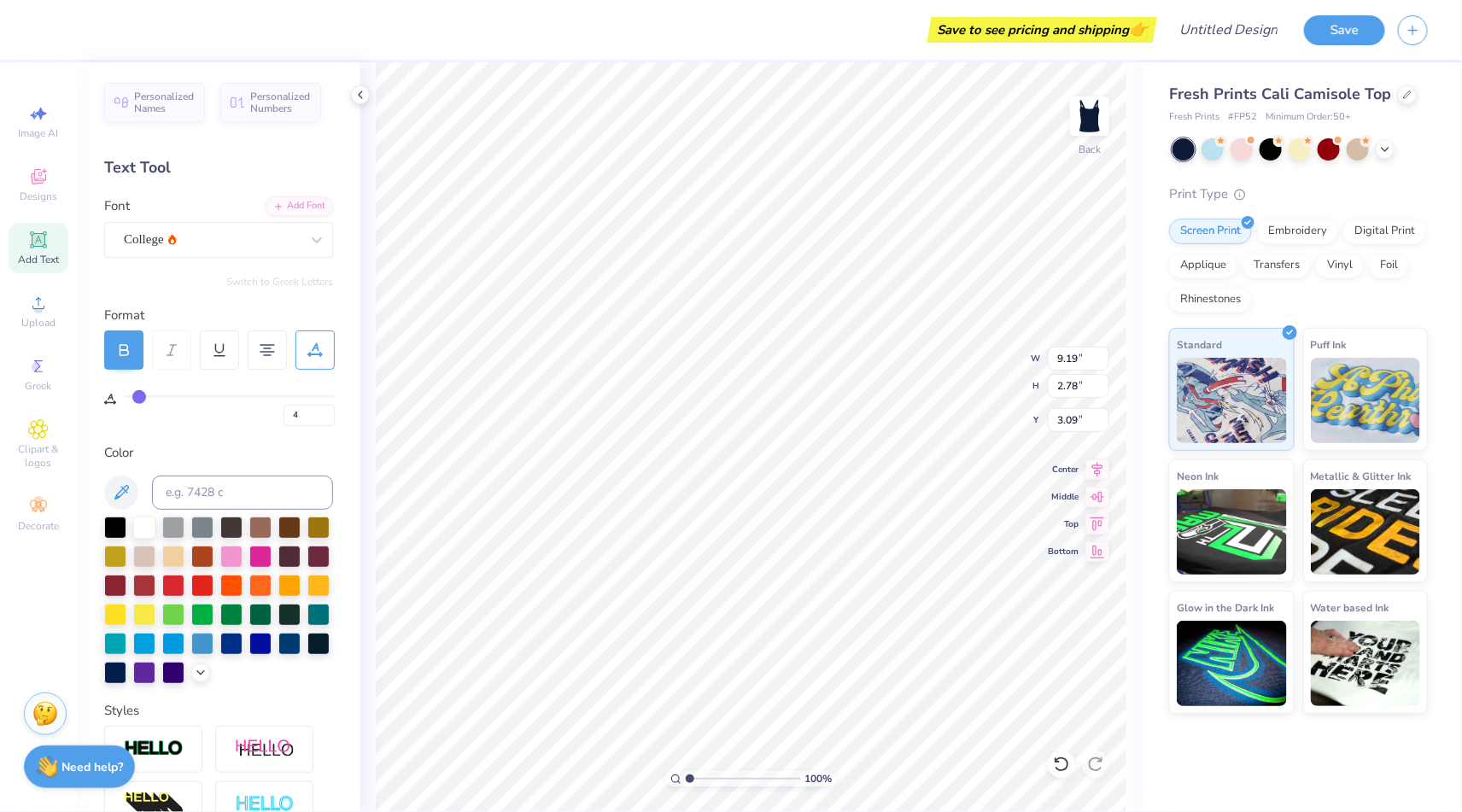
type input "3"
type input "2"
type input "1"
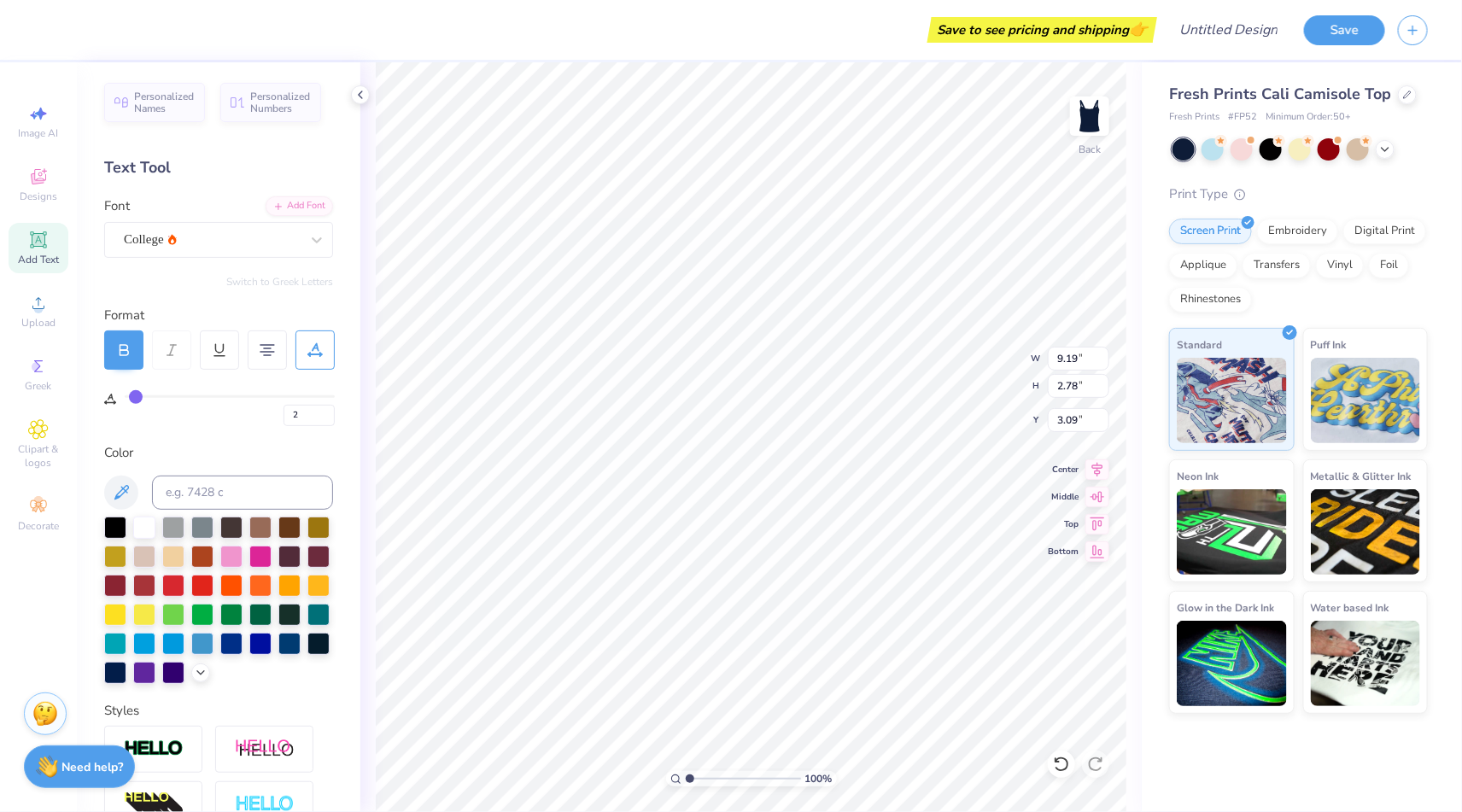
type input "1"
type input "0"
drag, startPoint x: 140, startPoint y: 394, endPoint x: 122, endPoint y: 394, distance: 18.0
type input "0"
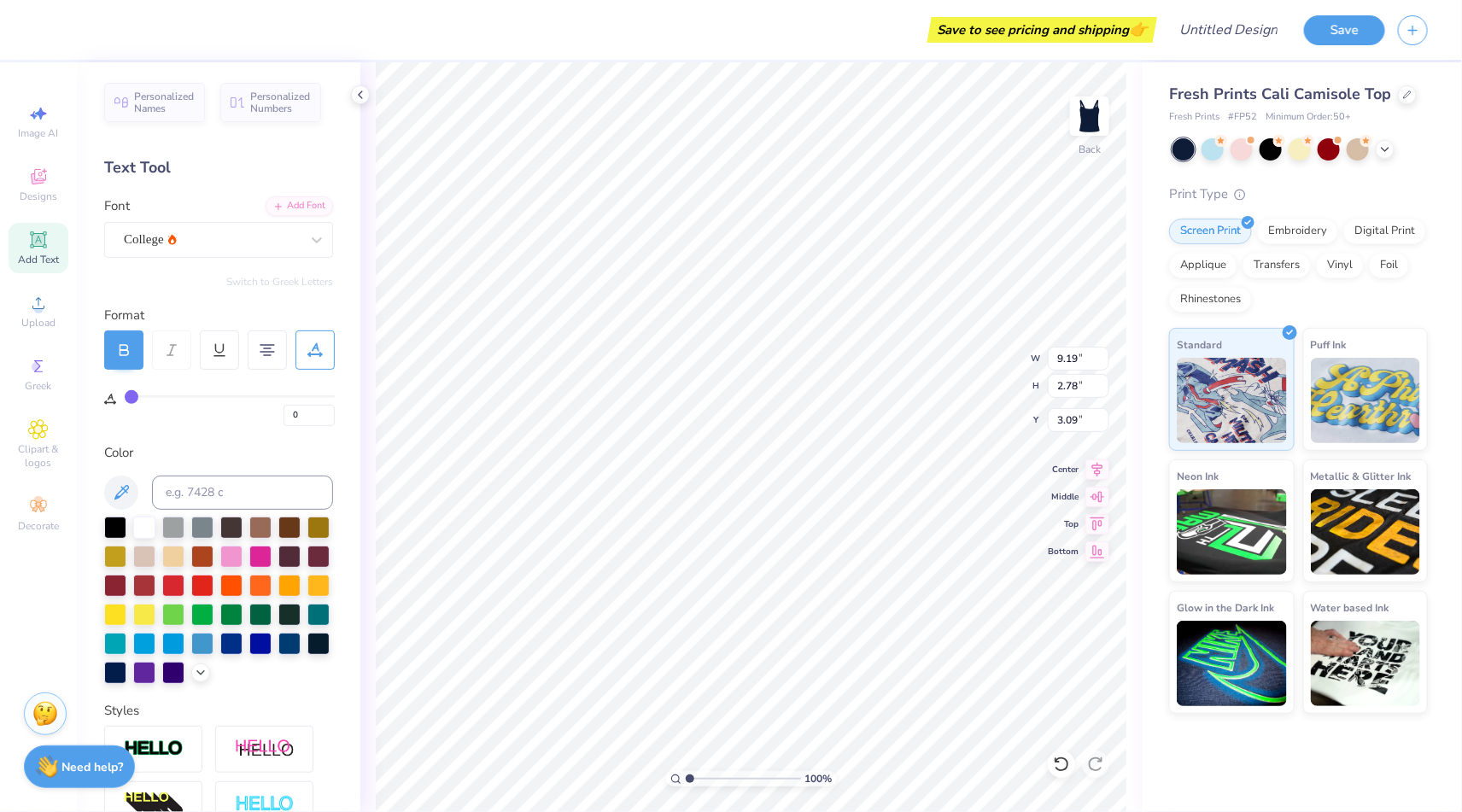
click at [125, 395] on input "range" at bounding box center [230, 396] width 210 height 3
type input "8.31"
type input "2.67"
type input "3.14"
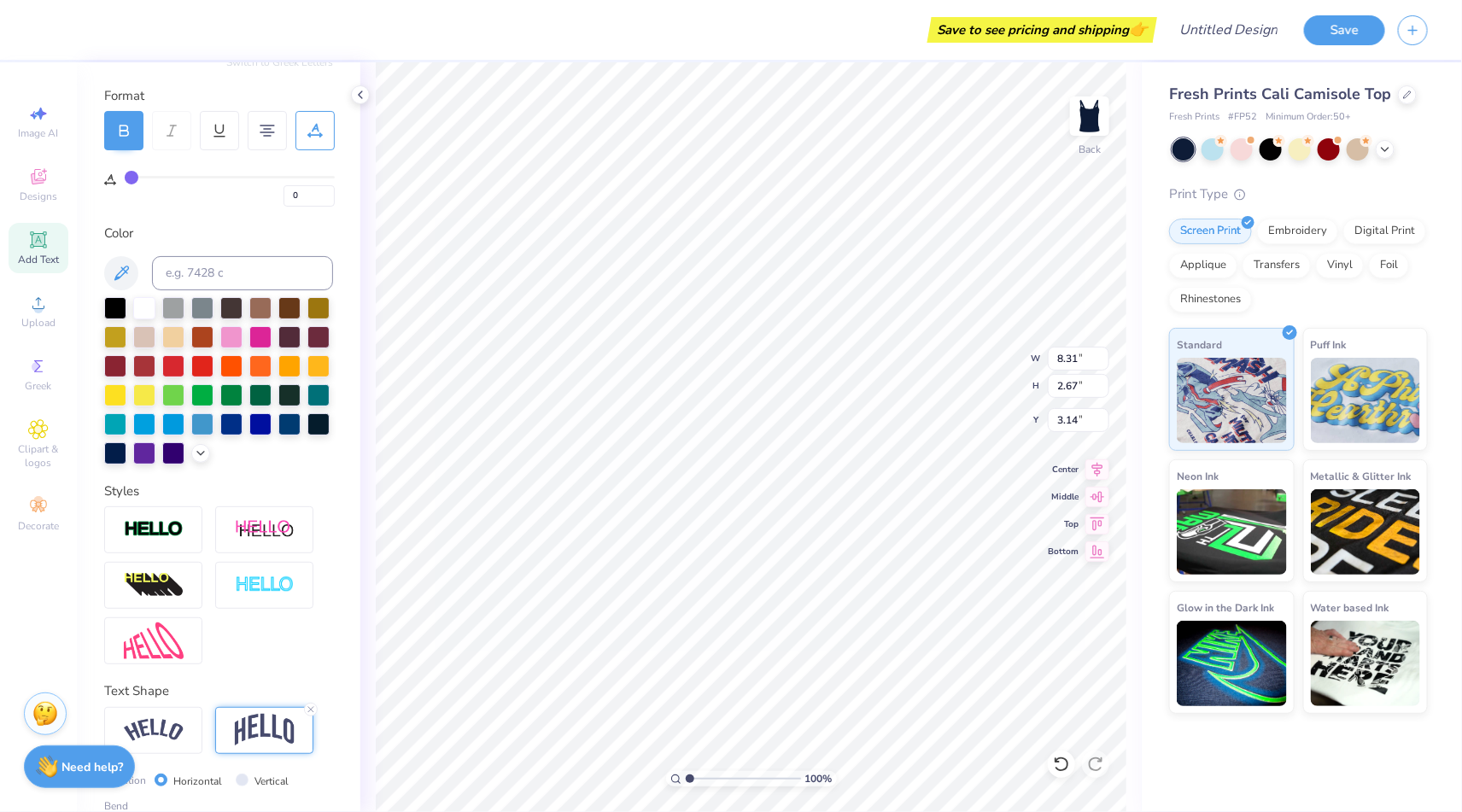
scroll to position [334, 0]
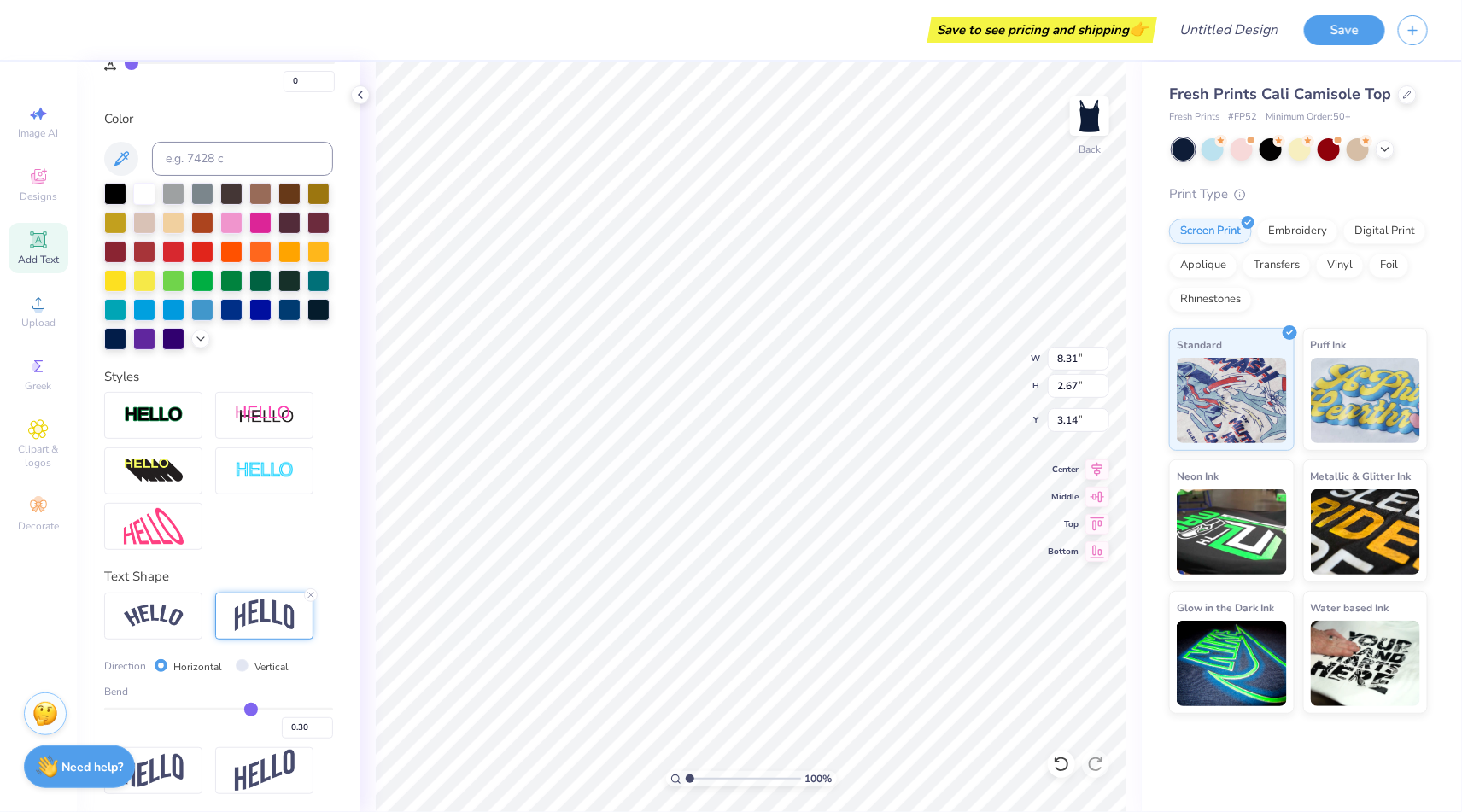
type input "8.77"
type input "2.82"
click at [29, 184] on icon at bounding box center [38, 176] width 21 height 21
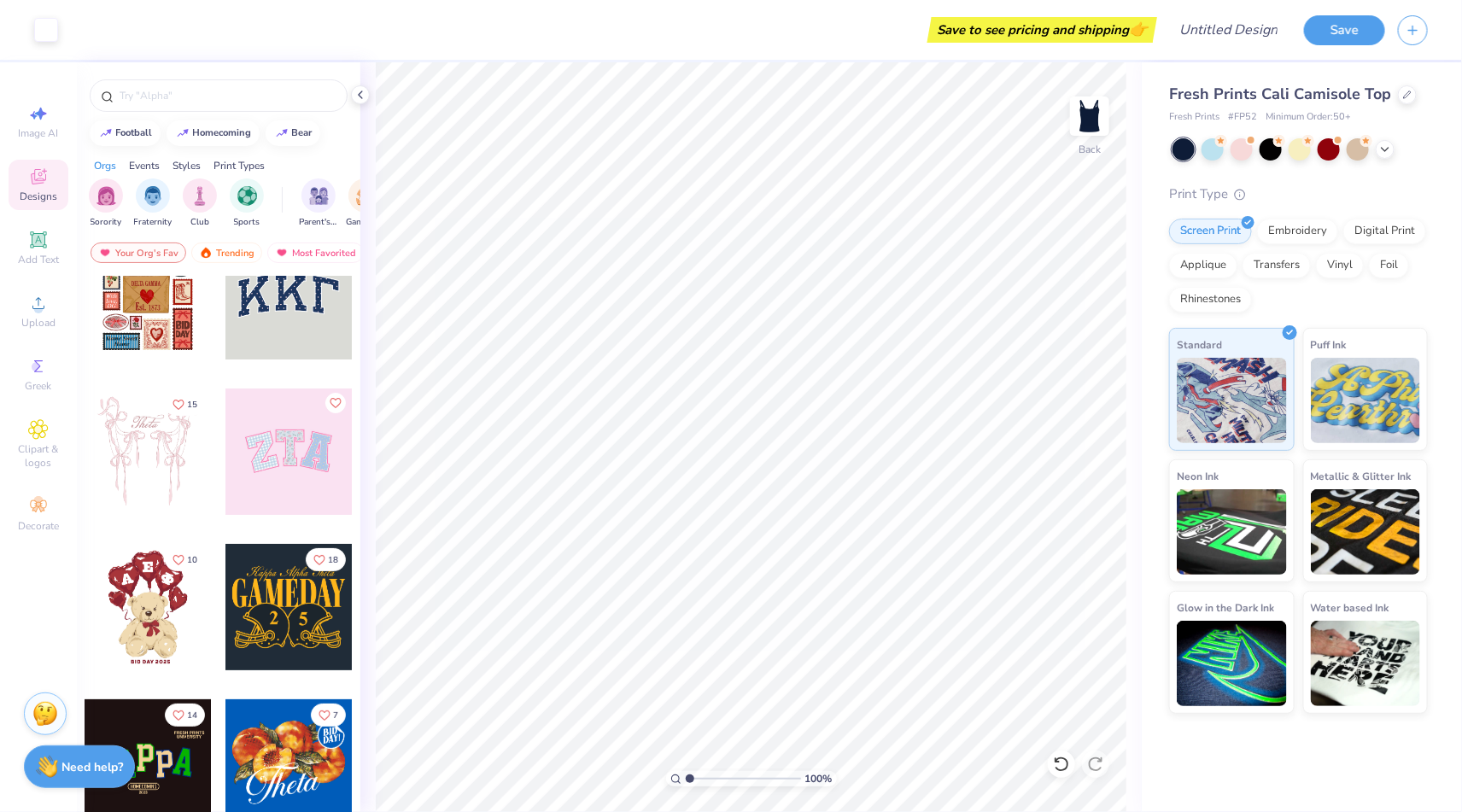
scroll to position [0, 0]
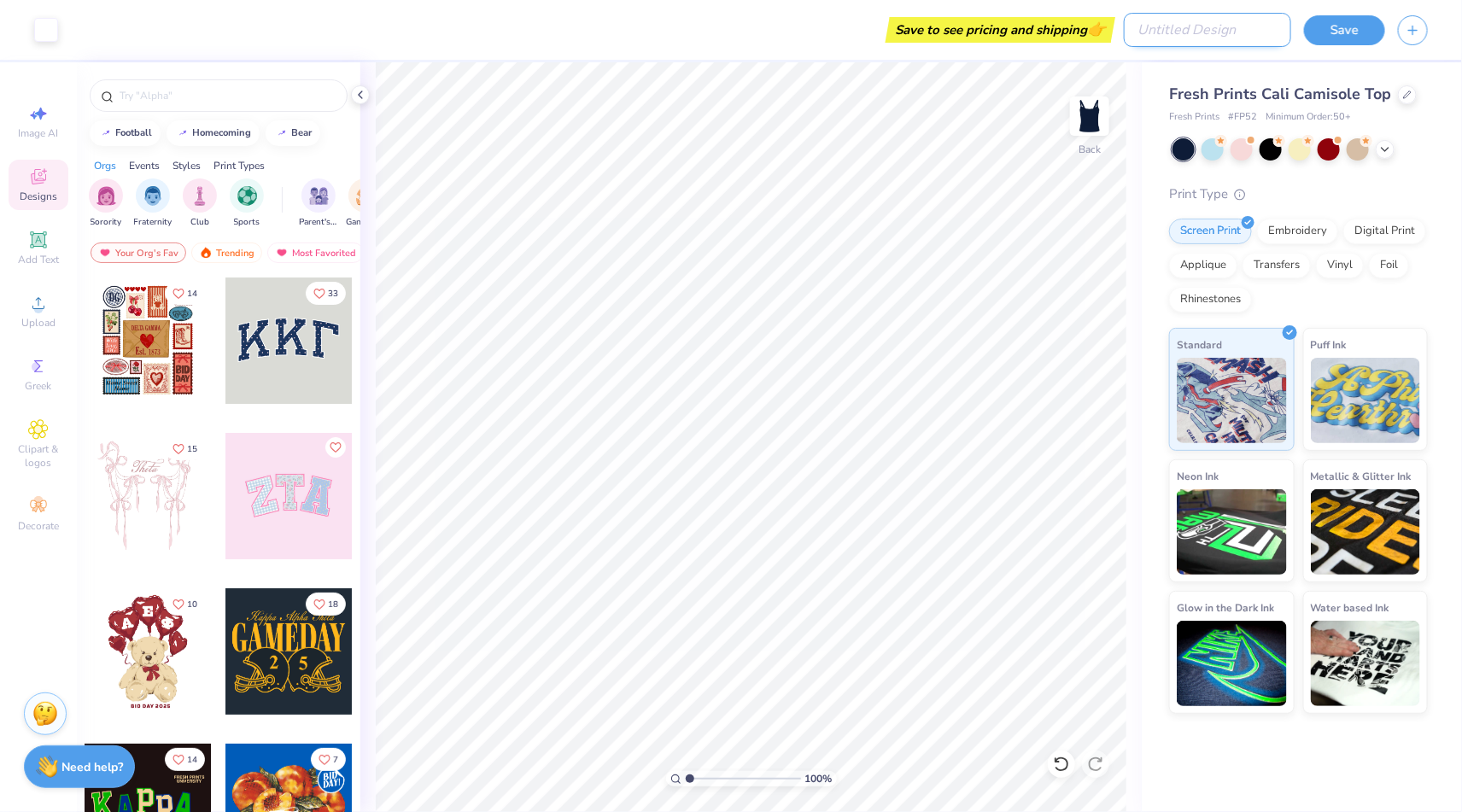
click at [1221, 29] on input "Design Title" at bounding box center [1207, 29] width 167 height 34
type input "bag"
click at [1346, 22] on button "Save" at bounding box center [1345, 28] width 82 height 29
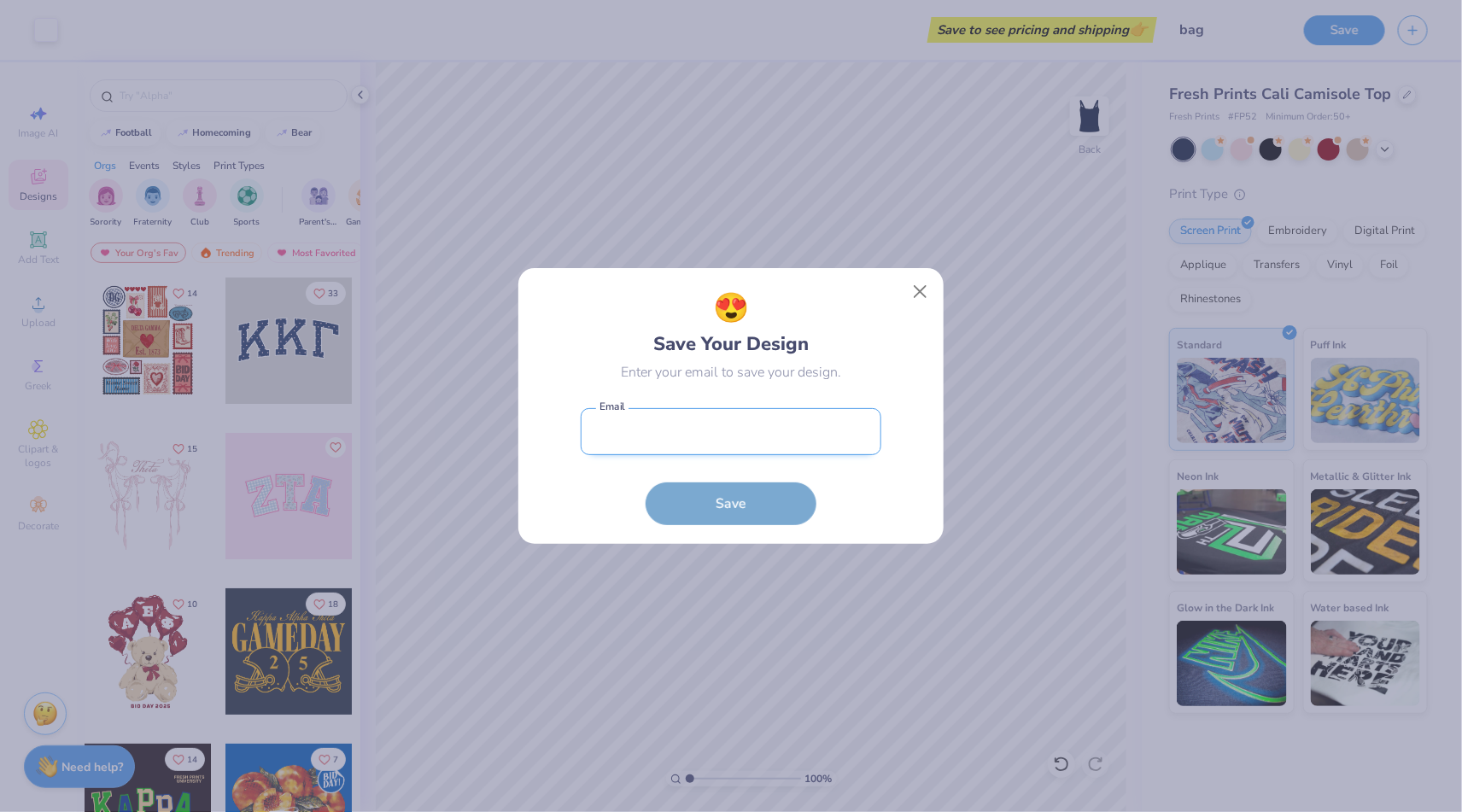
click at [659, 443] on input "email" at bounding box center [731, 432] width 301 height 47
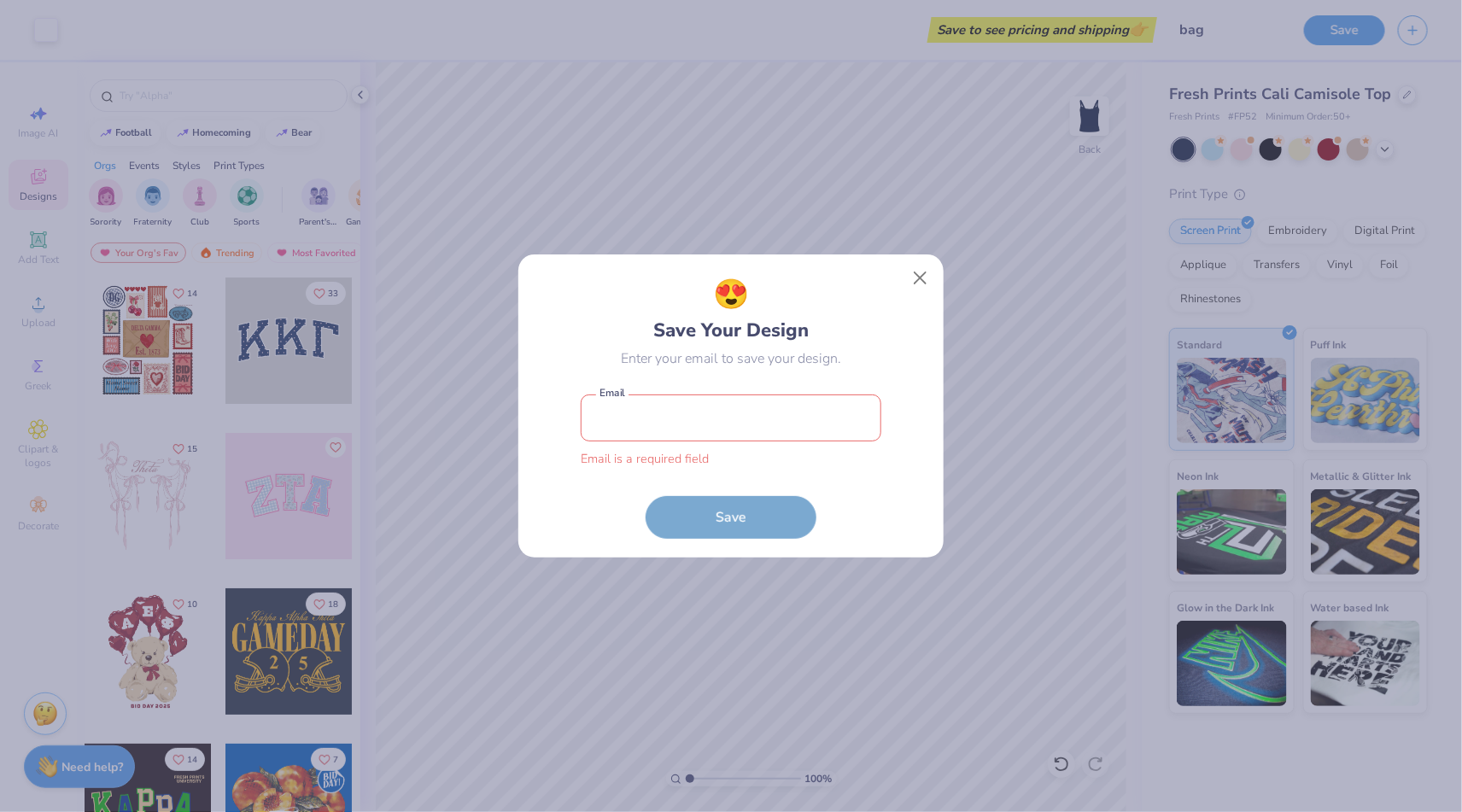
type input "[EMAIL_ADDRESS][DOMAIN_NAME]"
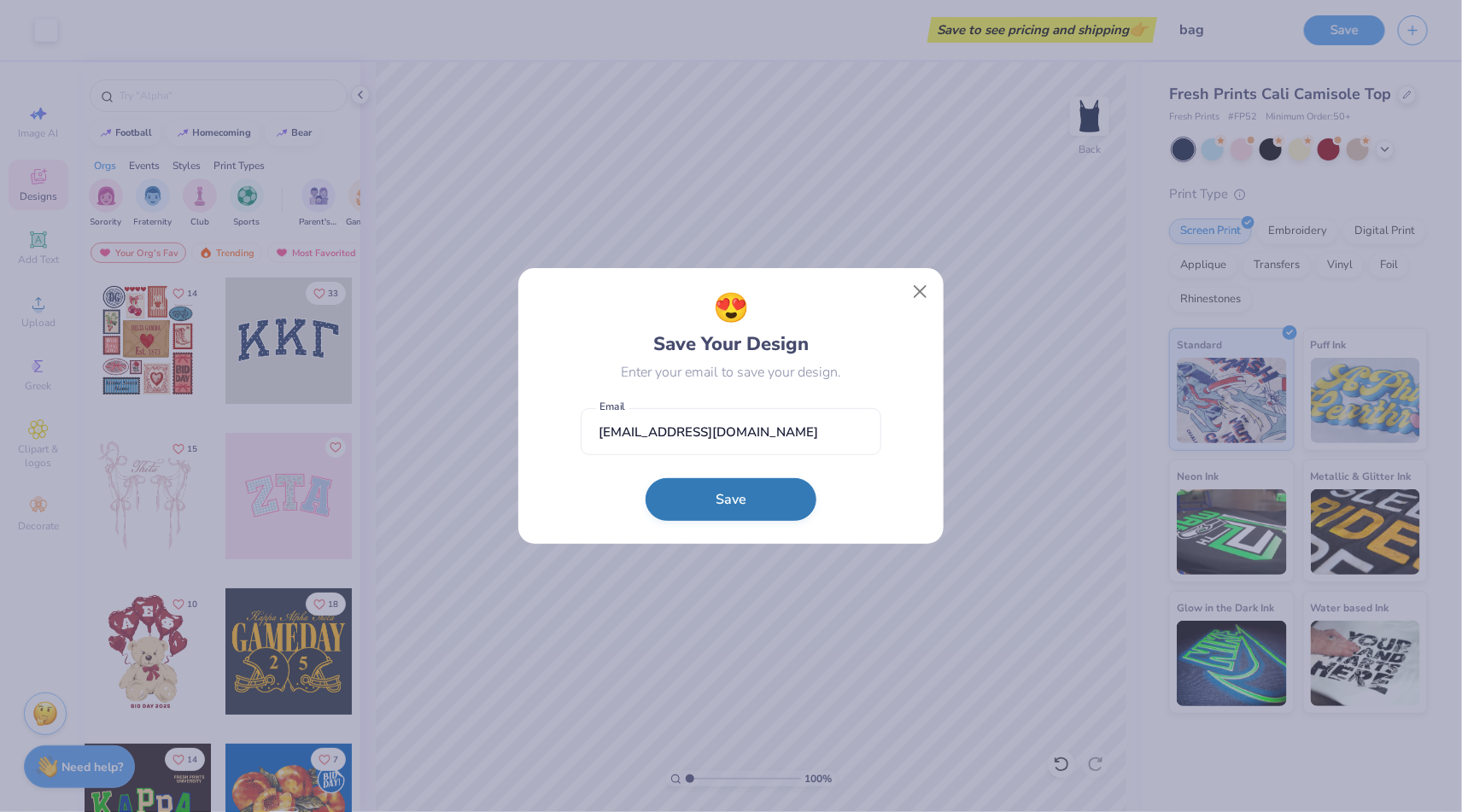
click at [754, 510] on button "Save" at bounding box center [731, 499] width 171 height 42
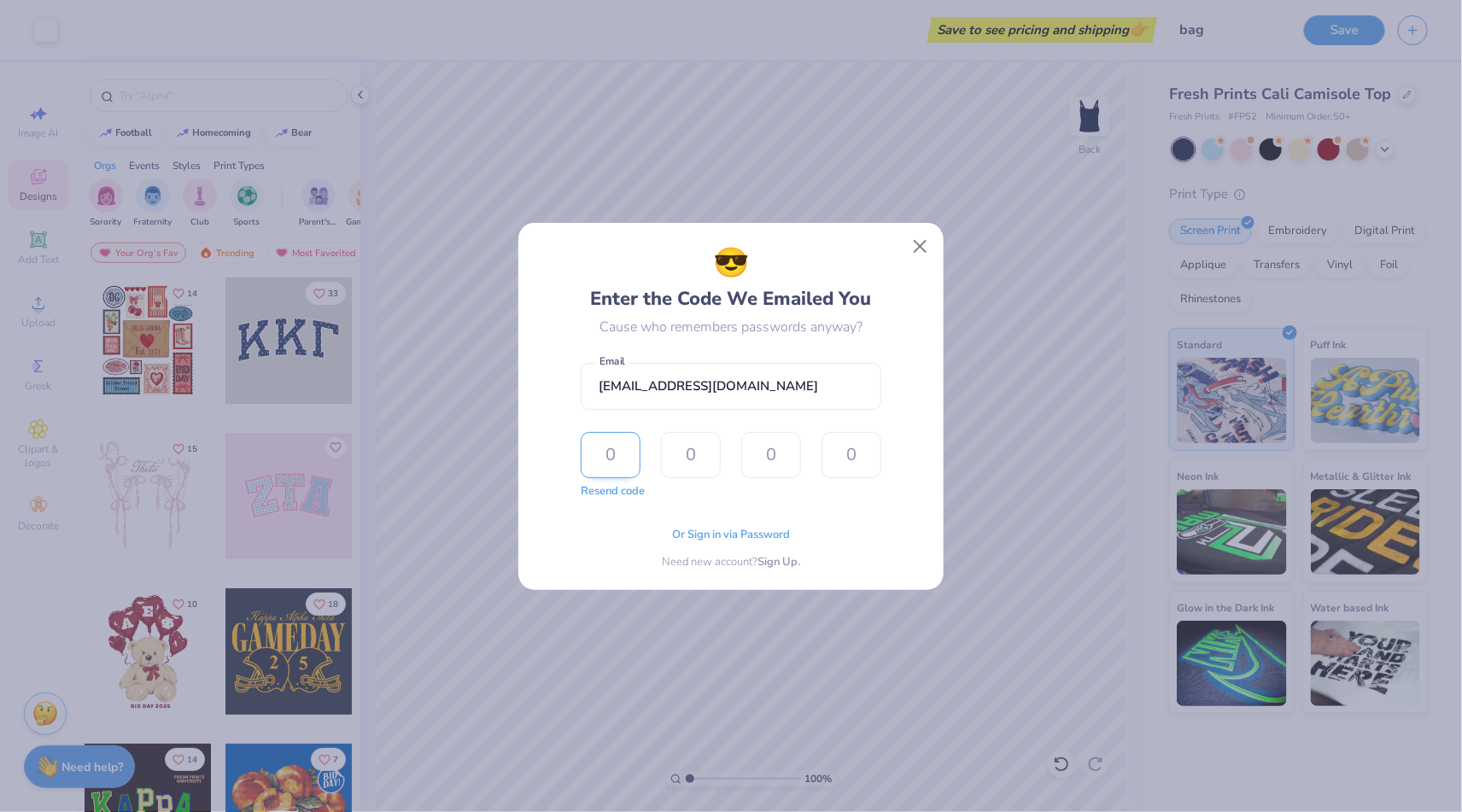
type input "6"
type input "2"
type input "0"
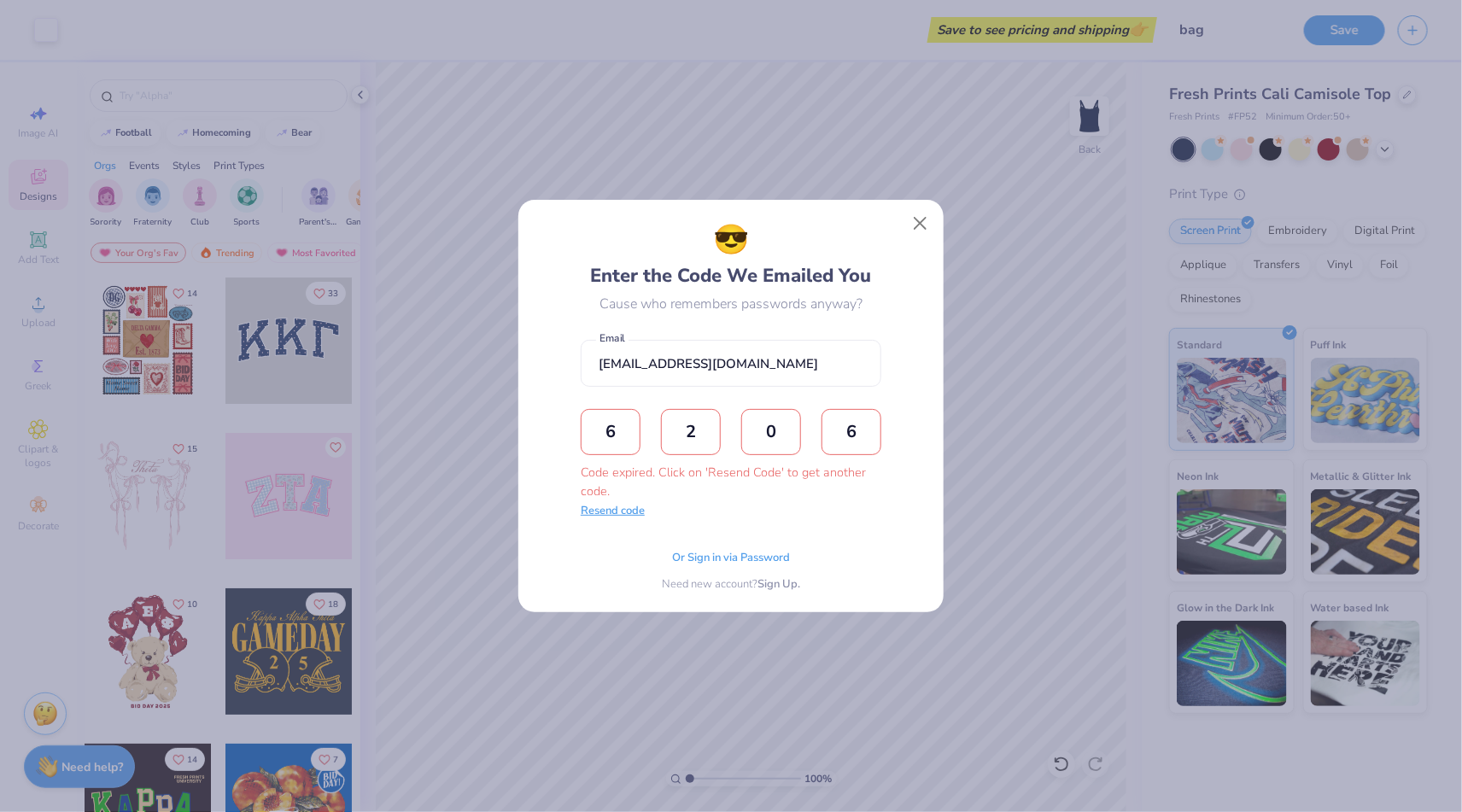
type input "6"
click at [626, 518] on button "Resend code" at bounding box center [613, 511] width 64 height 17
click at [614, 448] on input "text" at bounding box center [611, 432] width 60 height 46
type input "7"
type input "9"
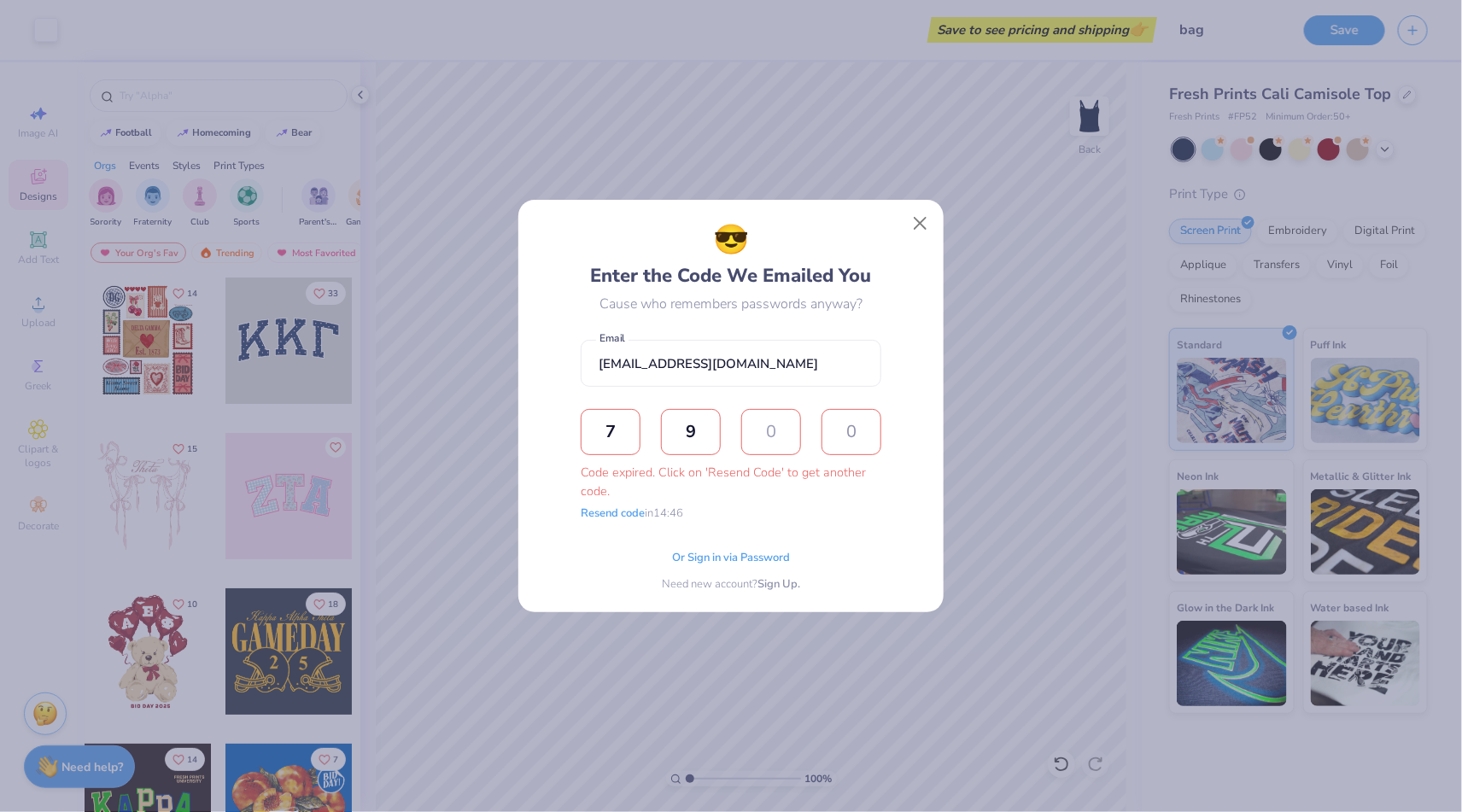
type input "3"
type input "8"
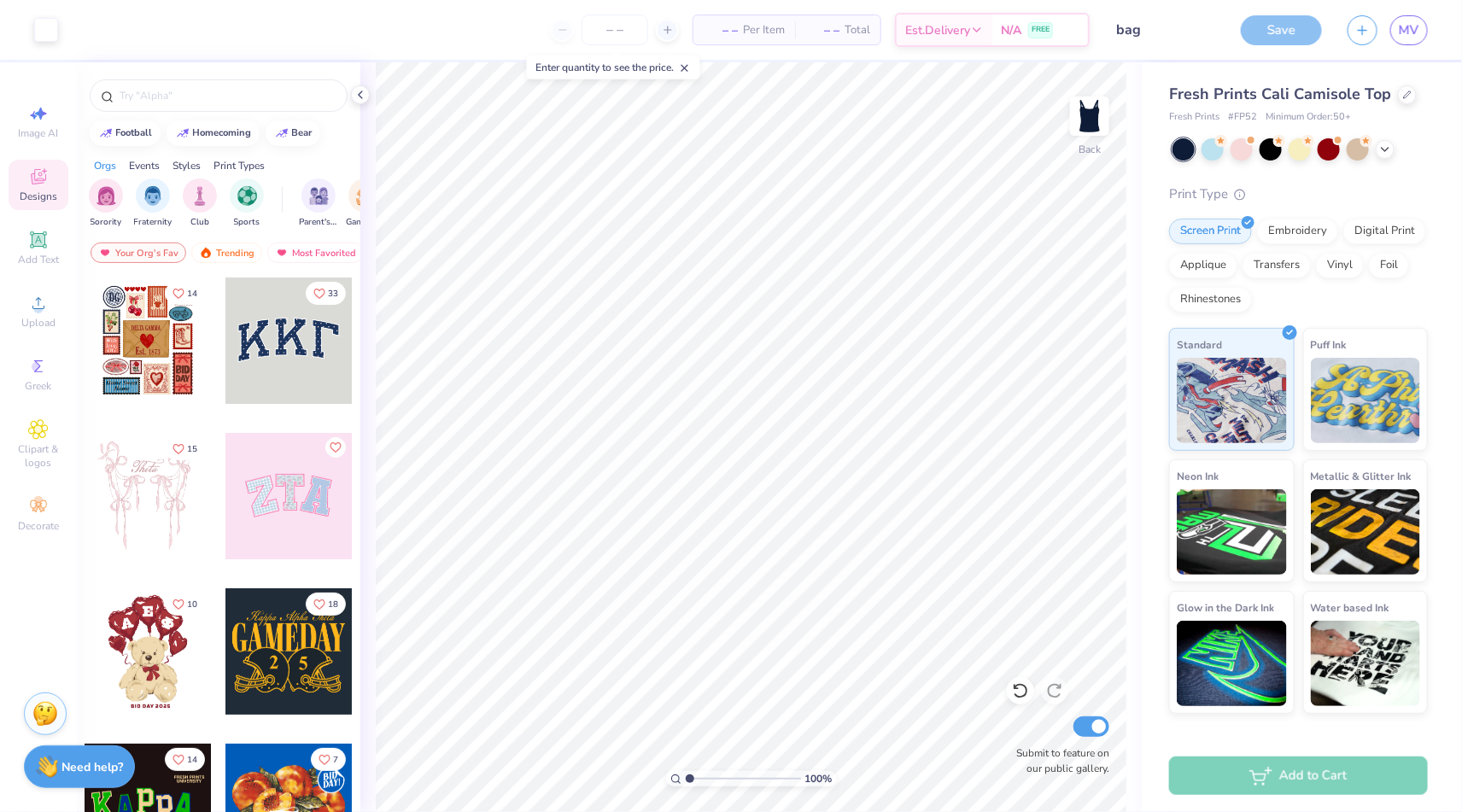
click at [742, 28] on div "– – Per Item" at bounding box center [743, 30] width 101 height 29
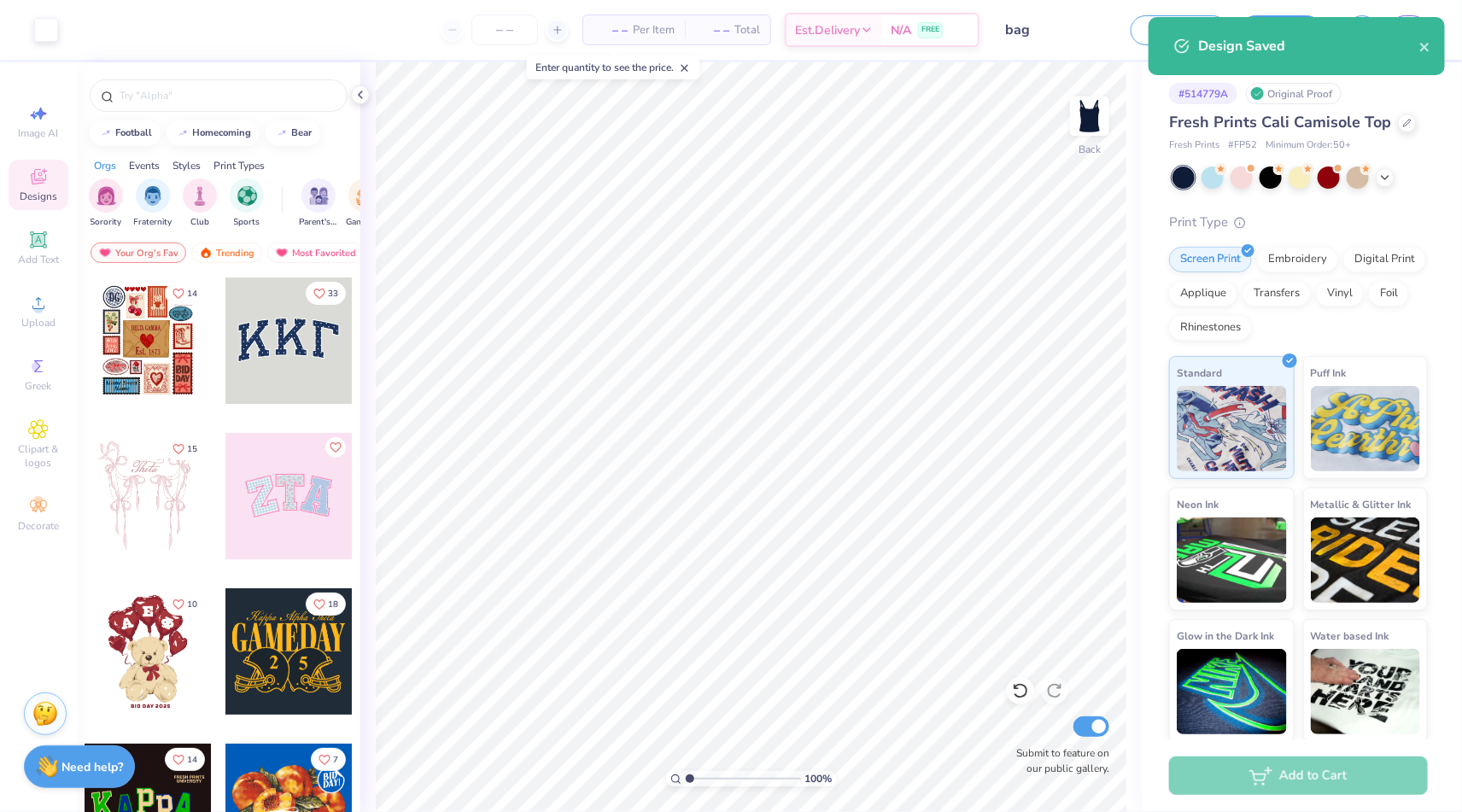
click at [619, 29] on span "– –" at bounding box center [611, 30] width 34 height 18
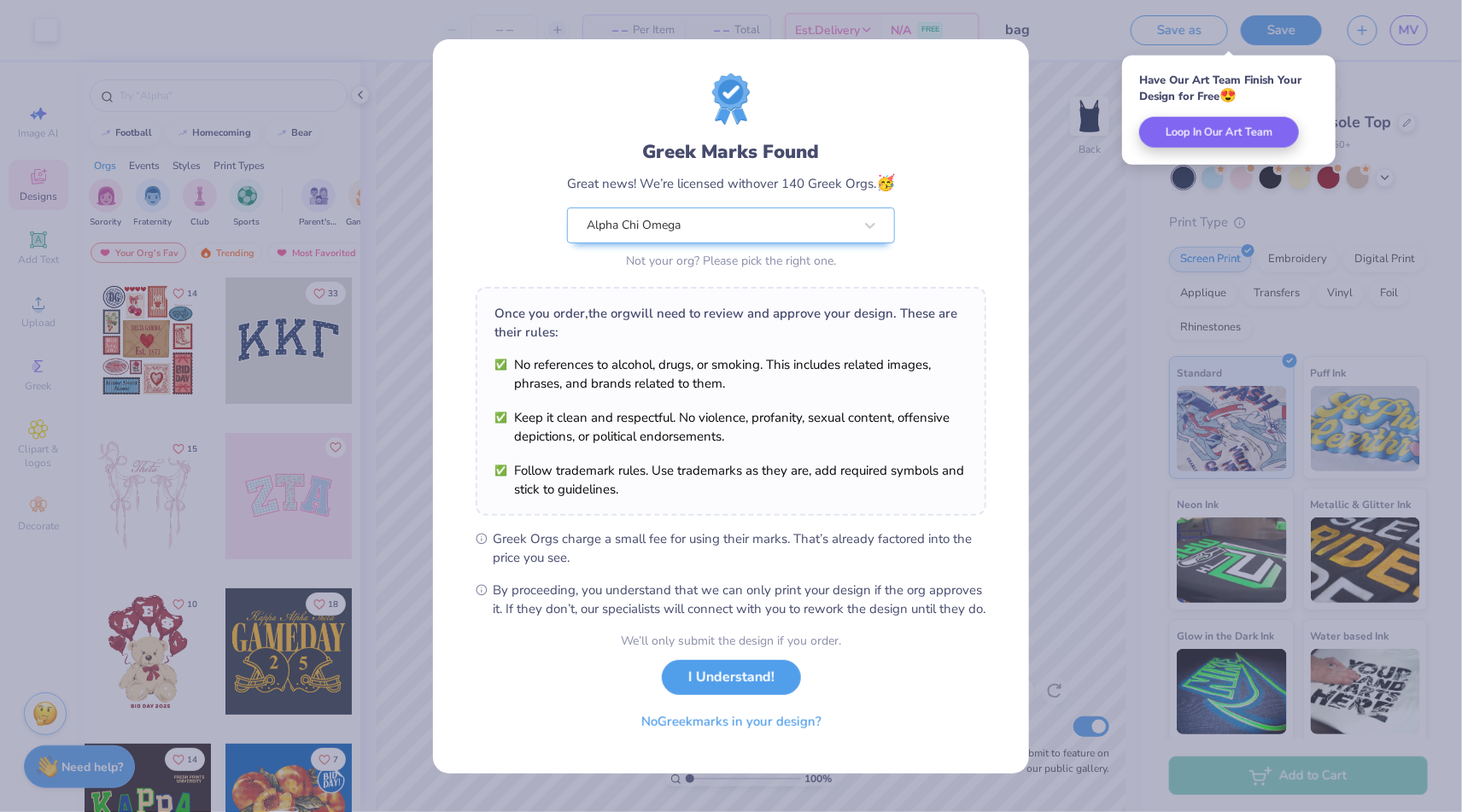
click at [1088, 518] on div "Greek Marks Found Great news! We’re licensed with over 140 Greek Orgs. 🥳 Alpha …" at bounding box center [731, 406] width 1462 height 812
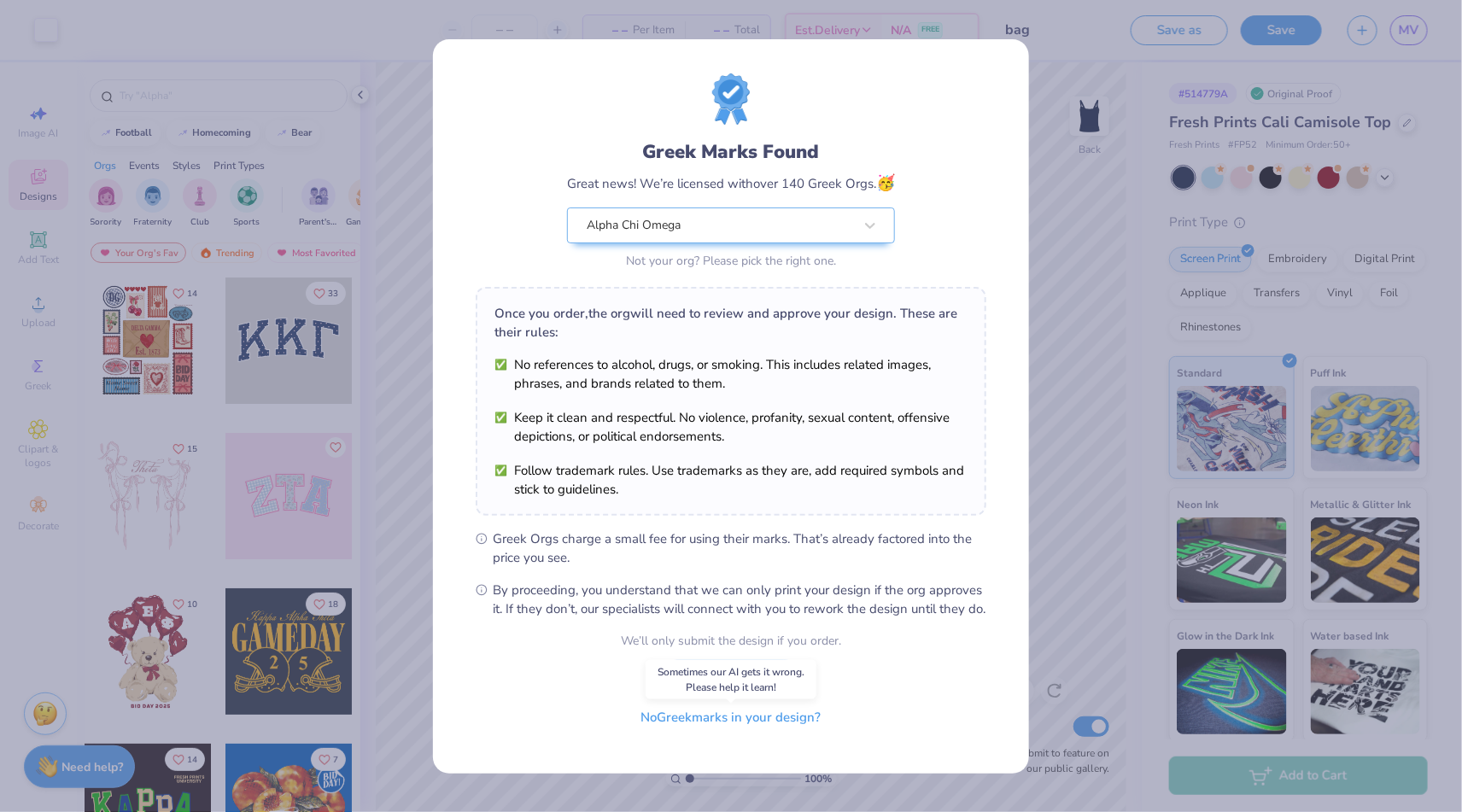
click at [759, 734] on button "No Greek marks in your design?" at bounding box center [731, 718] width 209 height 35
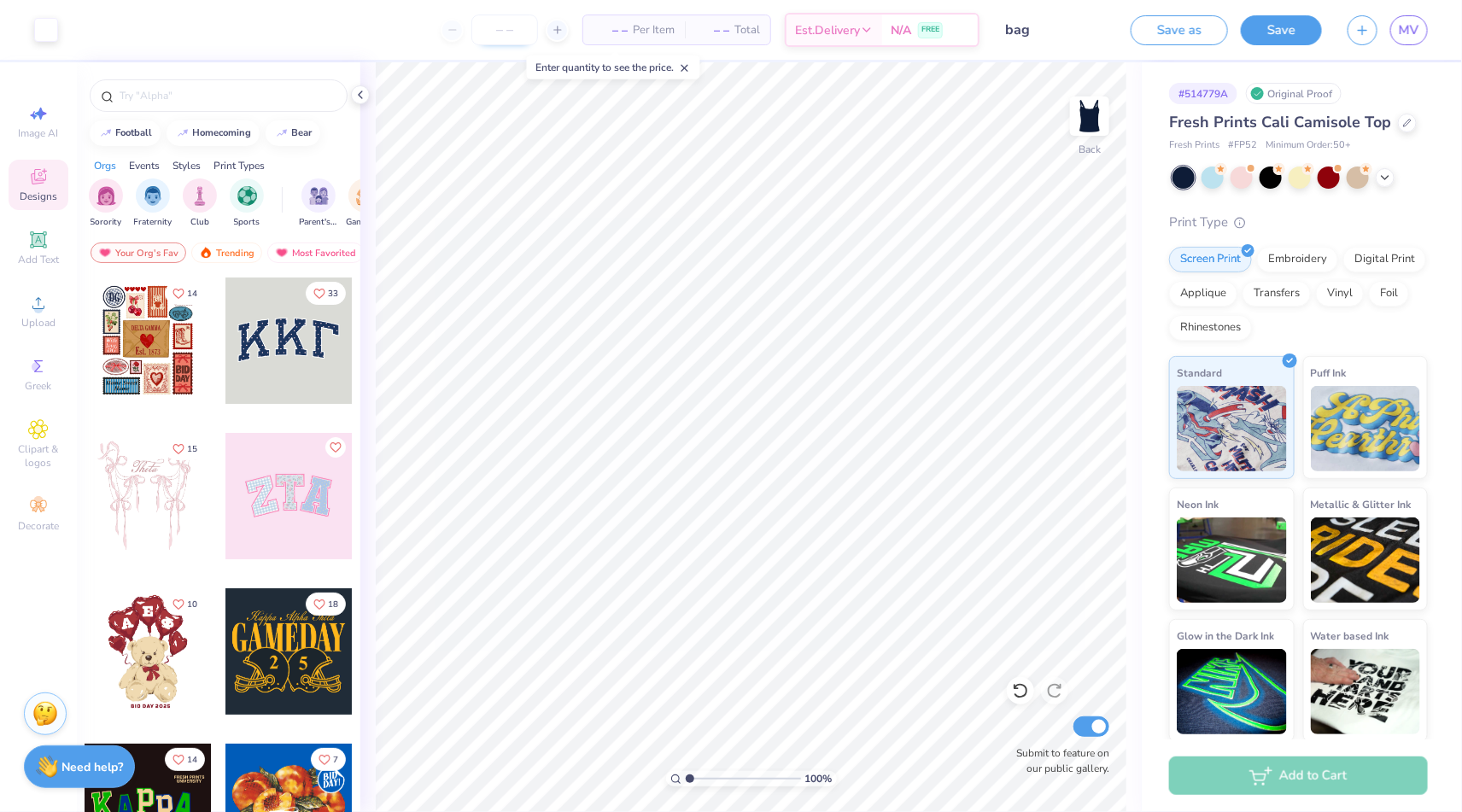
click at [506, 26] on input "number" at bounding box center [505, 29] width 67 height 30
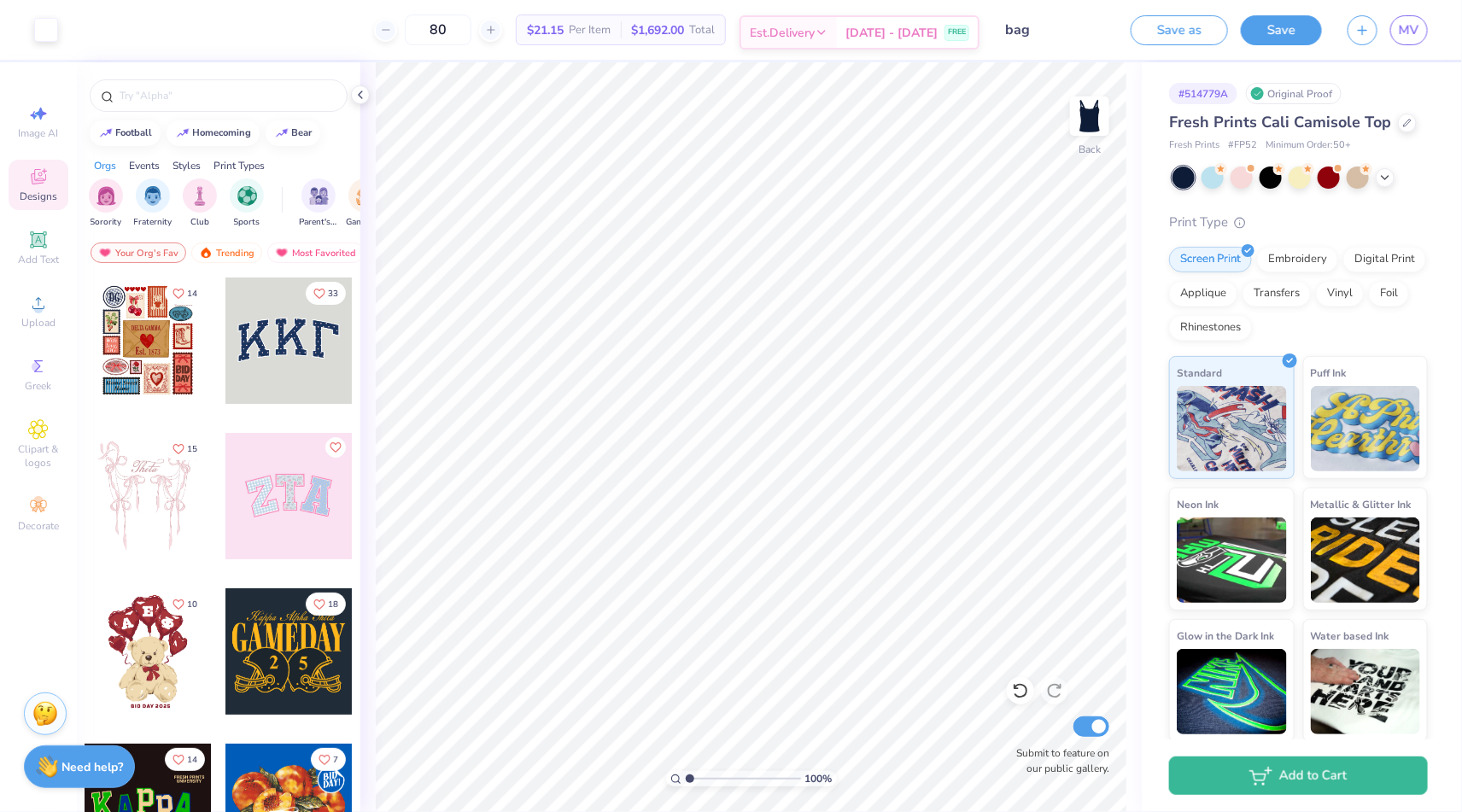
click at [837, 34] on div "Est. Delivery" at bounding box center [789, 31] width 95 height 30
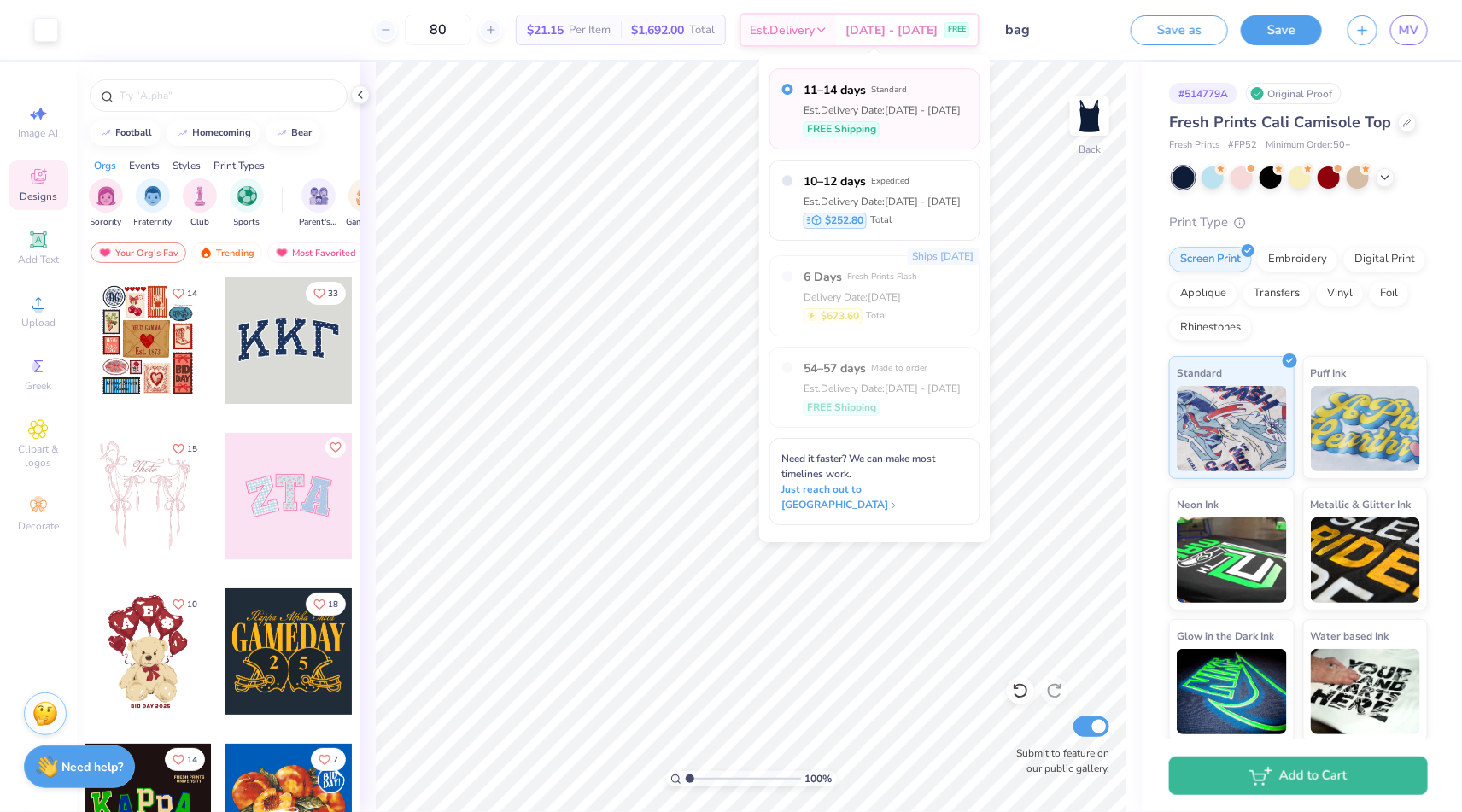
click at [761, 170] on div "11–14 days Standard Est. Delivery Date: [DATE] - [DATE] FREE Shipping 10–12 day…" at bounding box center [874, 298] width 231 height 489
click at [797, 31] on span "Est. Delivery" at bounding box center [783, 32] width 65 height 18
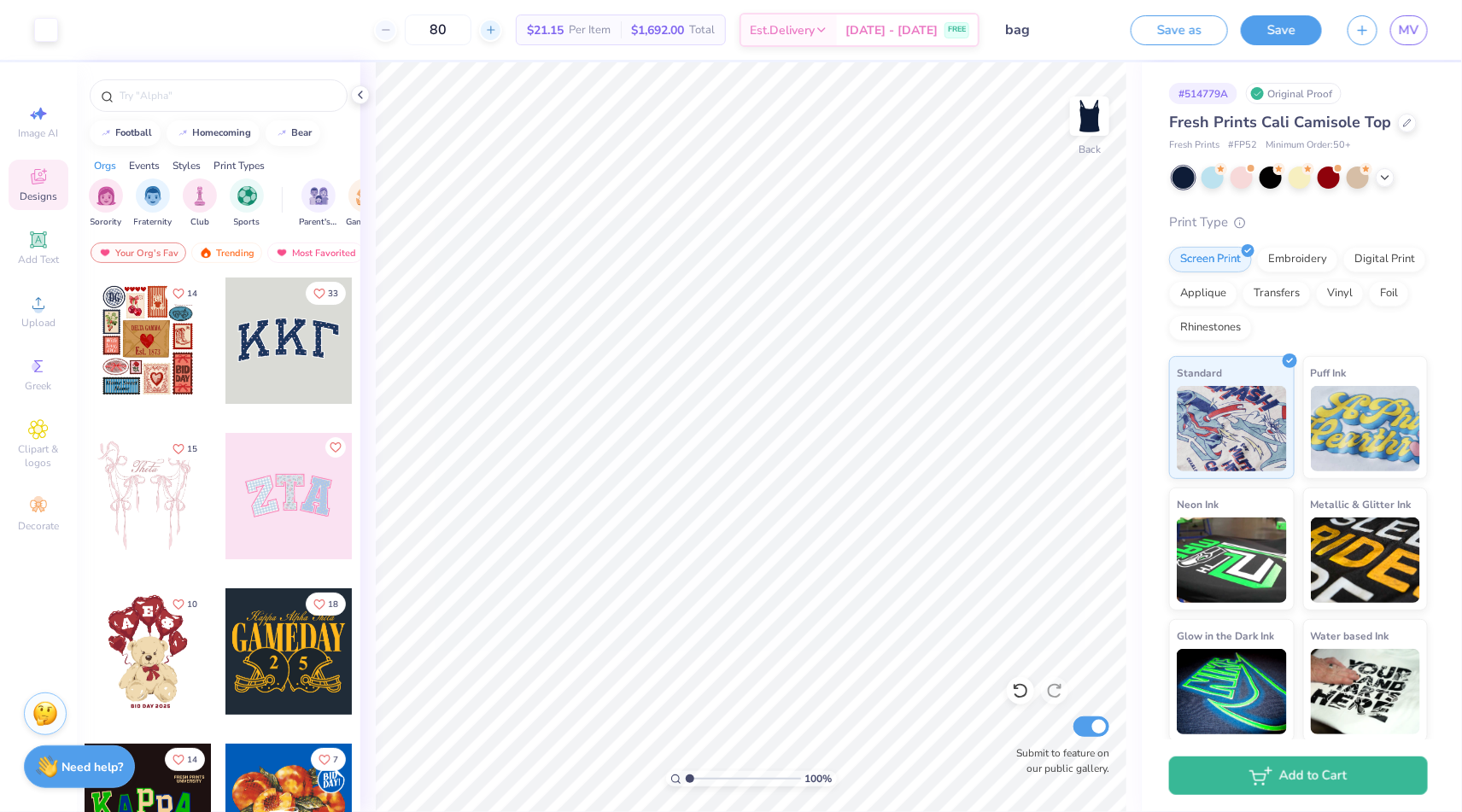
click at [497, 28] on icon at bounding box center [491, 29] width 12 height 12
click at [392, 33] on icon at bounding box center [386, 29] width 12 height 12
type input "80"
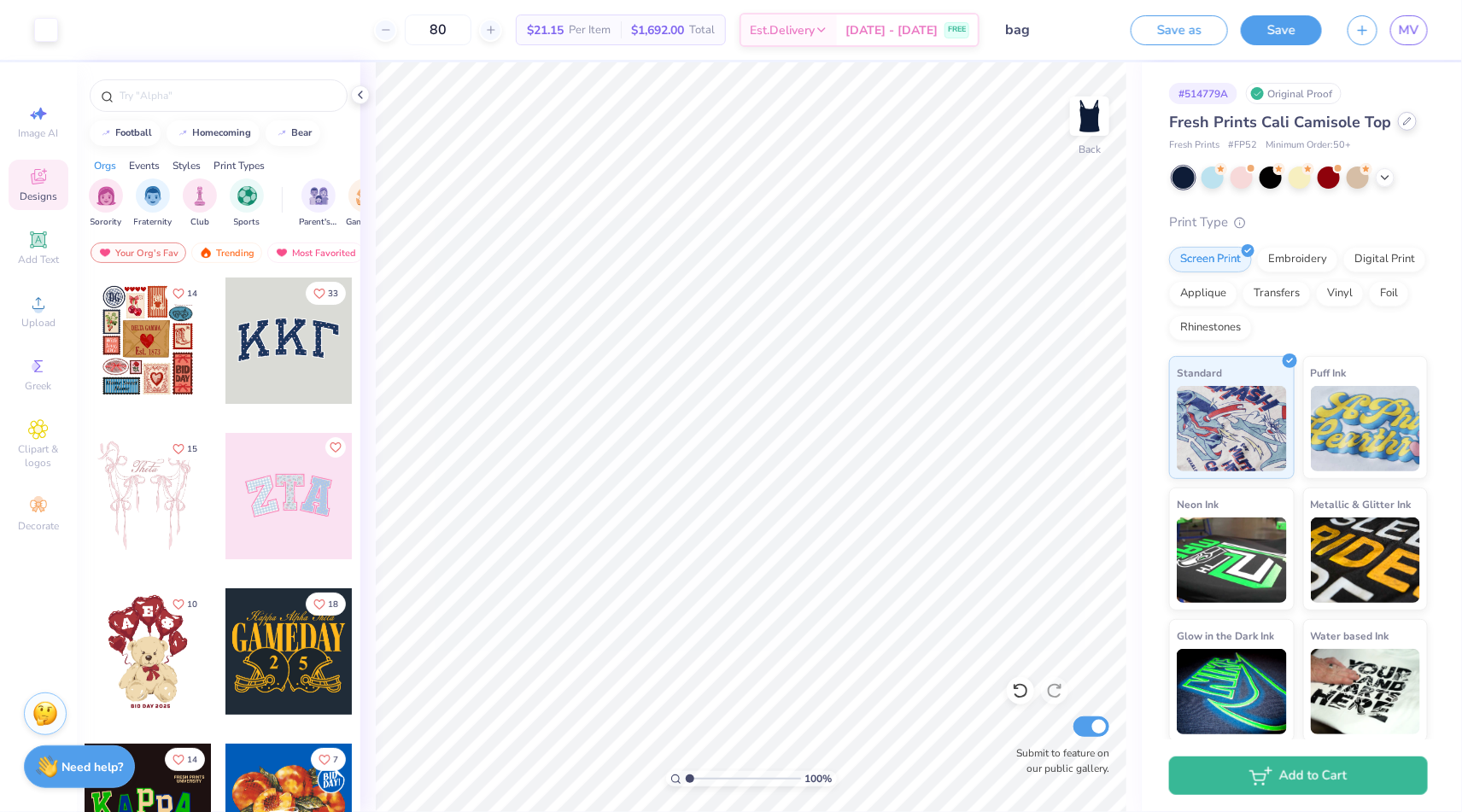
click at [1403, 127] on div at bounding box center [1407, 121] width 19 height 19
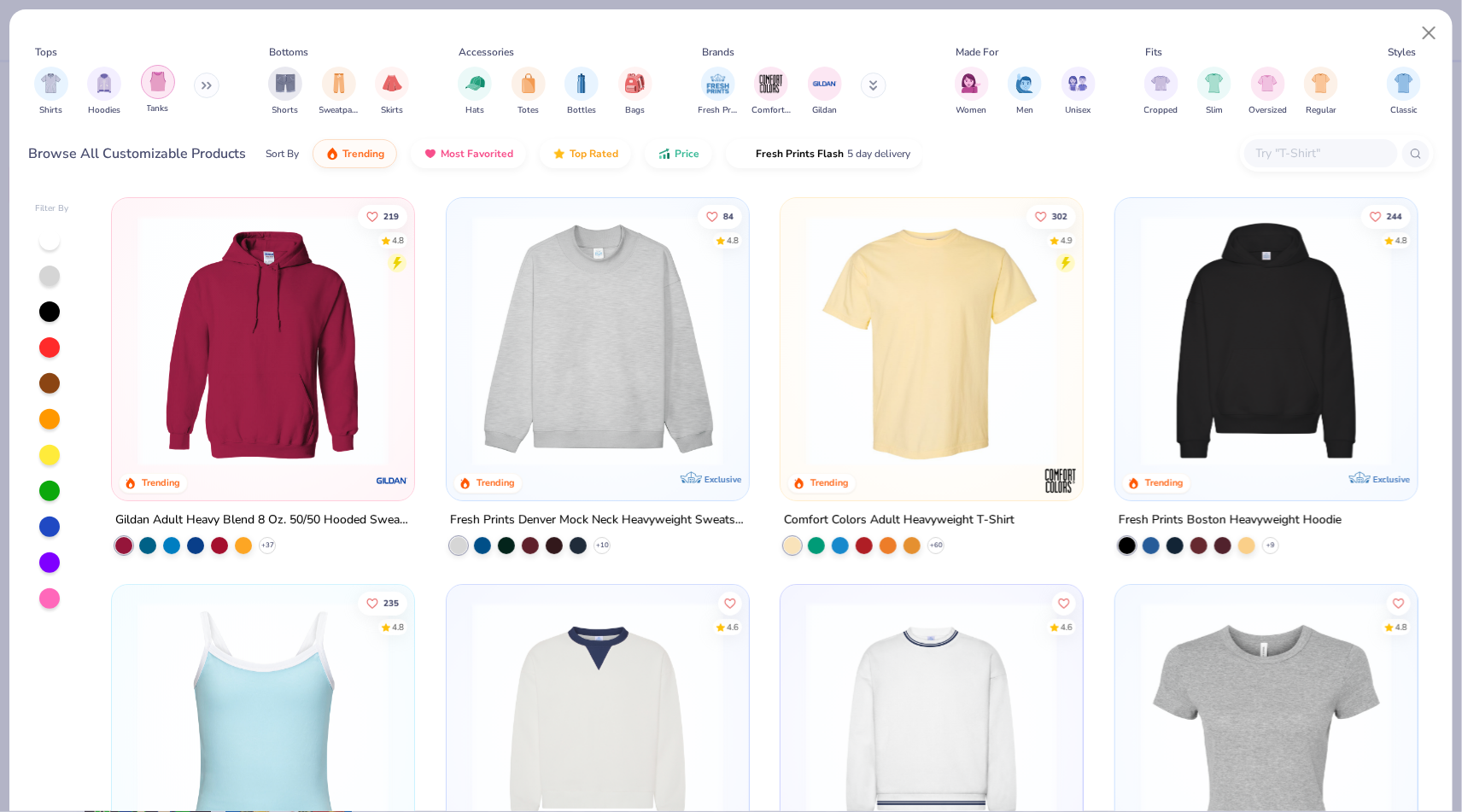
click at [163, 87] on img "filter for Tanks" at bounding box center [157, 82] width 19 height 20
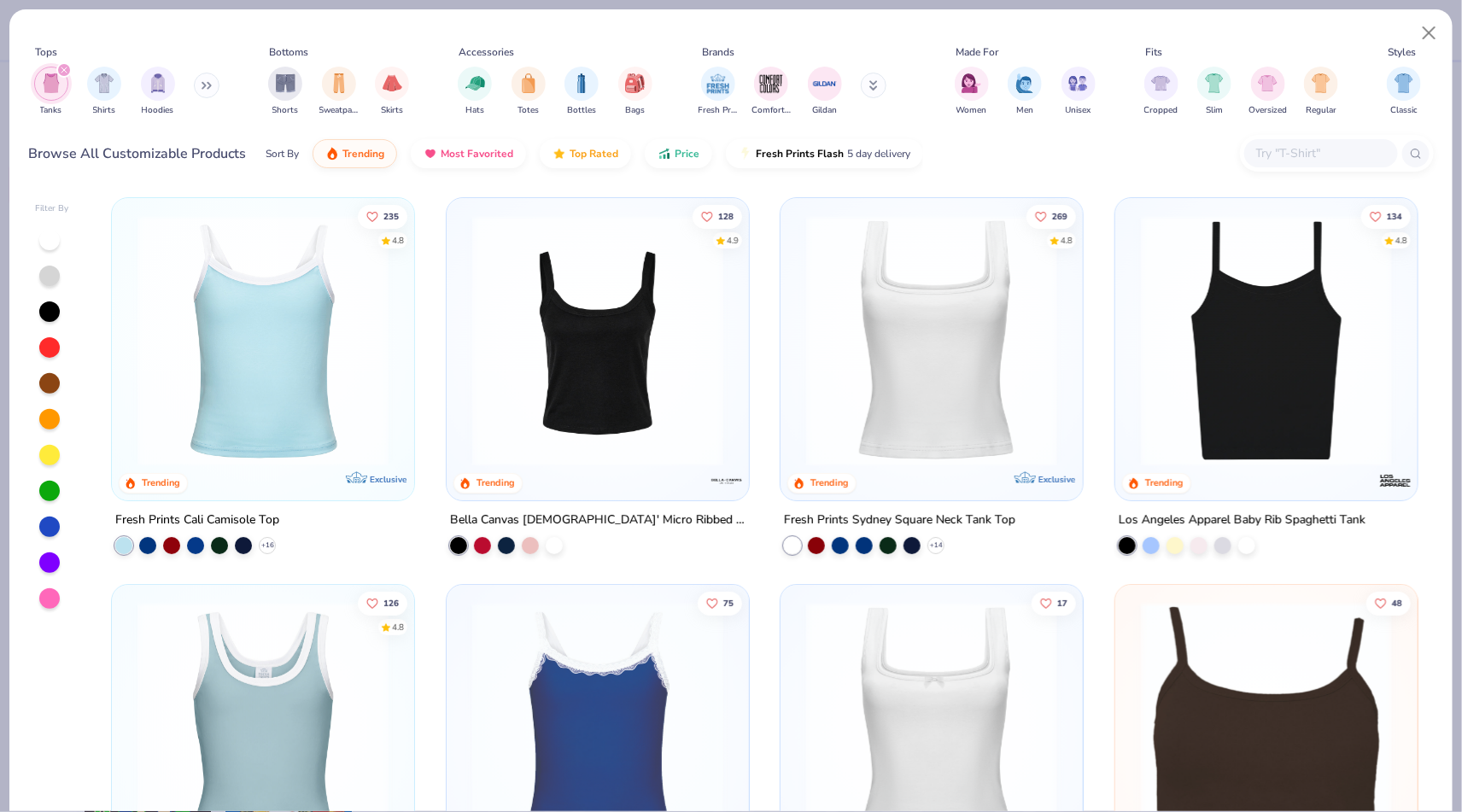
click at [1259, 375] on img at bounding box center [1266, 340] width 268 height 251
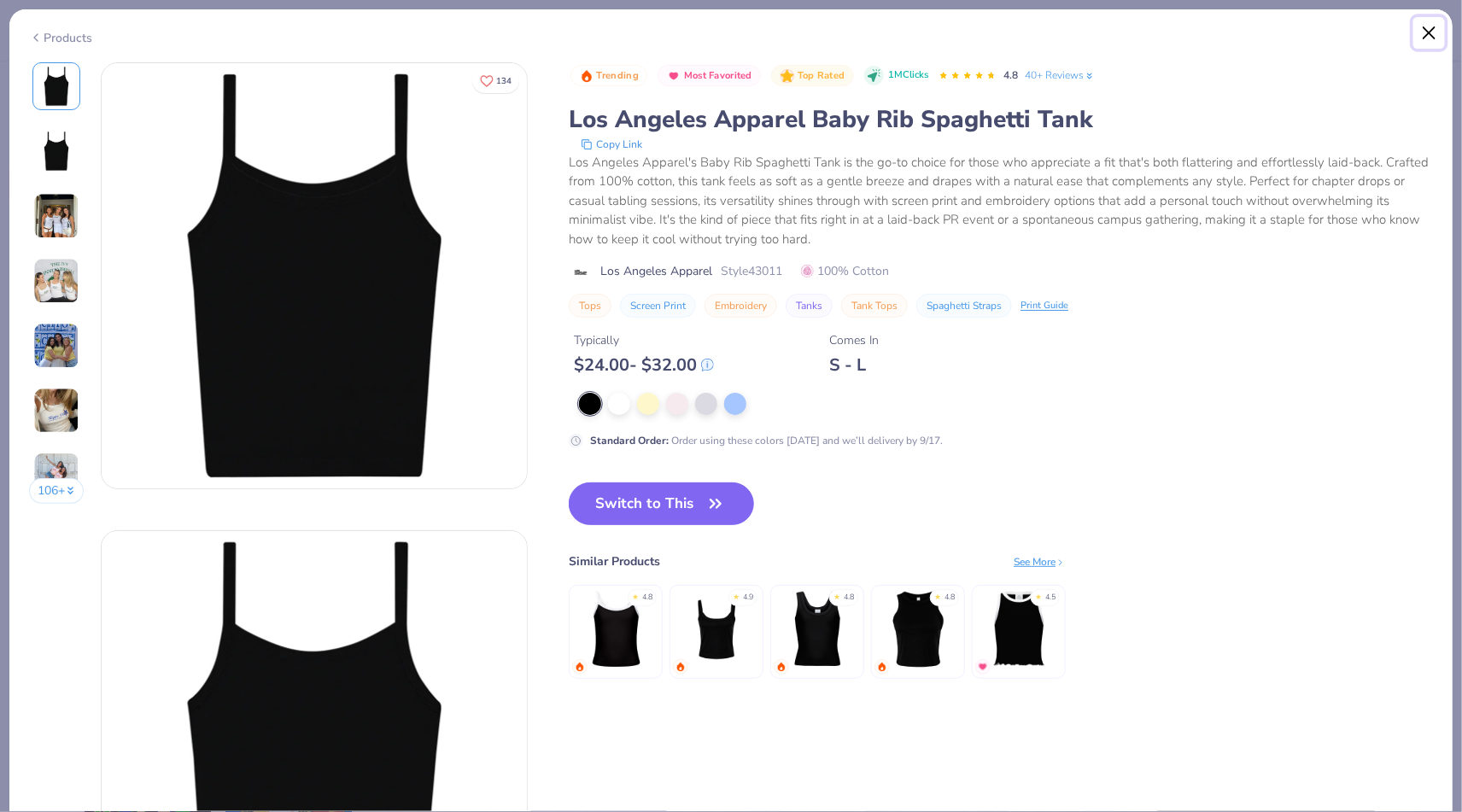
click at [1435, 33] on button "Close" at bounding box center [1430, 32] width 32 height 32
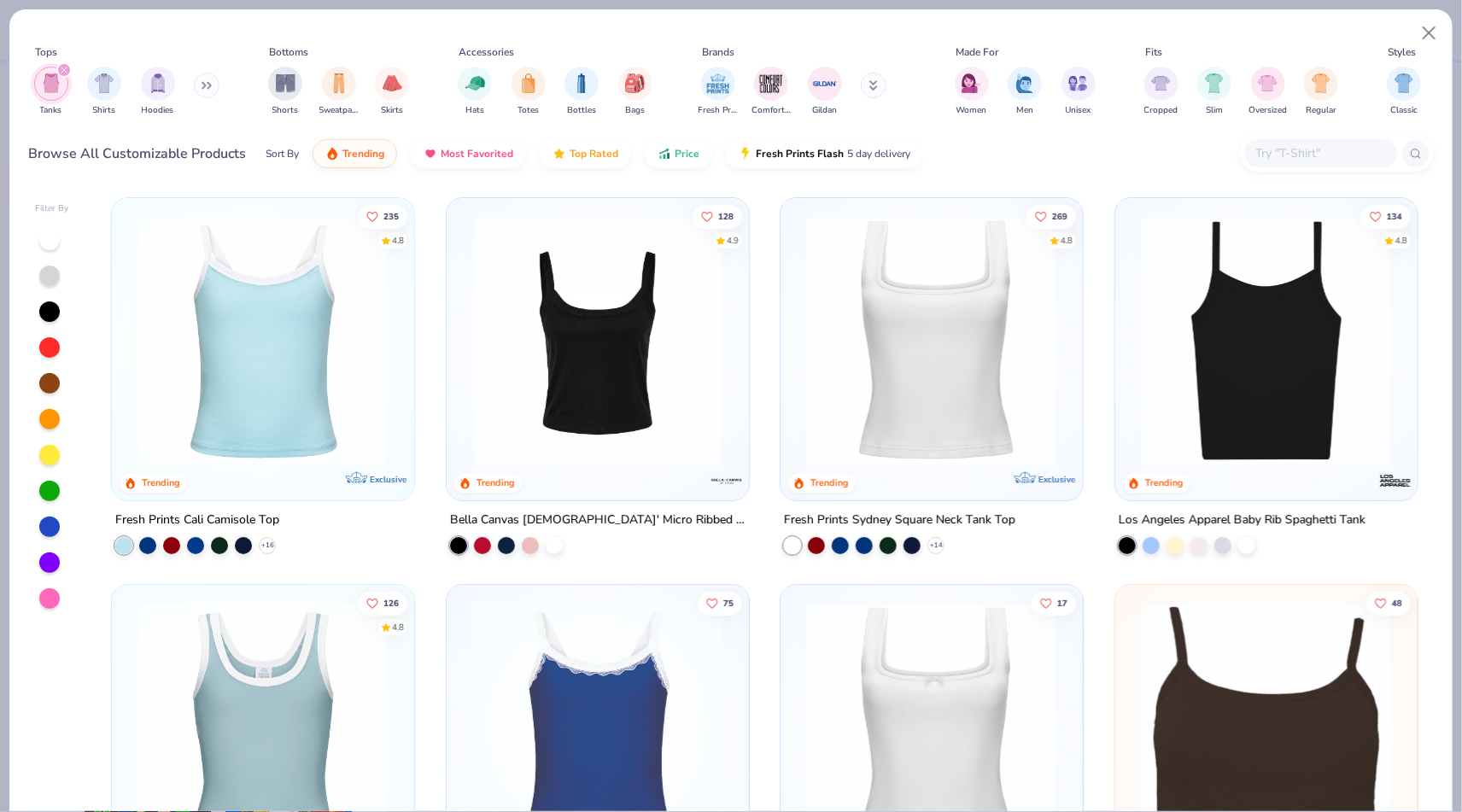
click at [603, 364] on img at bounding box center [598, 340] width 268 height 251
